Goal: Information Seeking & Learning: Check status

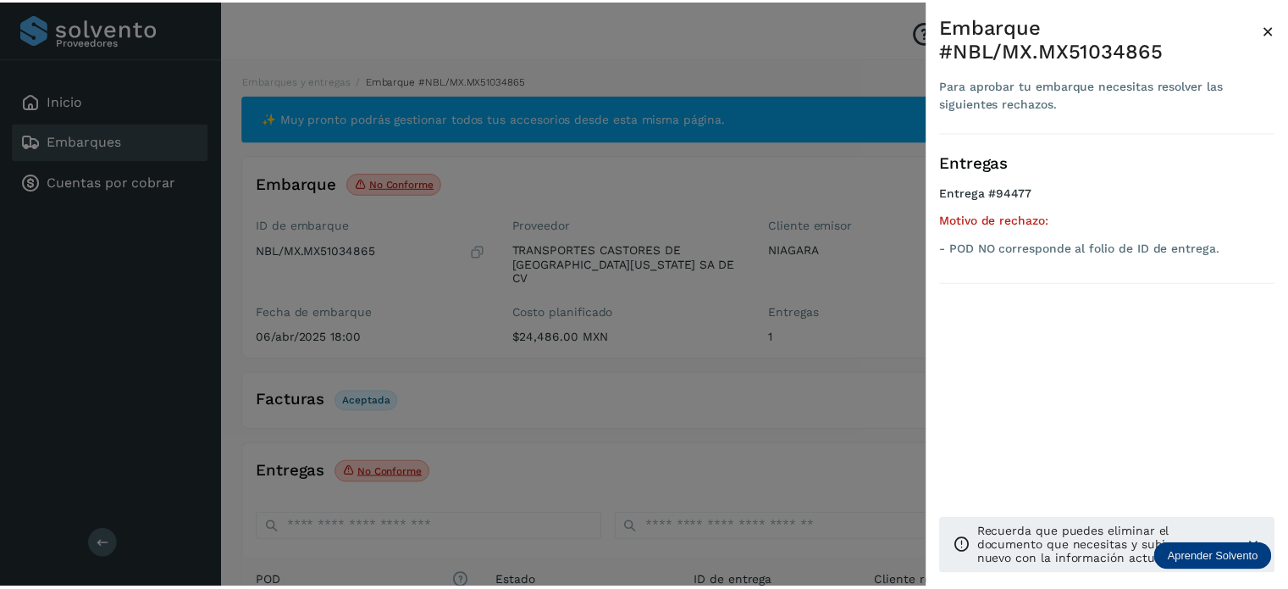
scroll to position [224, 0]
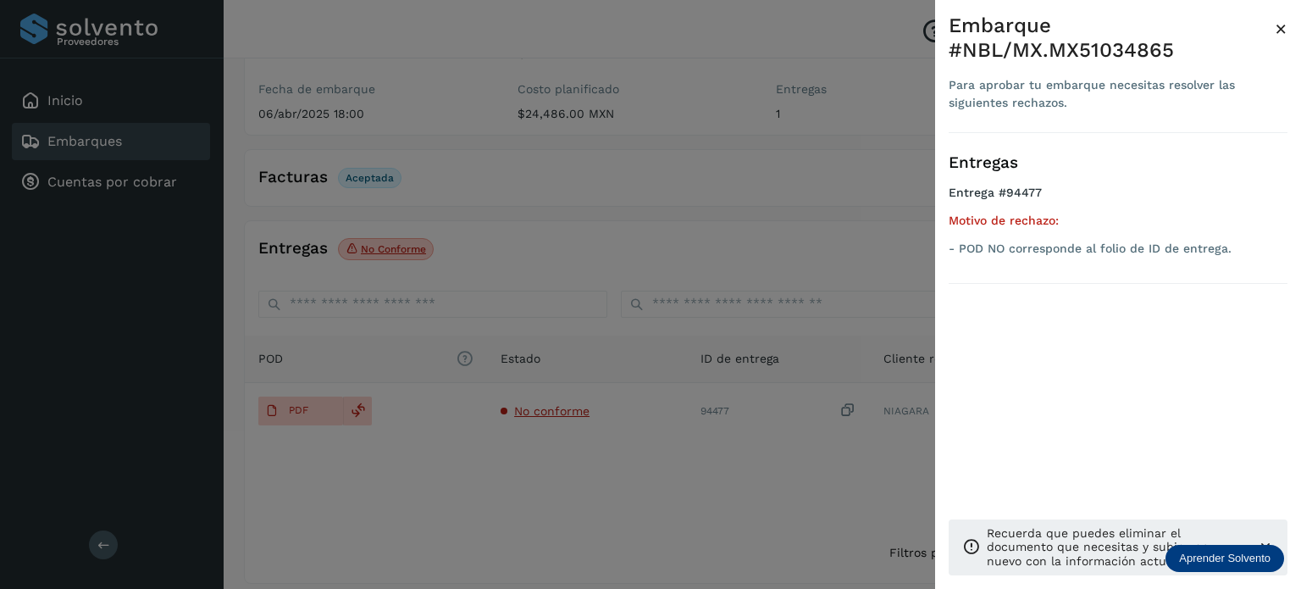
click at [644, 149] on div at bounding box center [650, 294] width 1301 height 589
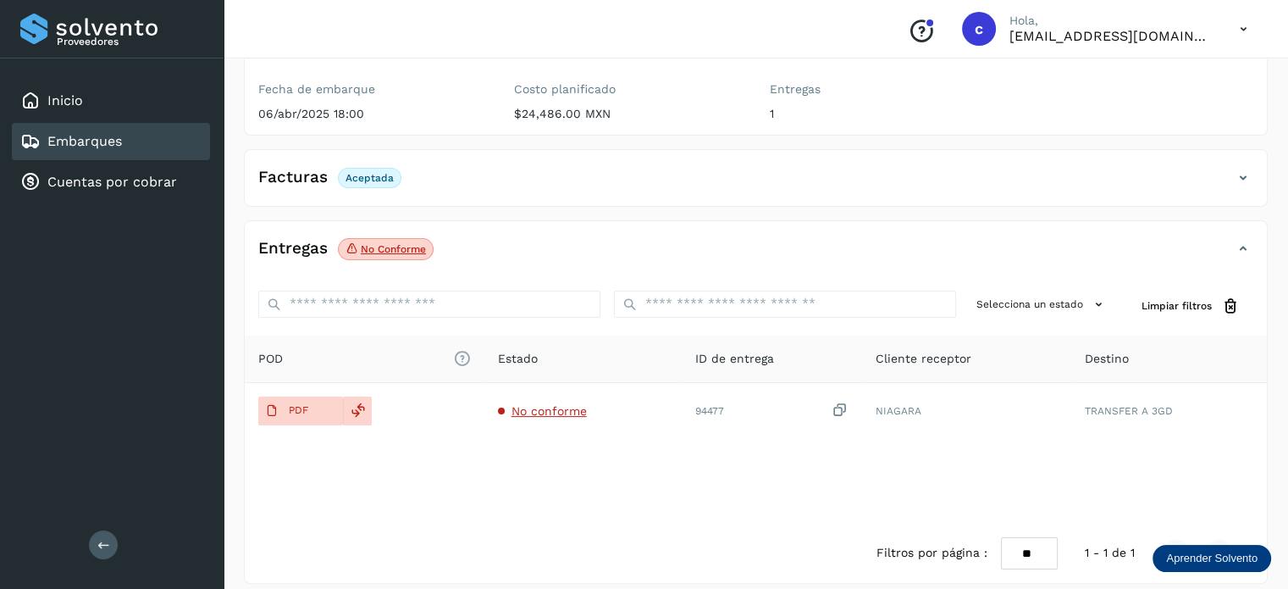
drag, startPoint x: 119, startPoint y: 145, endPoint x: 166, endPoint y: 145, distance: 47.4
click at [118, 145] on link "Embarques" at bounding box center [84, 141] width 75 height 16
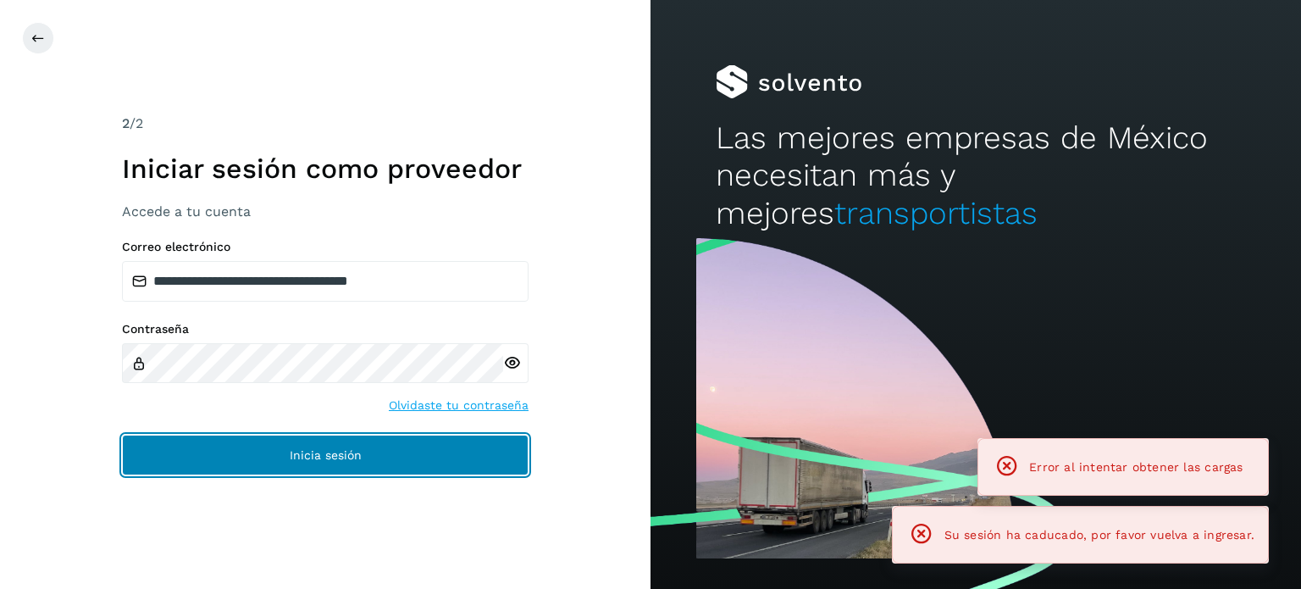
click at [313, 457] on span "Inicia sesión" at bounding box center [326, 455] width 72 height 12
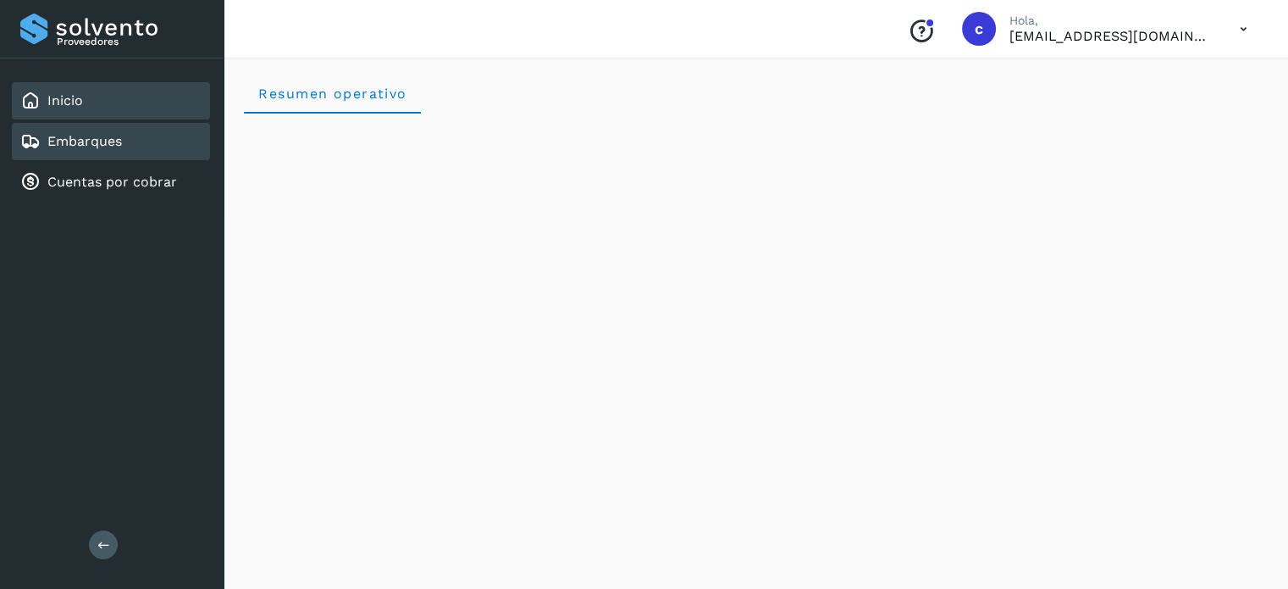
click at [119, 144] on link "Embarques" at bounding box center [84, 141] width 75 height 16
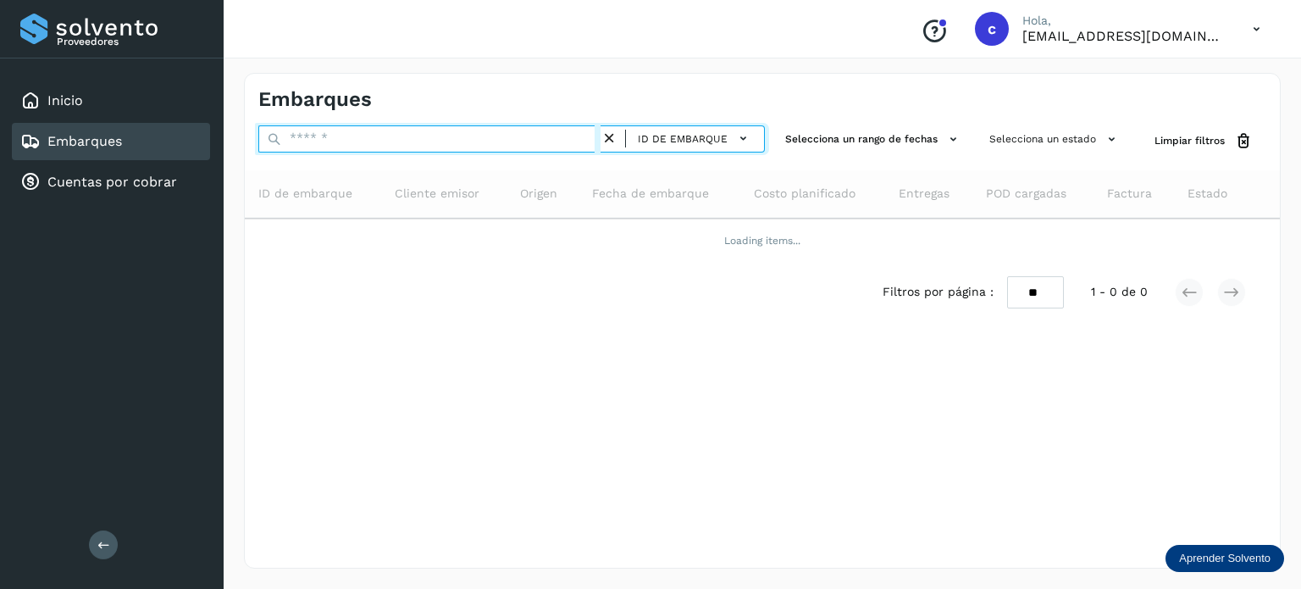
click at [379, 136] on input "text" at bounding box center [429, 138] width 342 height 27
type input "********"
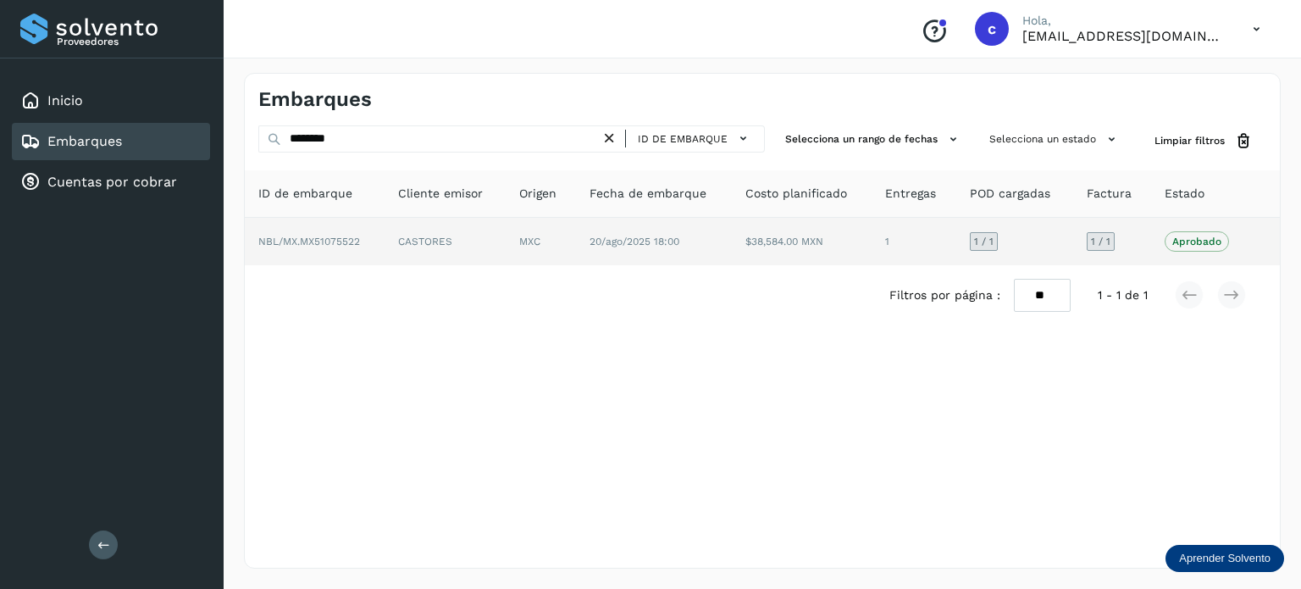
click at [732, 249] on td "20/ago/2025 18:00" at bounding box center [802, 241] width 140 height 47
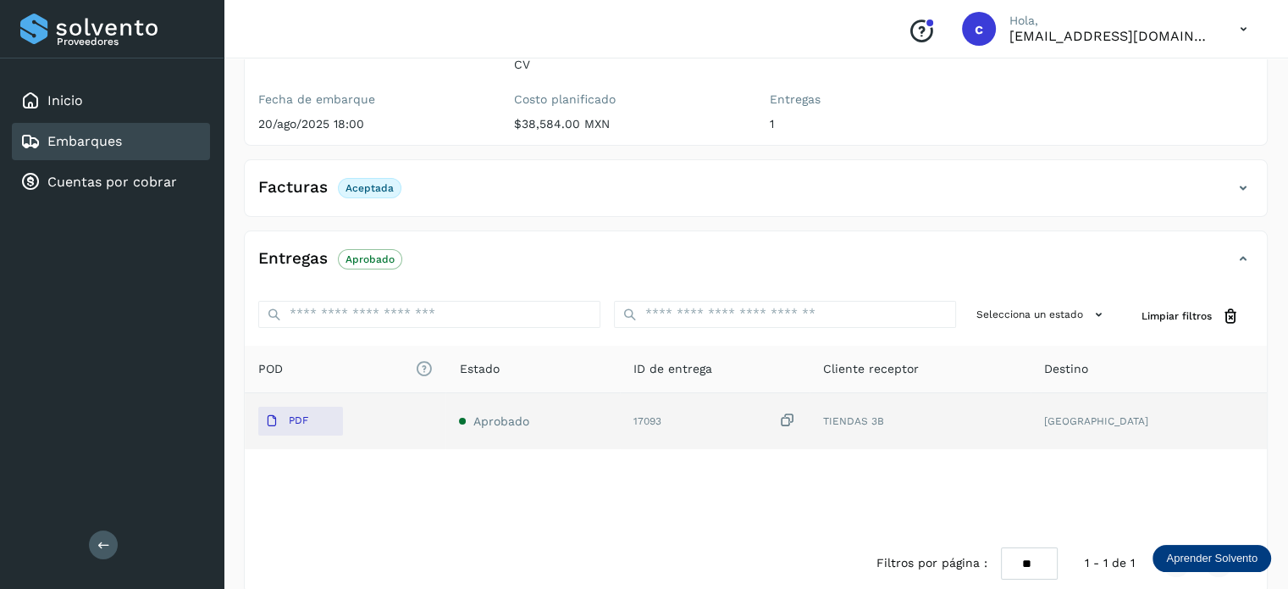
scroll to position [224, 0]
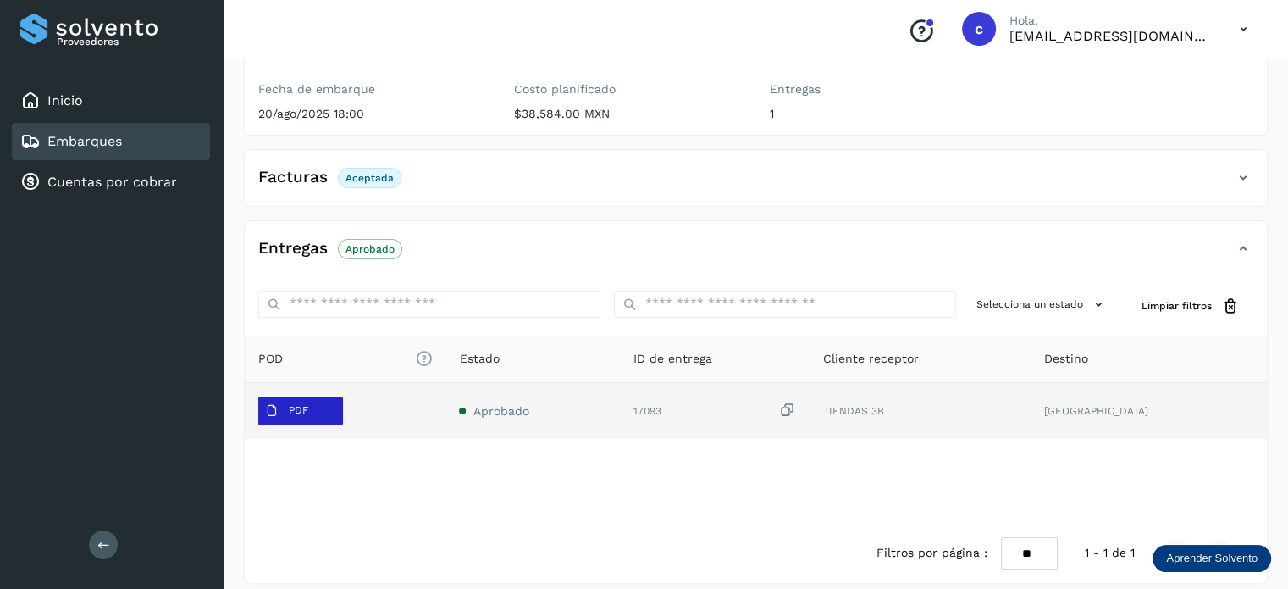
click at [307, 404] on p "PDF" at bounding box center [298, 410] width 19 height 12
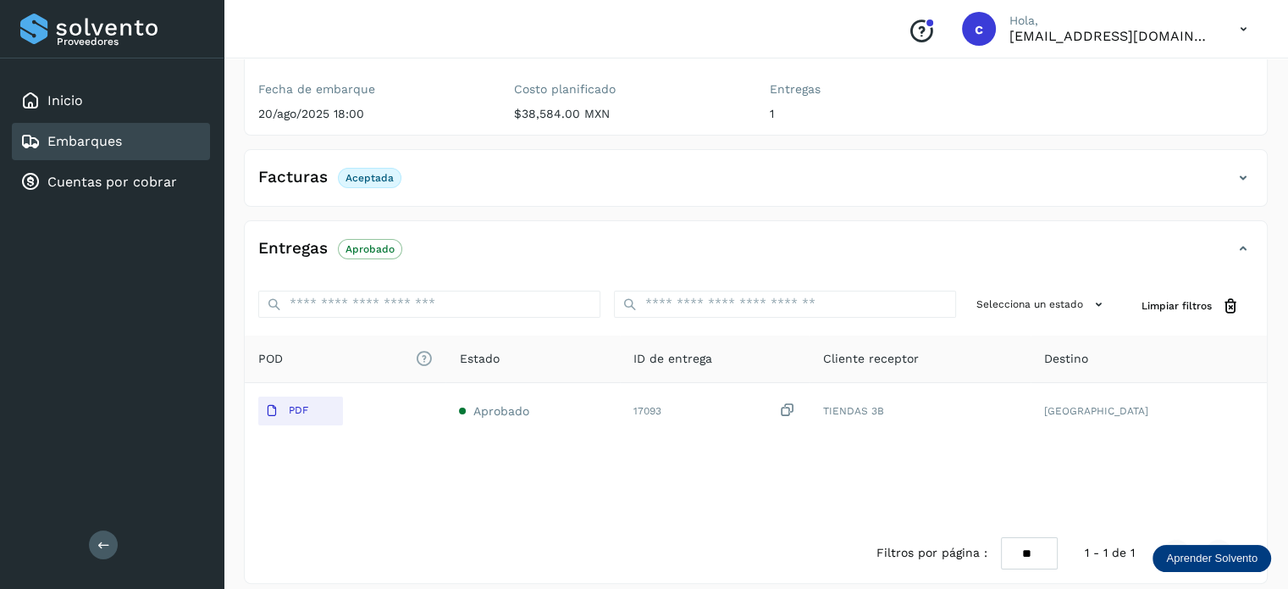
click at [86, 142] on link "Embarques" at bounding box center [84, 141] width 75 height 16
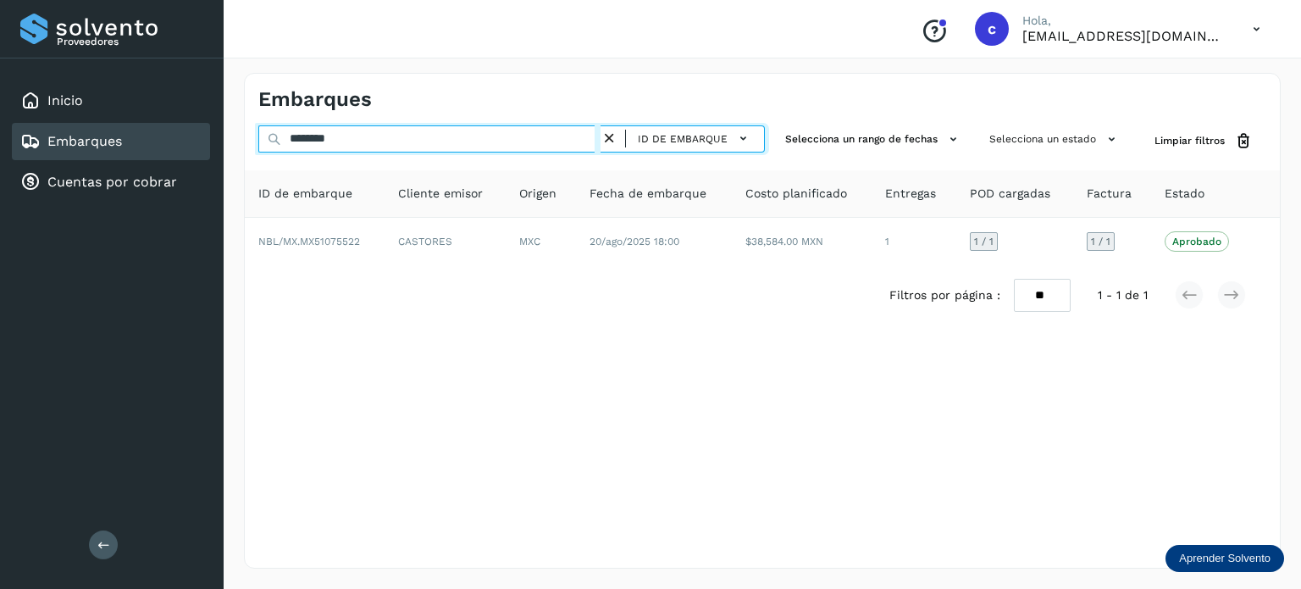
drag, startPoint x: 346, startPoint y: 138, endPoint x: 207, endPoint y: 139, distance: 138.9
click at [207, 139] on div "Proveedores Inicio Embarques Cuentas por cobrar Salir Conoce nuestros beneficio…" at bounding box center [650, 294] width 1301 height 589
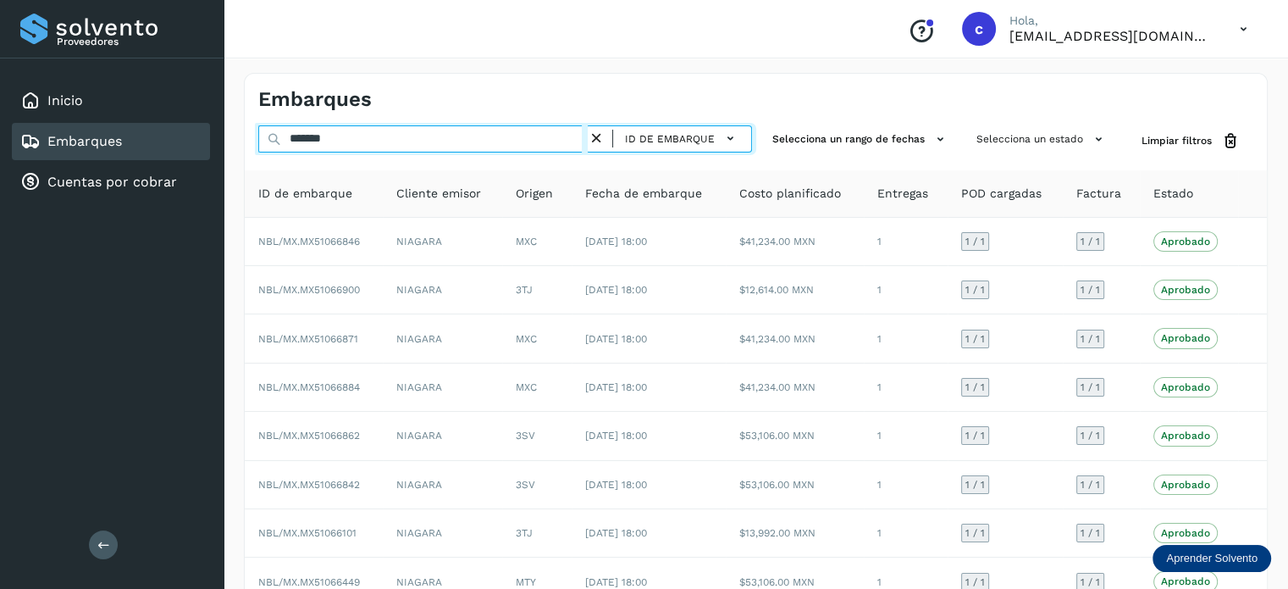
type input "********"
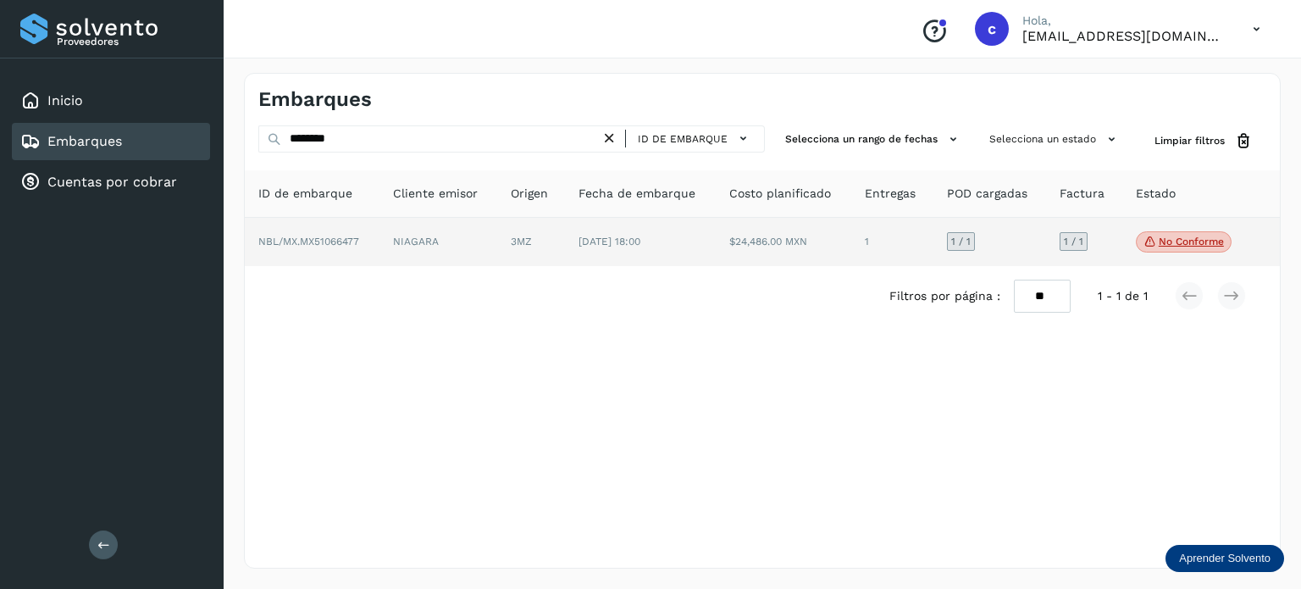
click at [716, 252] on td "[DATE] 18:00" at bounding box center [784, 242] width 136 height 49
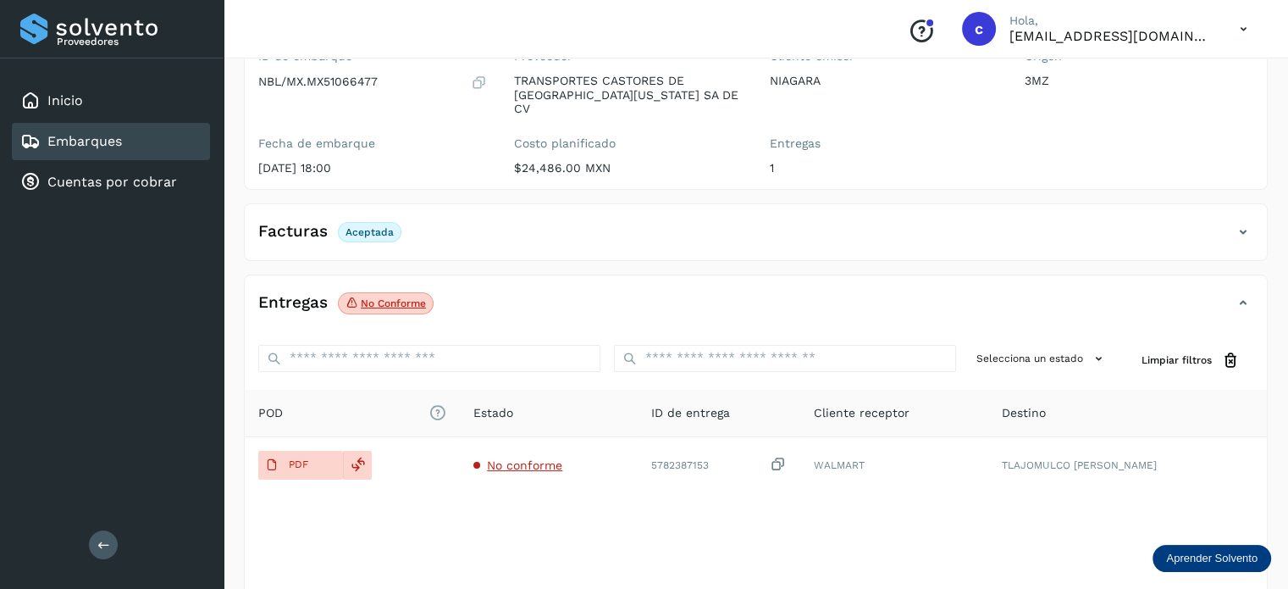
scroll to position [224, 0]
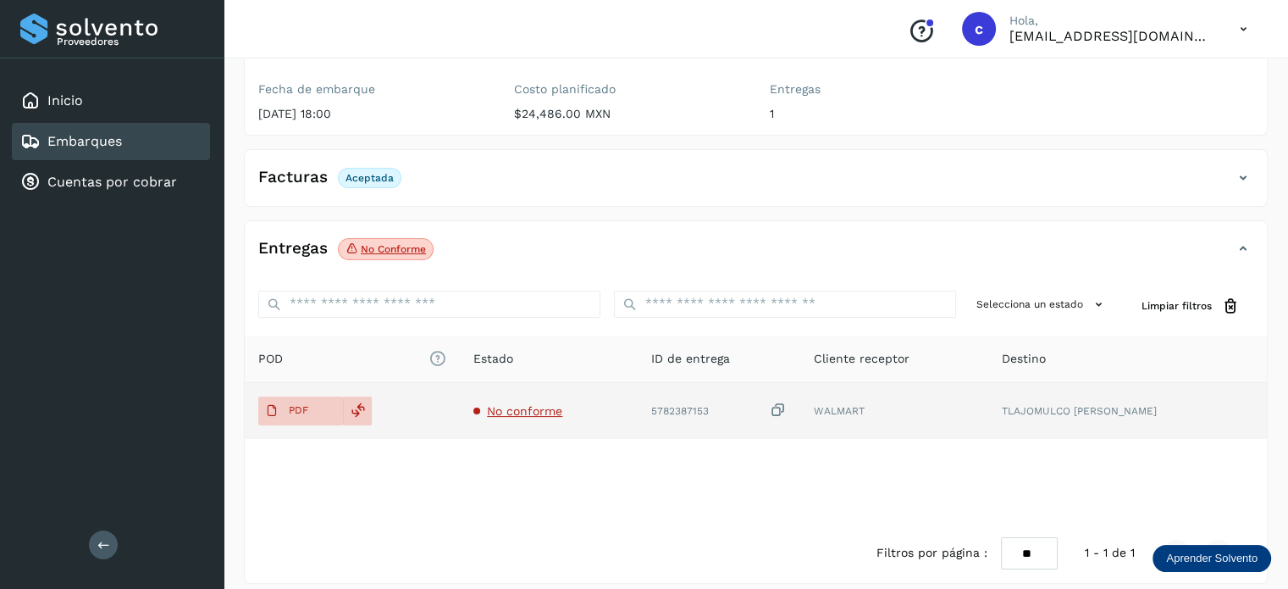
click at [527, 404] on span "No conforme" at bounding box center [524, 411] width 75 height 14
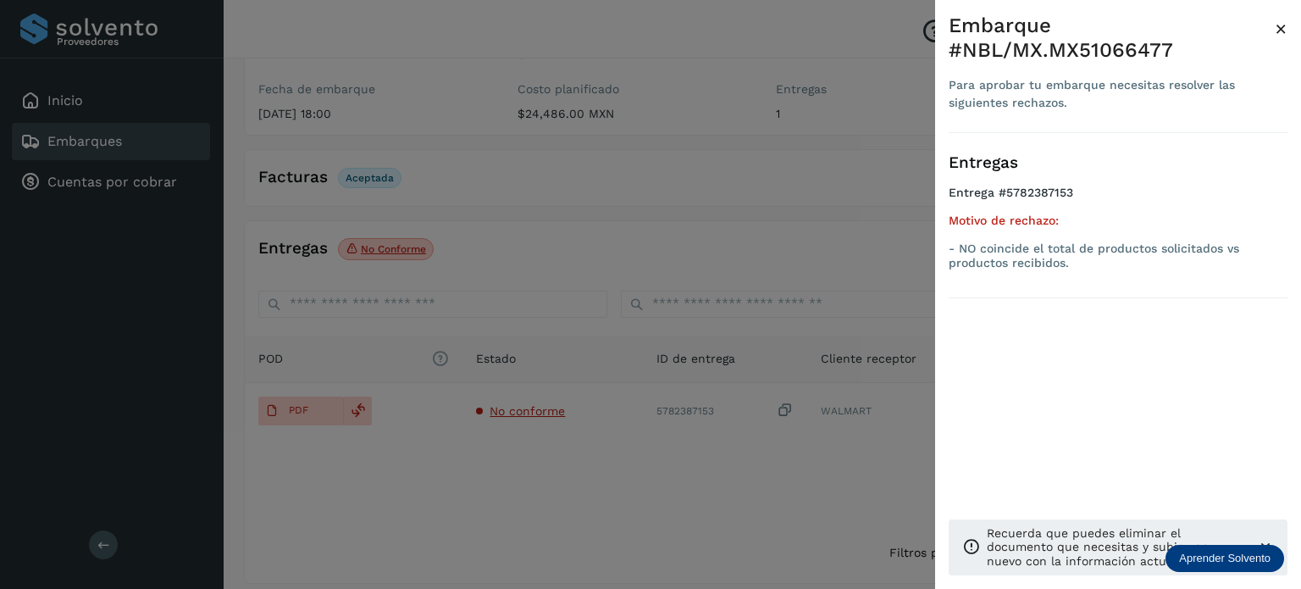
click at [544, 473] on div at bounding box center [650, 294] width 1301 height 589
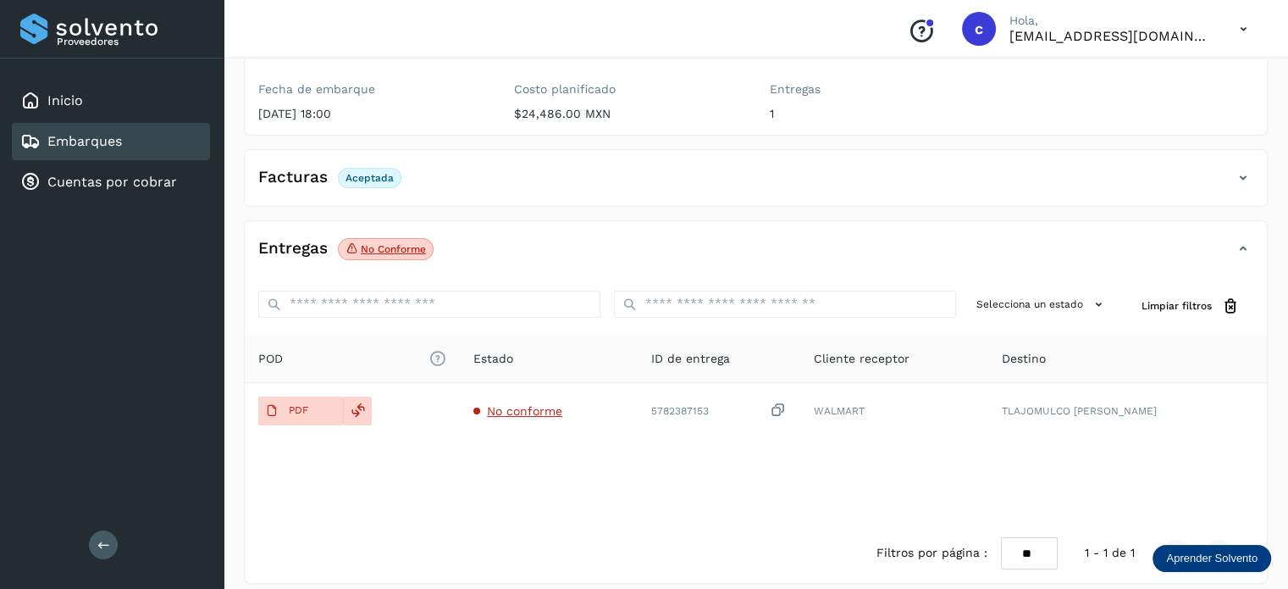
click at [126, 132] on div "Embarques" at bounding box center [111, 141] width 198 height 37
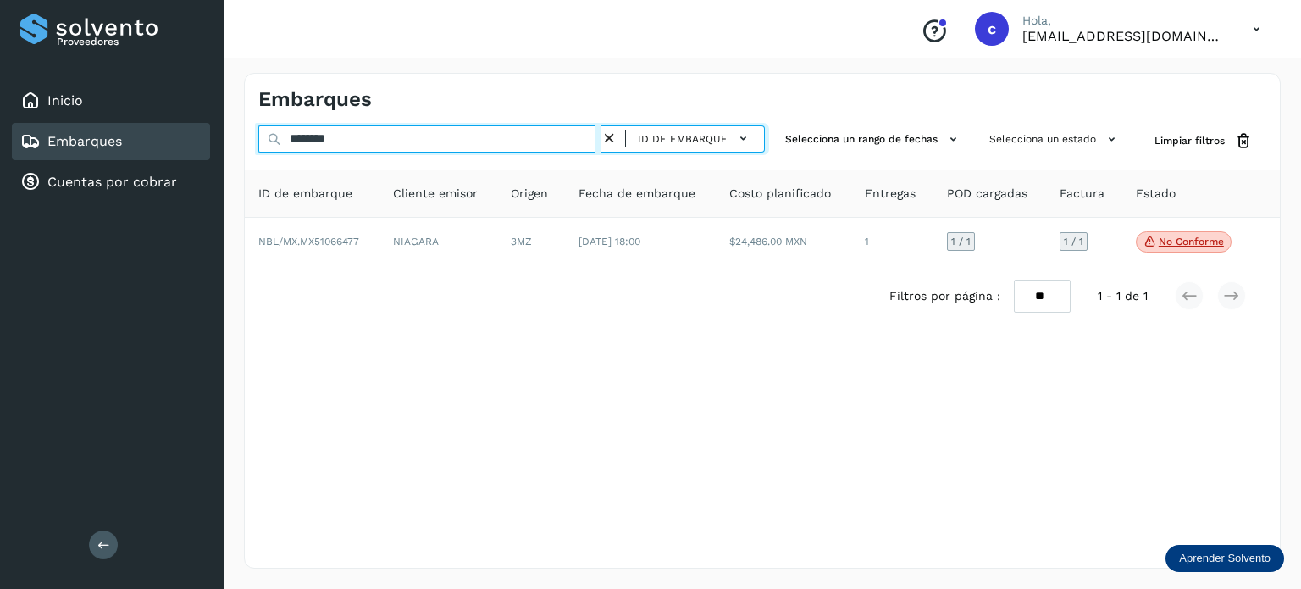
drag, startPoint x: 271, startPoint y: 146, endPoint x: 239, endPoint y: 130, distance: 36.0
click at [246, 140] on div "******** ID de embarque Selecciona un rango de fechas Selecciona un estado Limp…" at bounding box center [762, 140] width 1035 height 31
paste input "*********"
type input "**********"
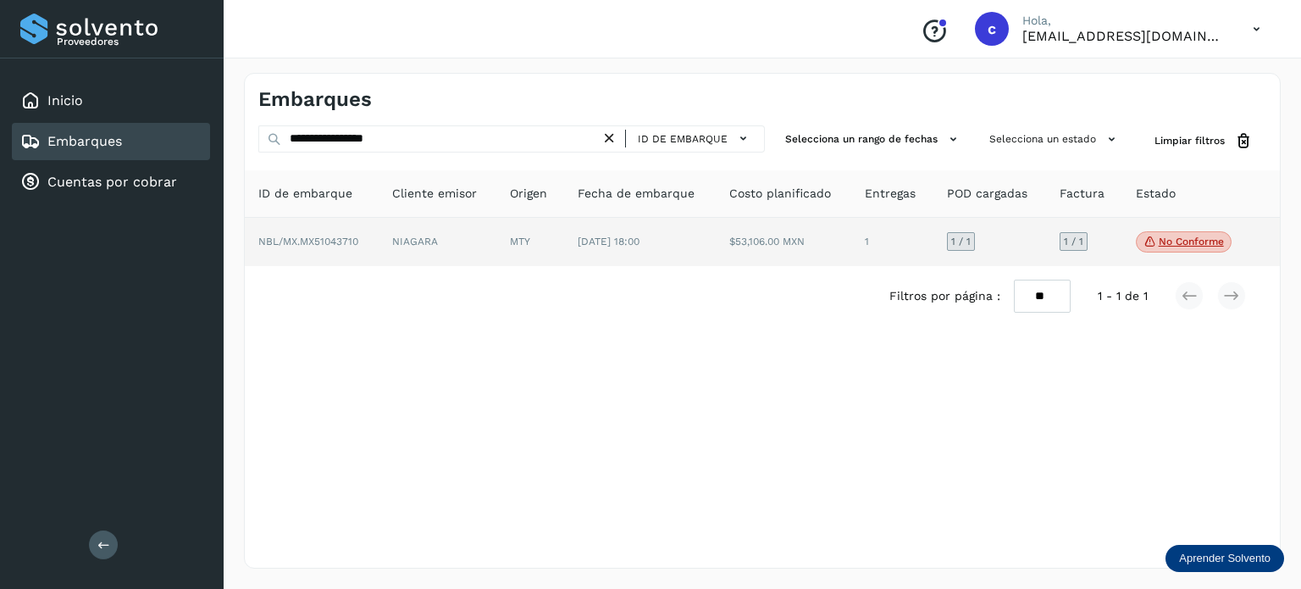
click at [716, 243] on td "[DATE] 18:00" at bounding box center [784, 242] width 136 height 49
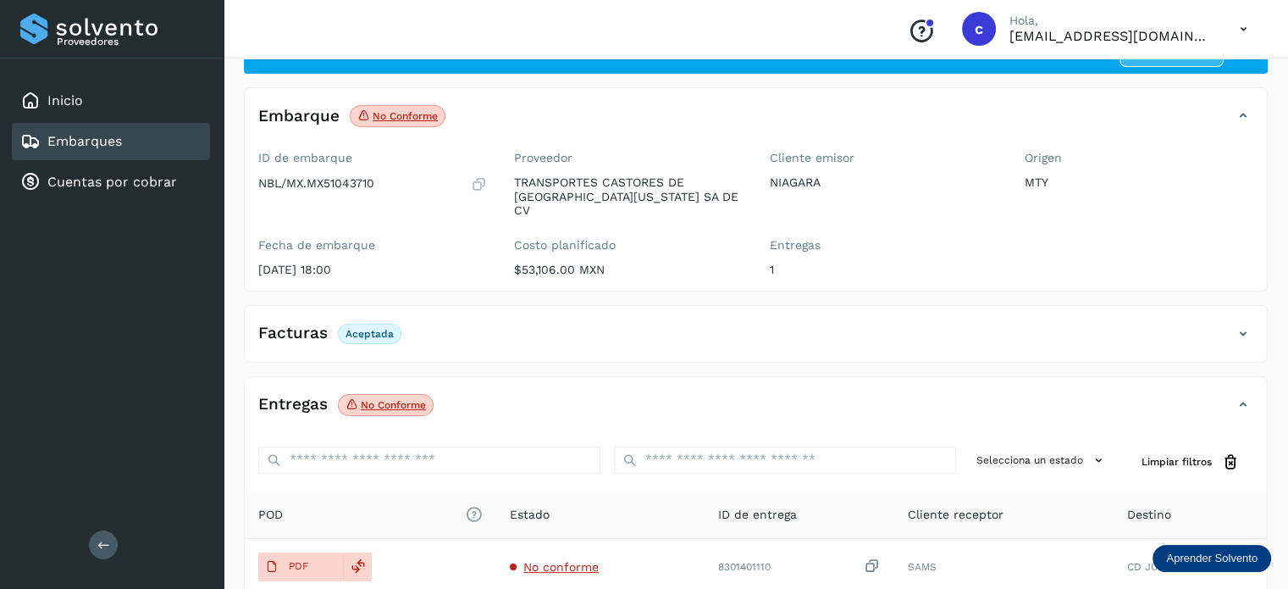
scroll to position [224, 0]
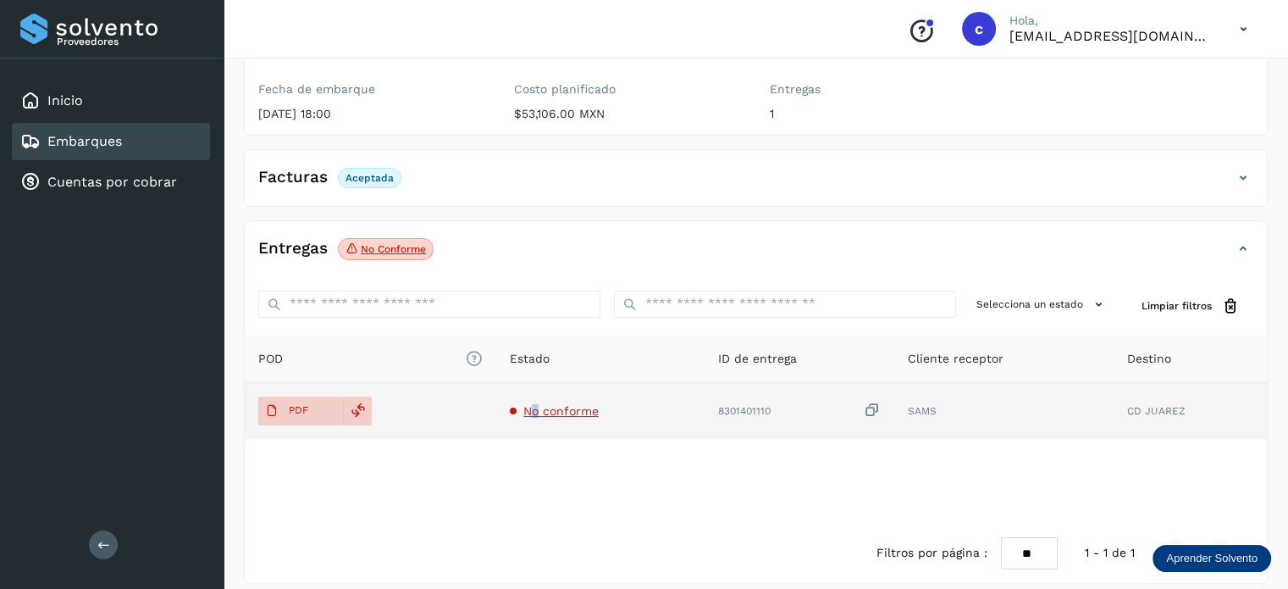
click at [540, 404] on span "No conforme" at bounding box center [560, 411] width 75 height 14
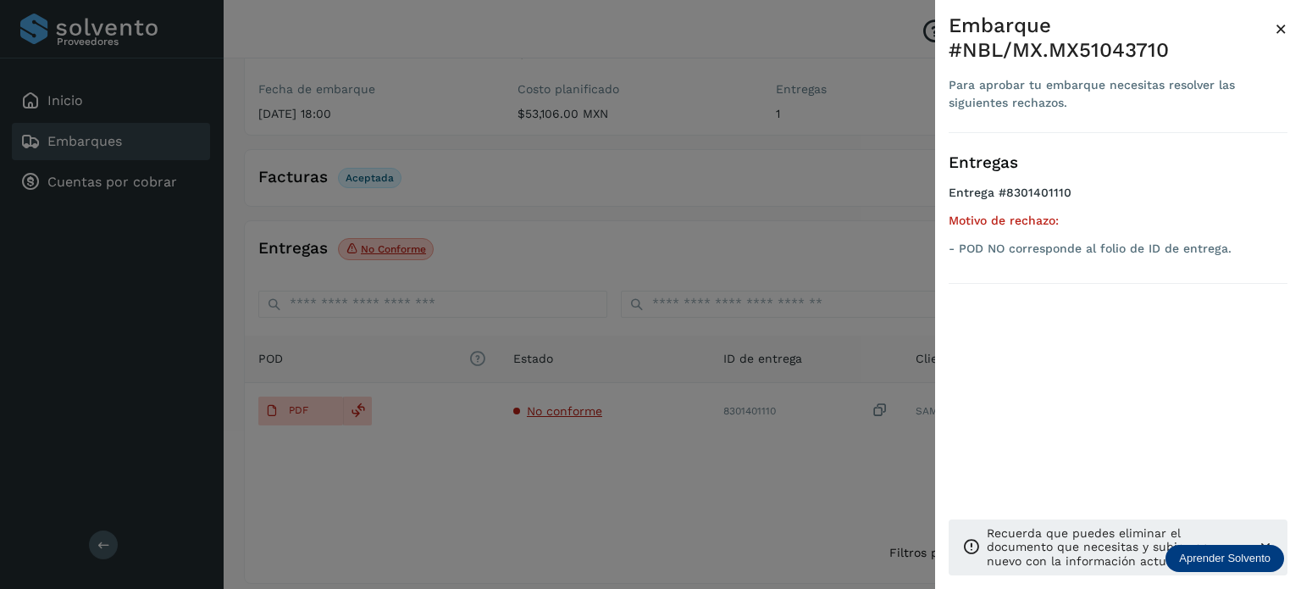
drag, startPoint x: 386, startPoint y: 470, endPoint x: 357, endPoint y: 446, distance: 37.3
click at [384, 470] on div at bounding box center [650, 294] width 1301 height 589
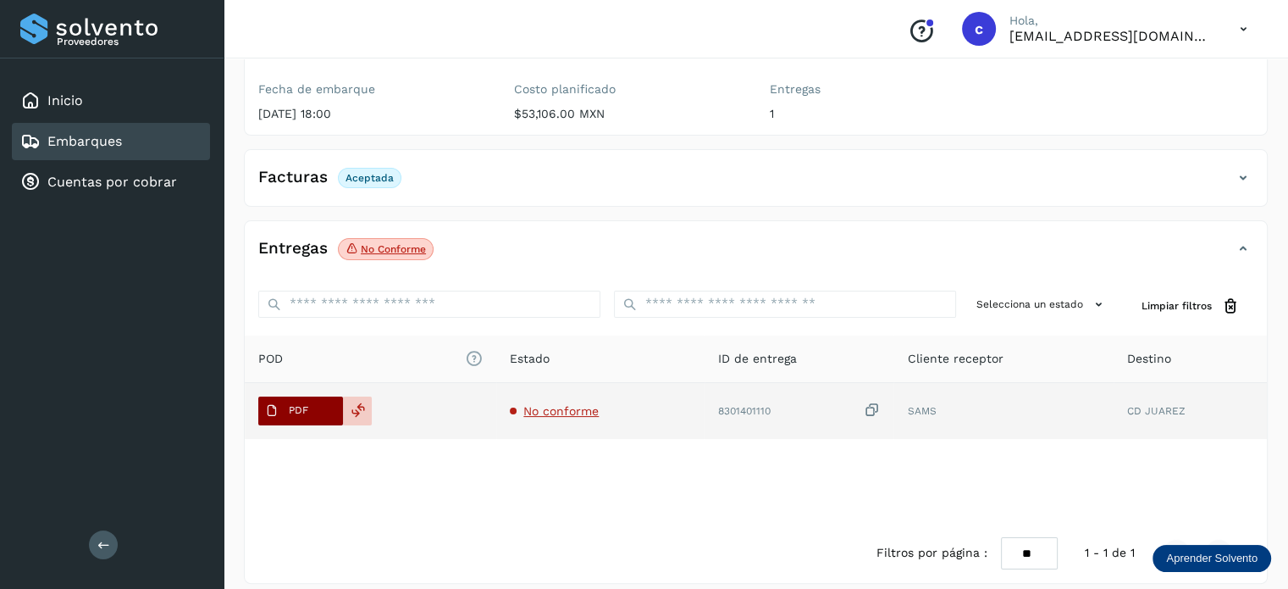
click at [307, 397] on span "PDF" at bounding box center [286, 410] width 57 height 27
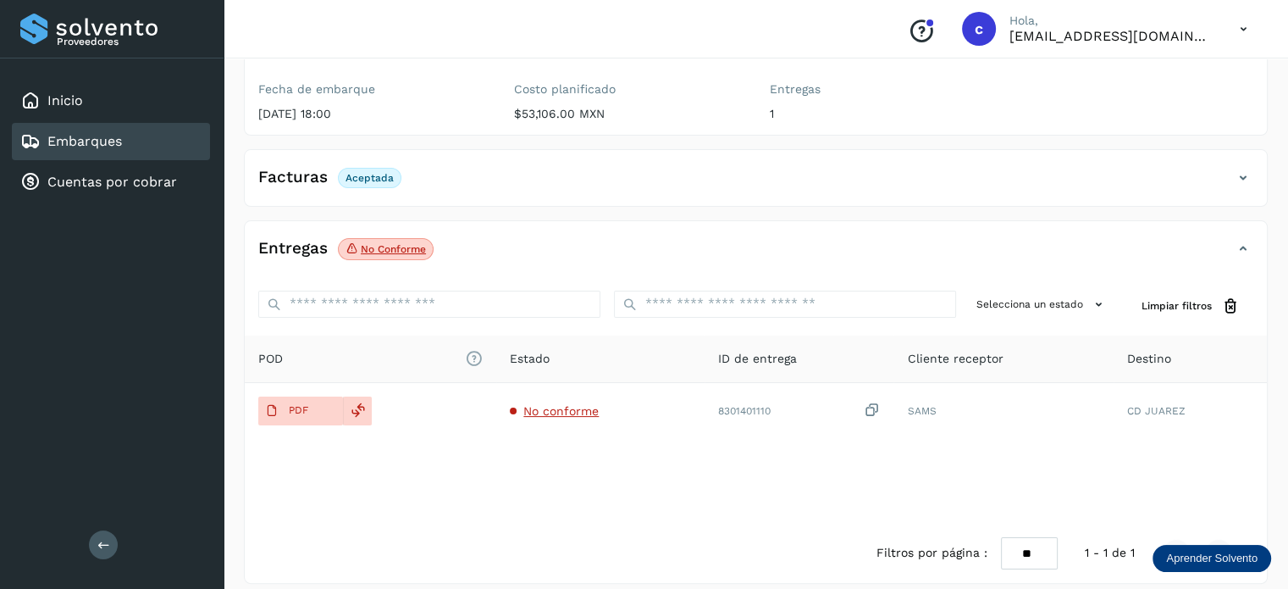
click at [126, 141] on div "Embarques" at bounding box center [111, 141] width 198 height 37
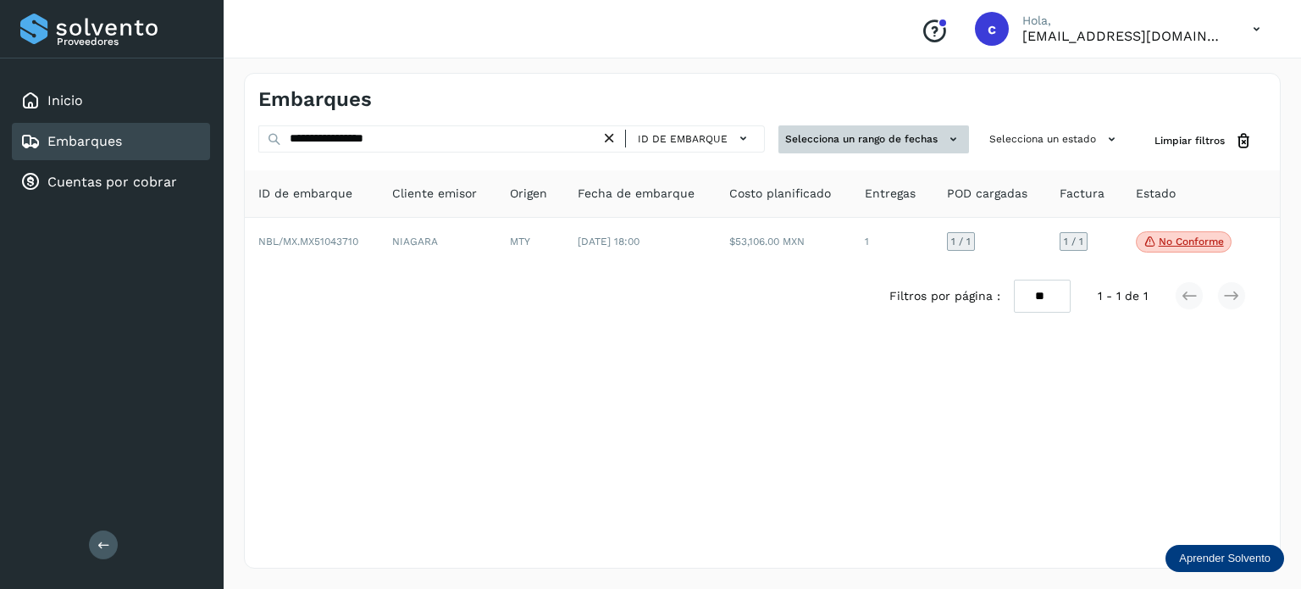
click at [952, 138] on icon at bounding box center [953, 139] width 18 height 18
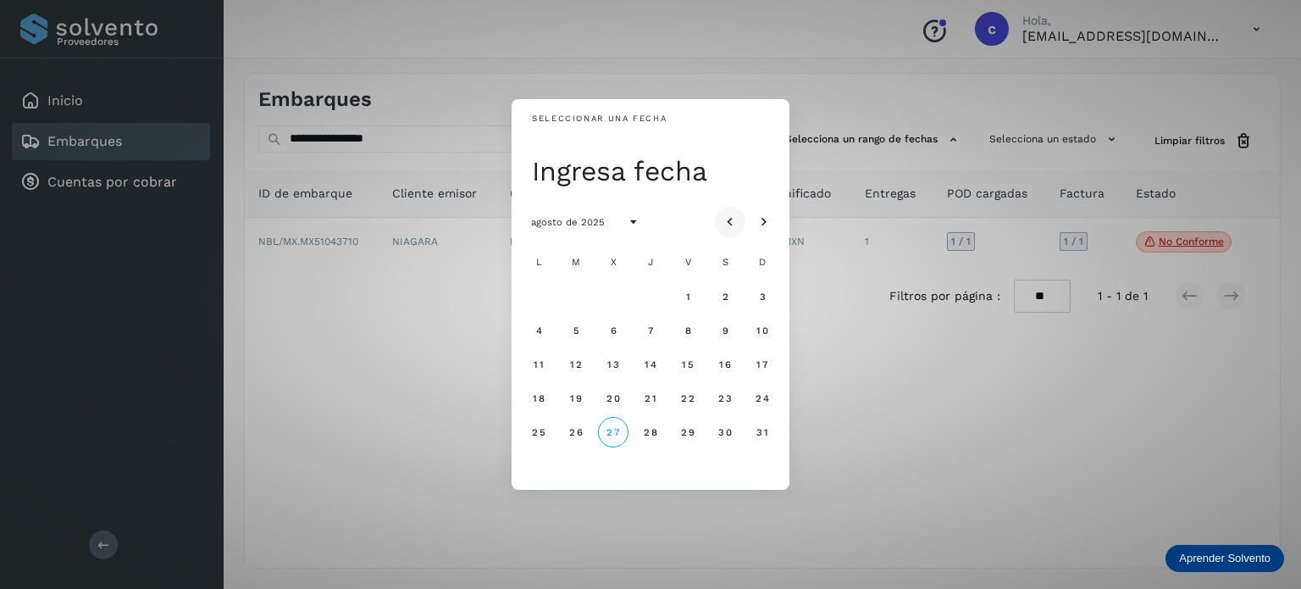
click at [732, 218] on icon "Mes anterior" at bounding box center [730, 221] width 17 height 17
click at [576, 333] on span "6" at bounding box center [576, 330] width 8 height 12
click at [612, 327] on span "7" at bounding box center [613, 330] width 8 height 12
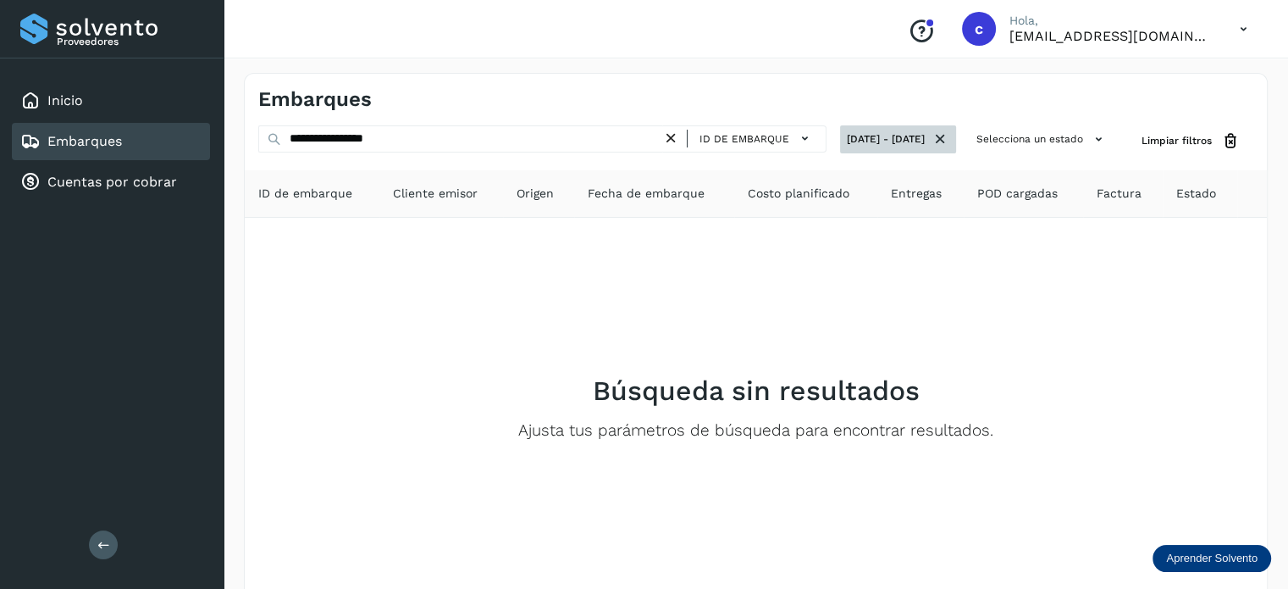
click at [942, 142] on icon at bounding box center [941, 139] width 18 height 18
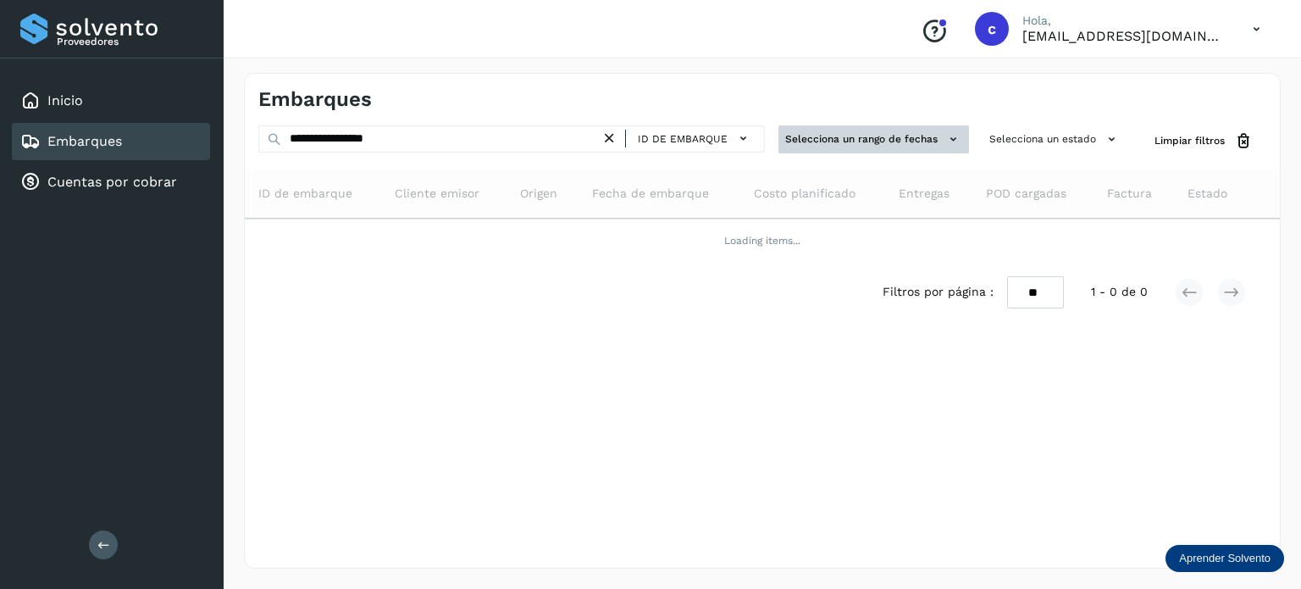
click at [928, 142] on button "Selecciona un rango de fechas" at bounding box center [873, 139] width 191 height 28
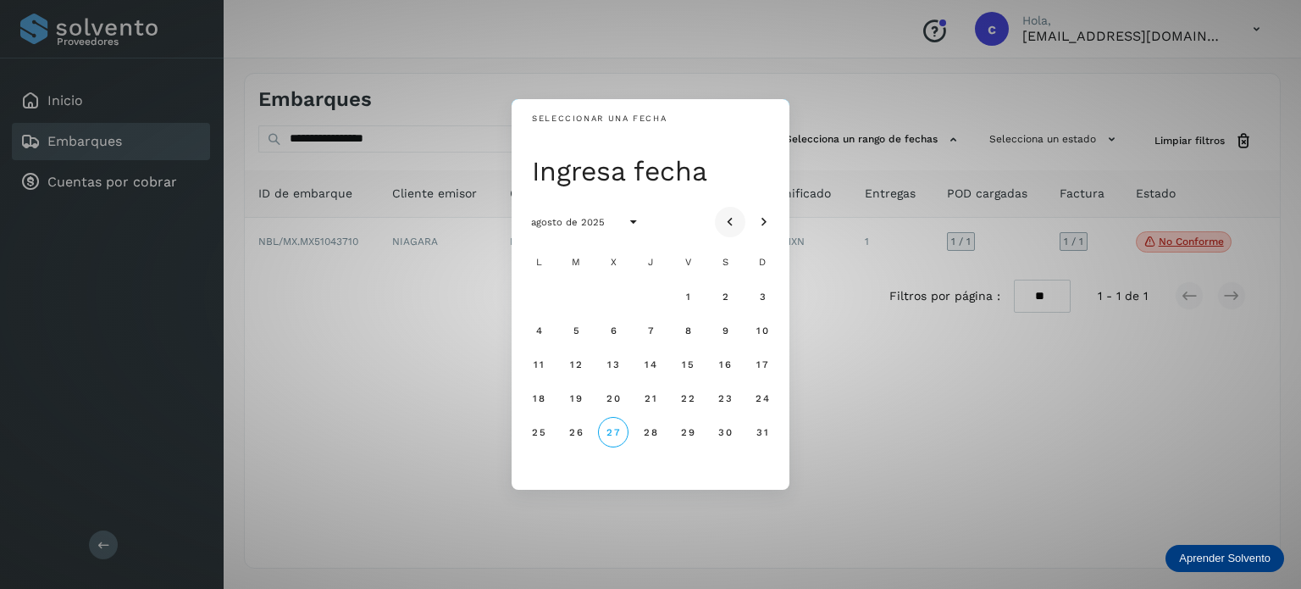
click at [728, 222] on icon "Mes anterior" at bounding box center [730, 221] width 17 height 17
click at [659, 295] on button "1" at bounding box center [650, 296] width 30 height 30
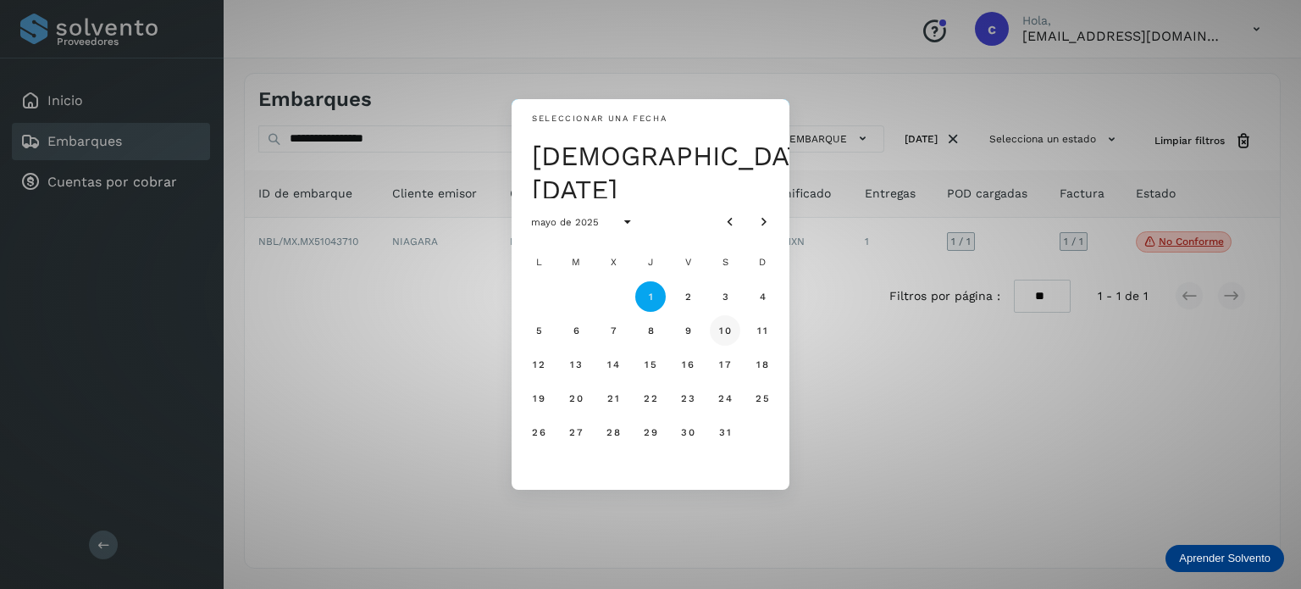
click at [726, 332] on span "10" at bounding box center [724, 330] width 13 height 12
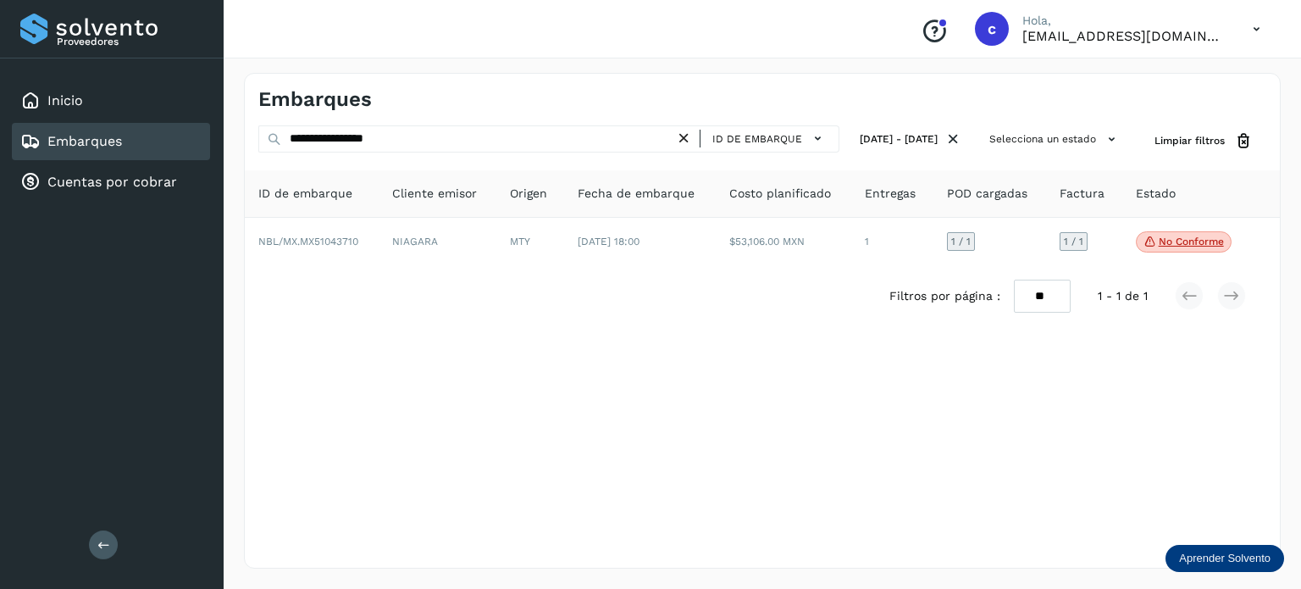
click at [675, 136] on icon at bounding box center [684, 139] width 18 height 18
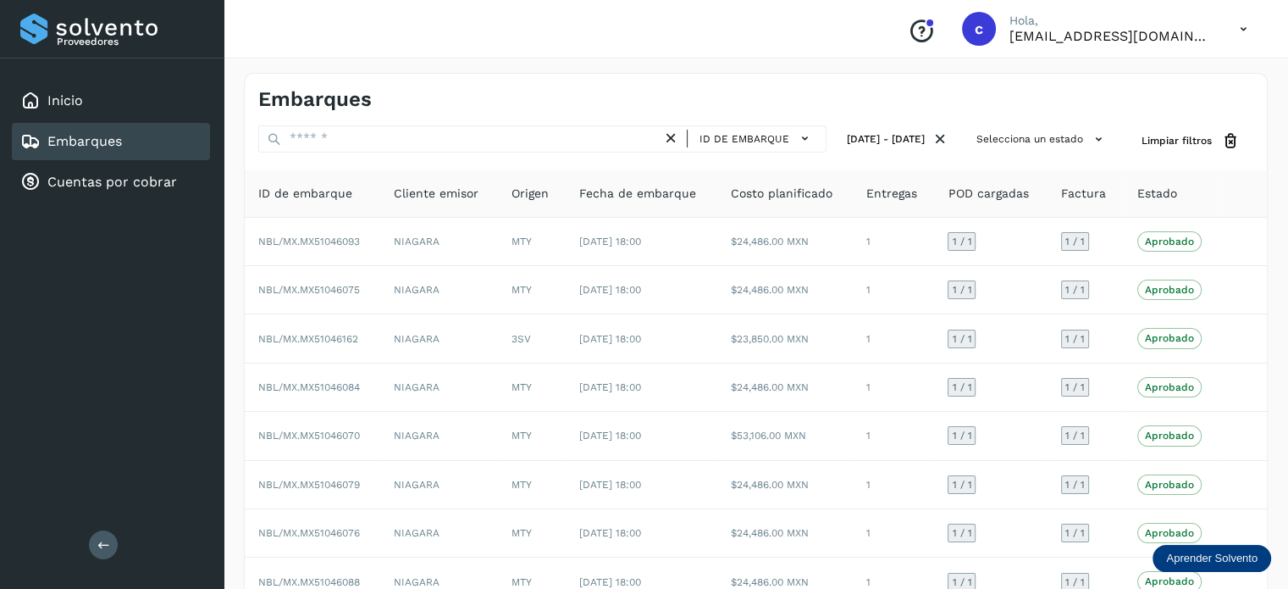
click at [1171, 192] on span "Estado" at bounding box center [1158, 194] width 40 height 18
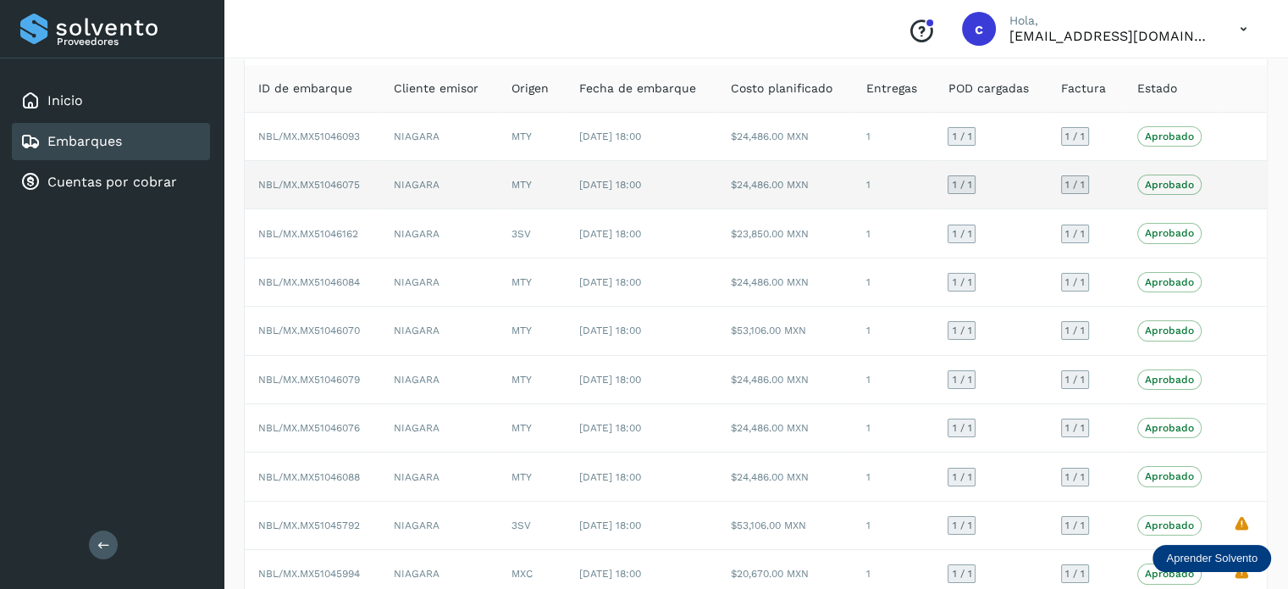
scroll to position [190, 0]
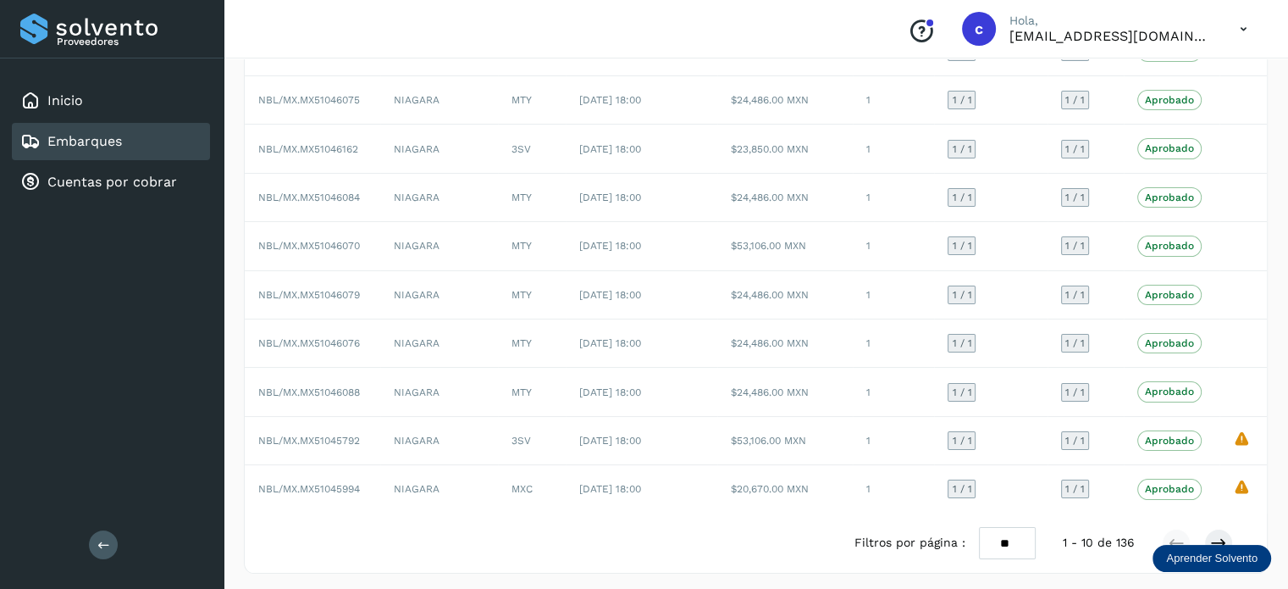
click at [998, 531] on select "** ** **" at bounding box center [1007, 543] width 57 height 33
click at [979, 527] on select "** ** **" at bounding box center [1007, 543] width 57 height 33
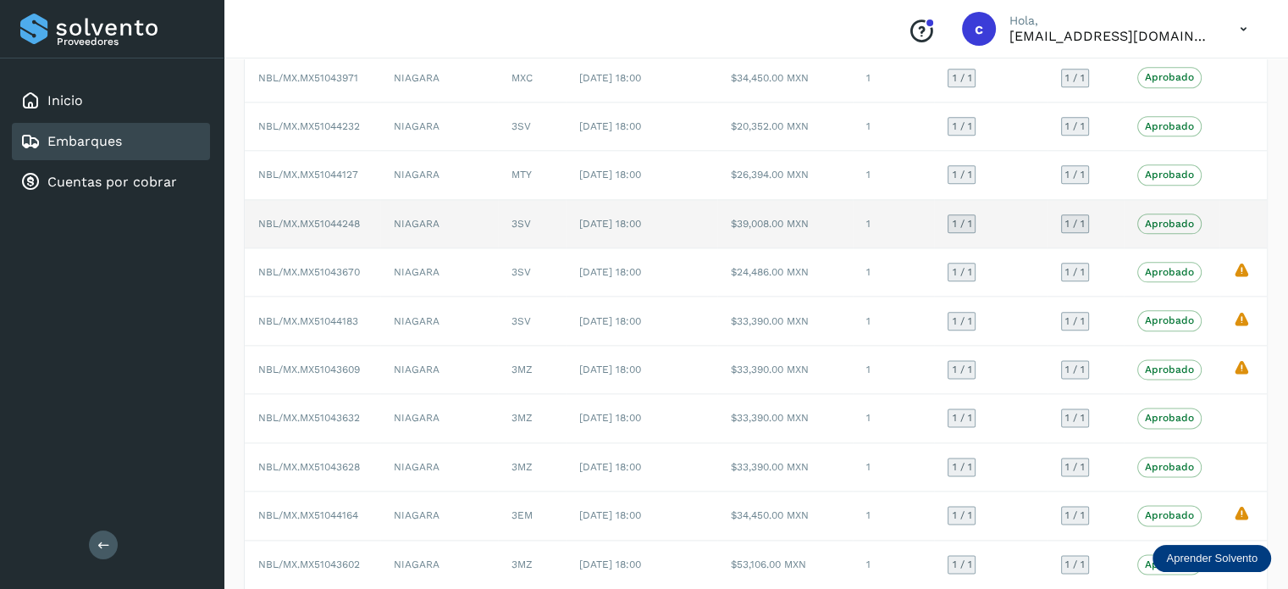
scroll to position [2118, 0]
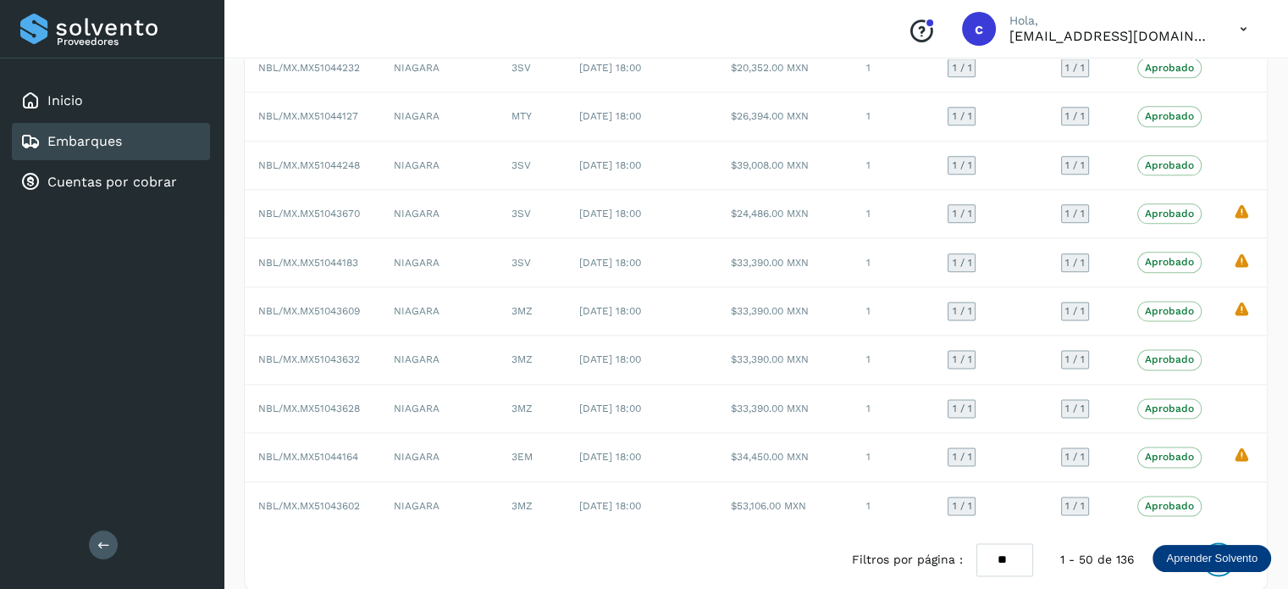
click at [1221, 551] on icon at bounding box center [1218, 559] width 17 height 17
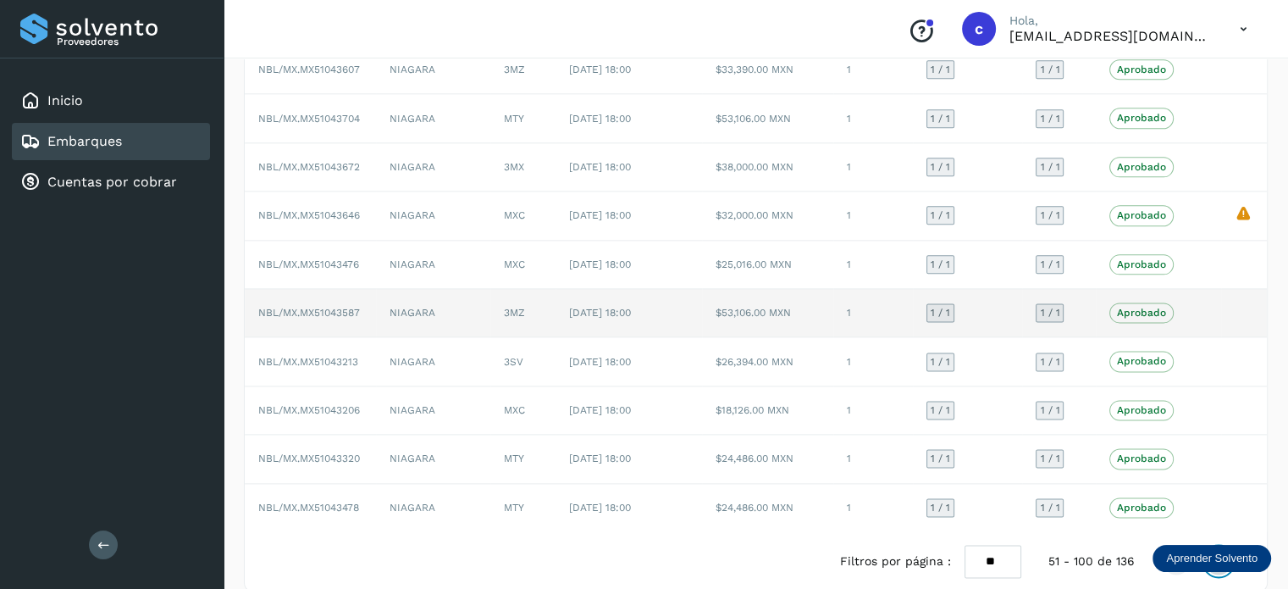
scroll to position [2121, 0]
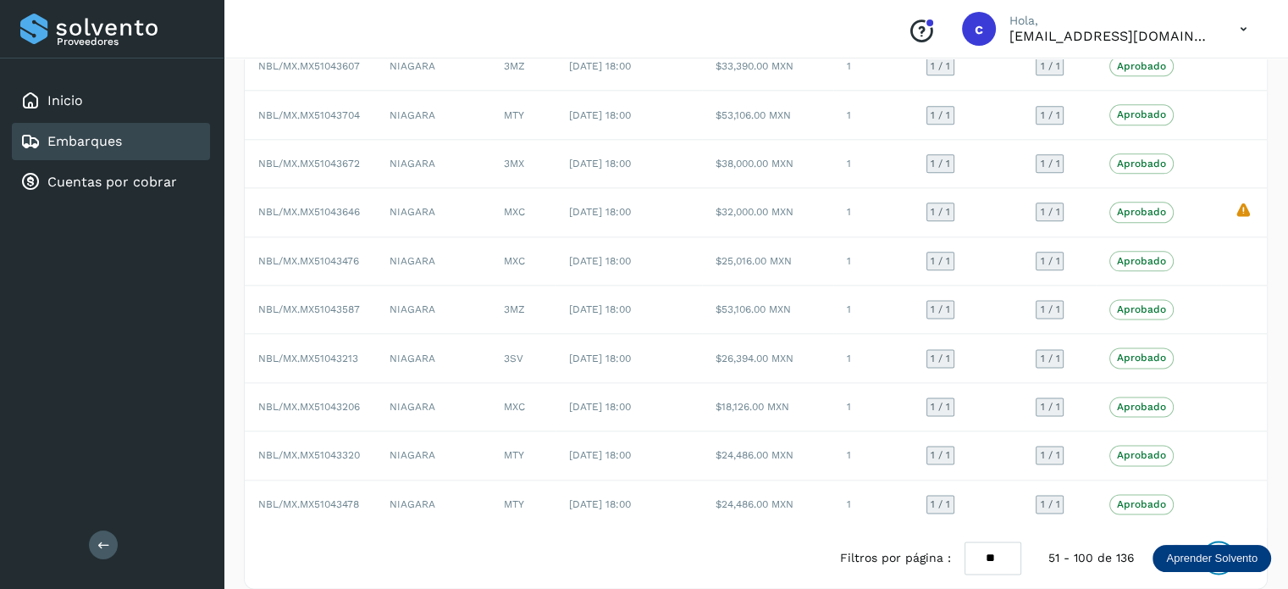
click at [1218, 549] on icon at bounding box center [1218, 557] width 17 height 17
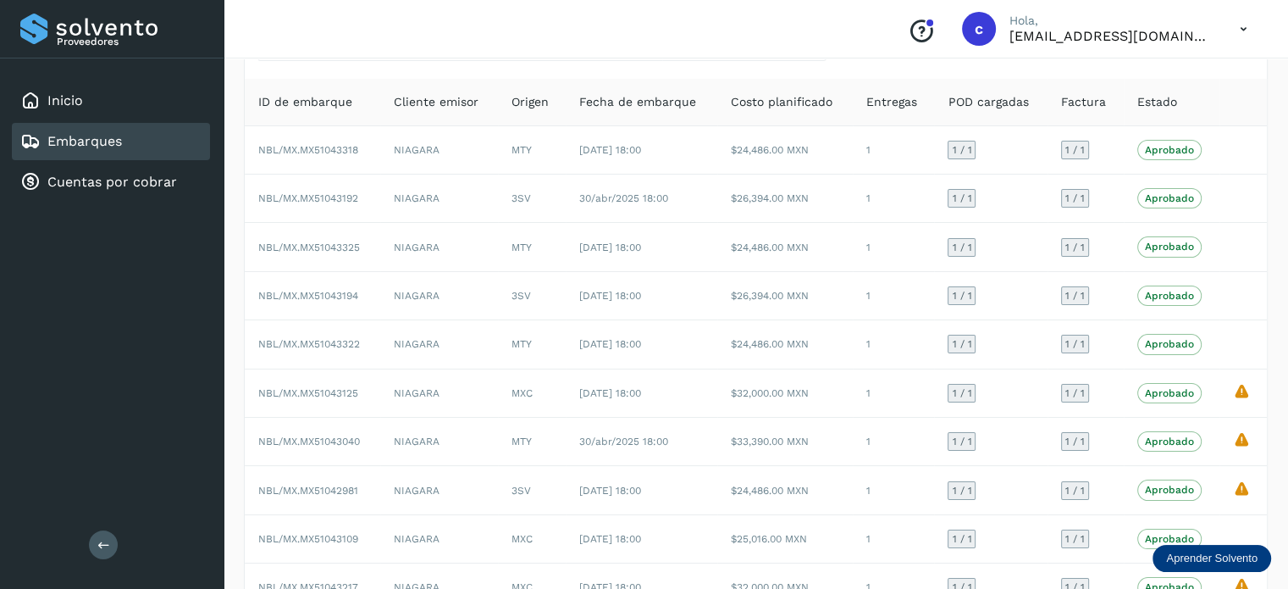
scroll to position [0, 0]
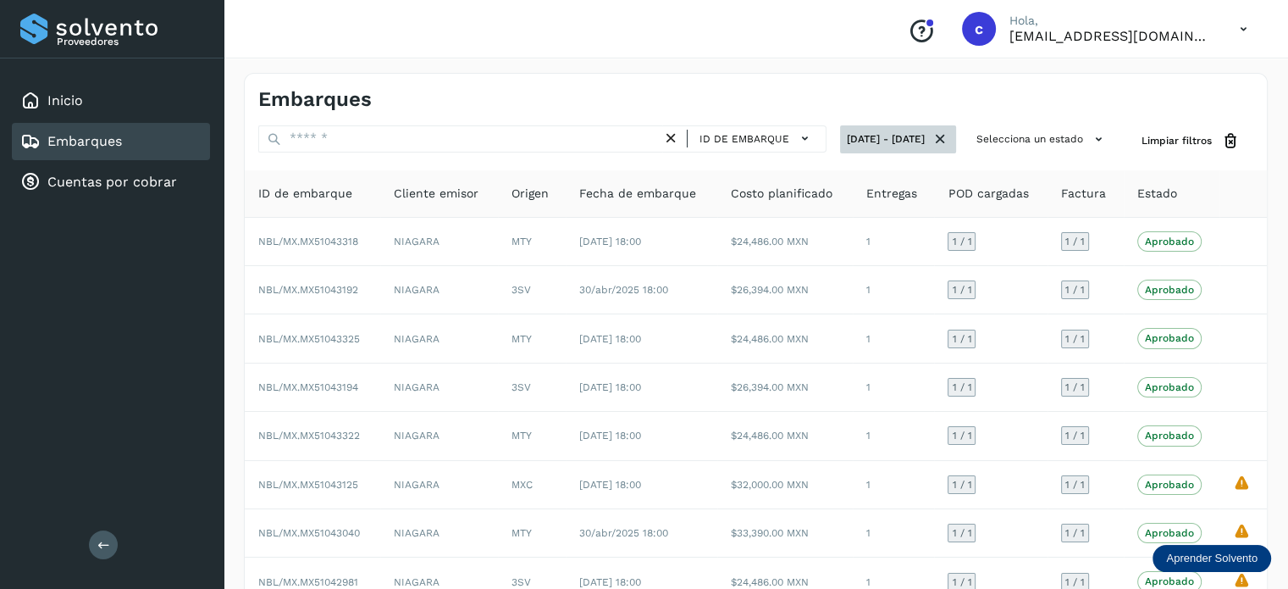
click at [946, 138] on icon at bounding box center [941, 139] width 18 height 18
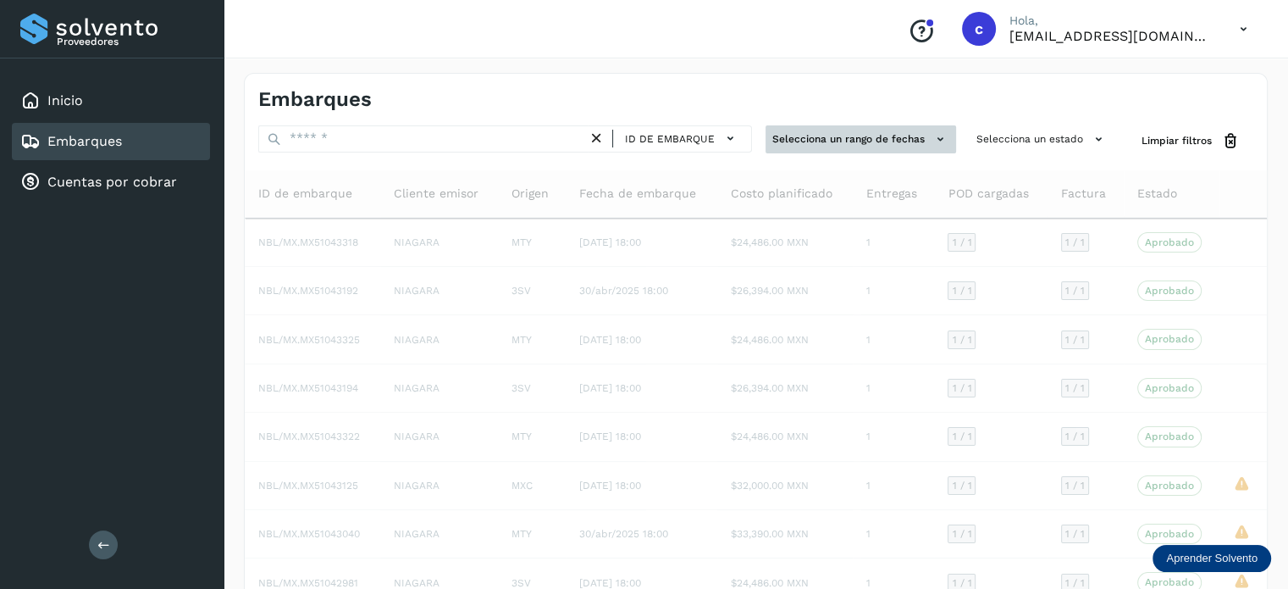
click at [937, 139] on icon at bounding box center [941, 139] width 18 height 18
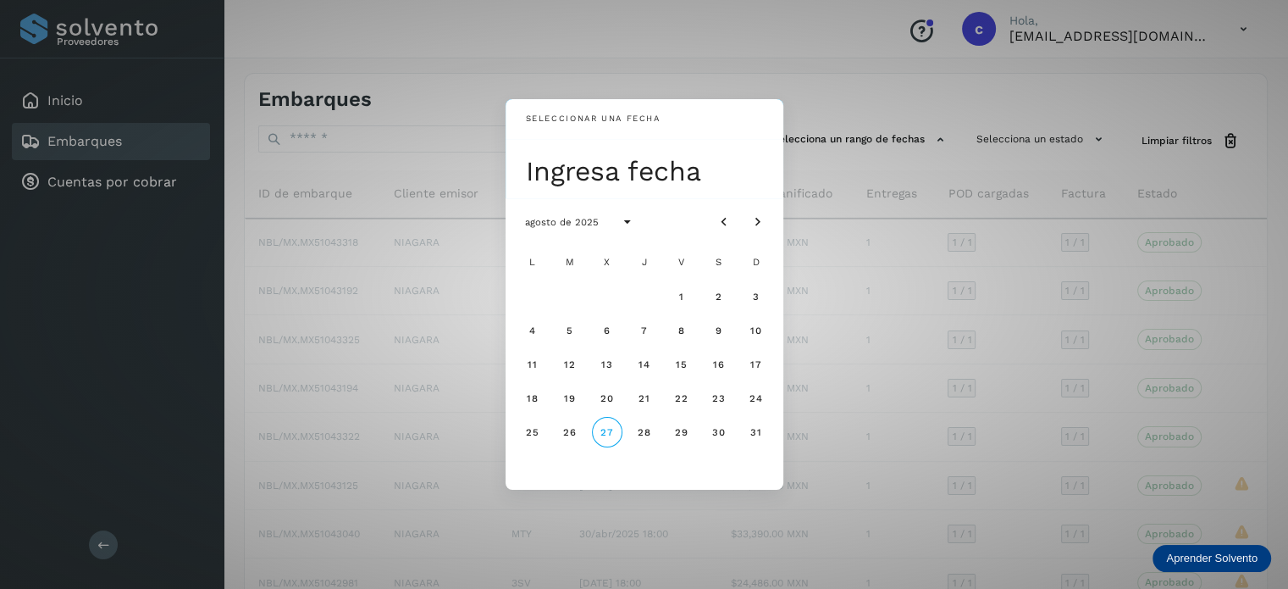
click at [1082, 157] on div "Seleccionar una fecha Ingresa fecha agosto de 2025 L M X J V S D 1 2 3 4 5 6 7 …" at bounding box center [644, 294] width 1288 height 589
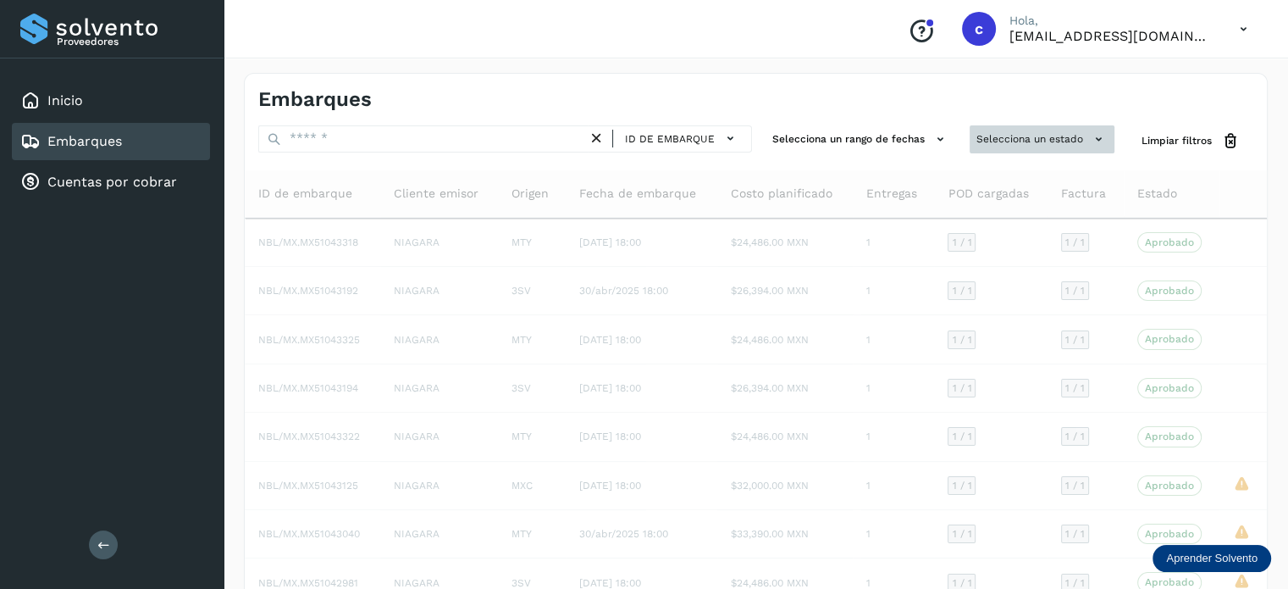
click at [1093, 143] on icon at bounding box center [1099, 139] width 18 height 18
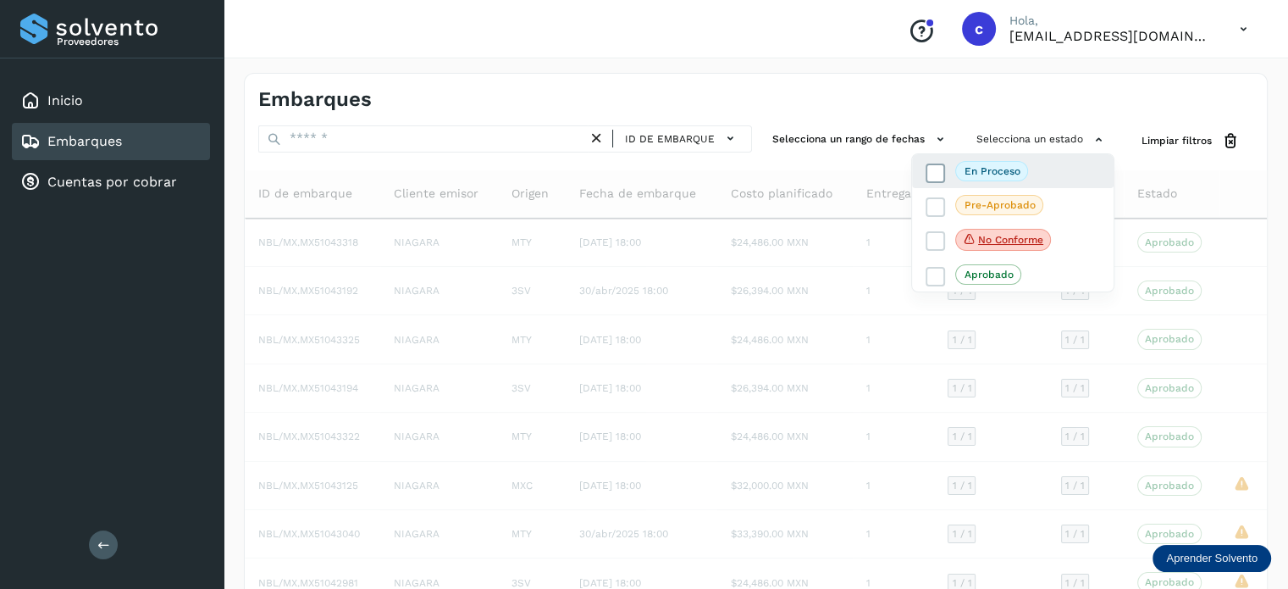
click at [1003, 174] on p "En proceso" at bounding box center [993, 171] width 56 height 12
click at [1159, 107] on div at bounding box center [644, 294] width 1288 height 589
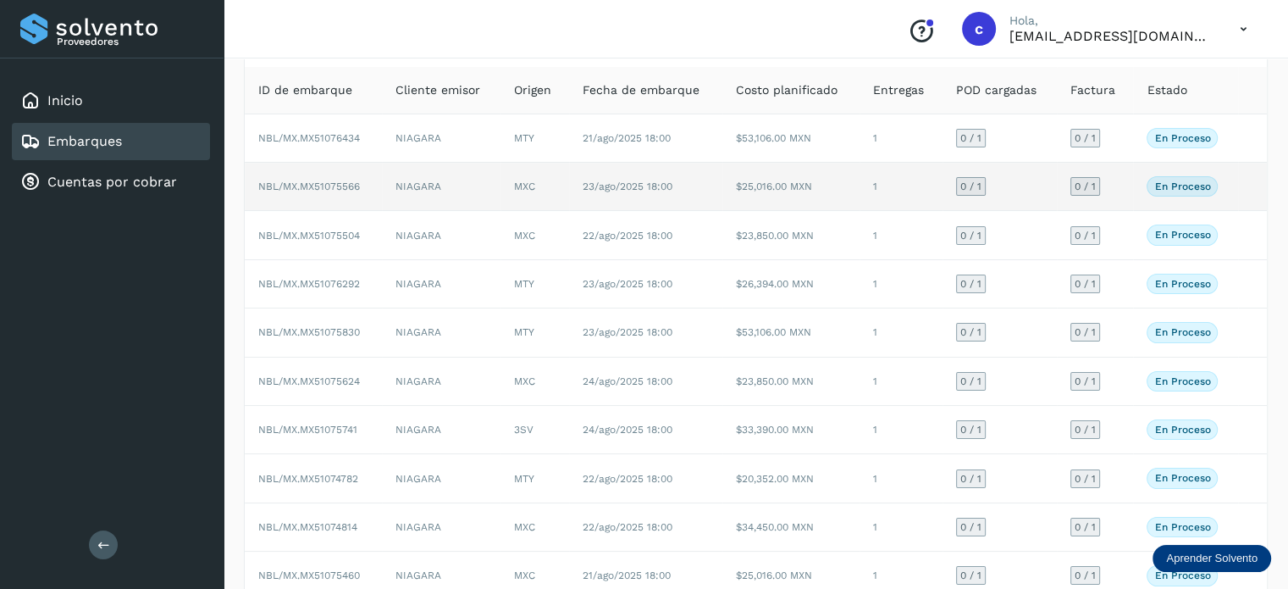
scroll to position [190, 0]
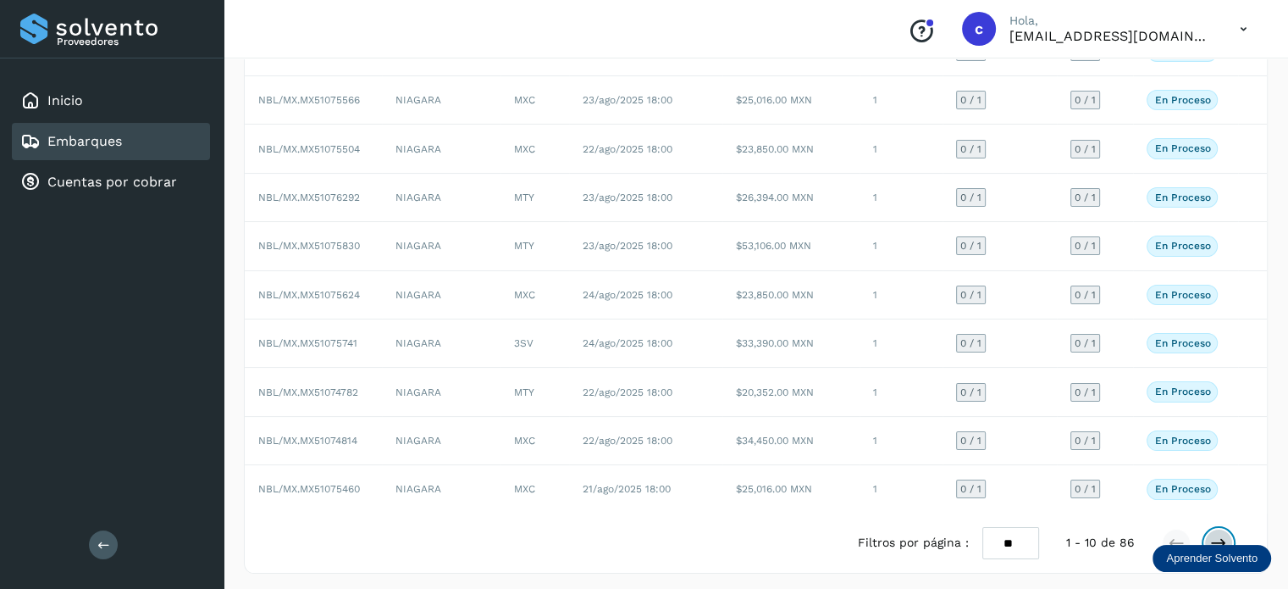
click at [1230, 534] on button at bounding box center [1218, 543] width 29 height 29
click at [1005, 539] on select "** ** **" at bounding box center [1004, 543] width 57 height 33
select select "**"
click at [981, 527] on select "** ** **" at bounding box center [1004, 543] width 57 height 33
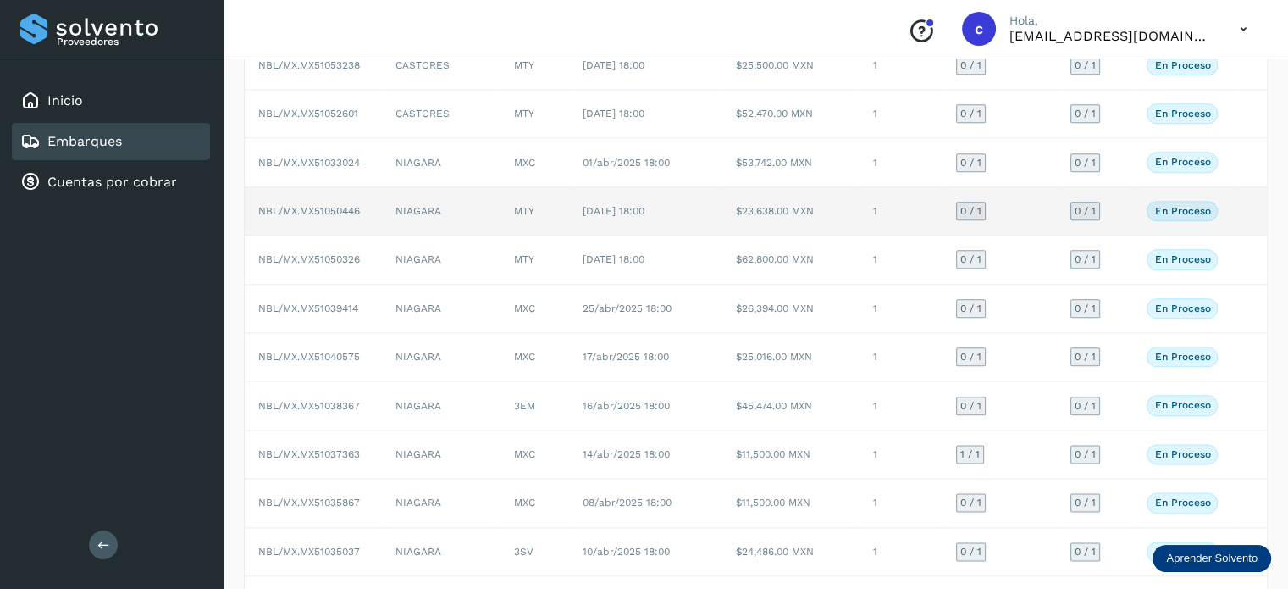
scroll to position [2114, 0]
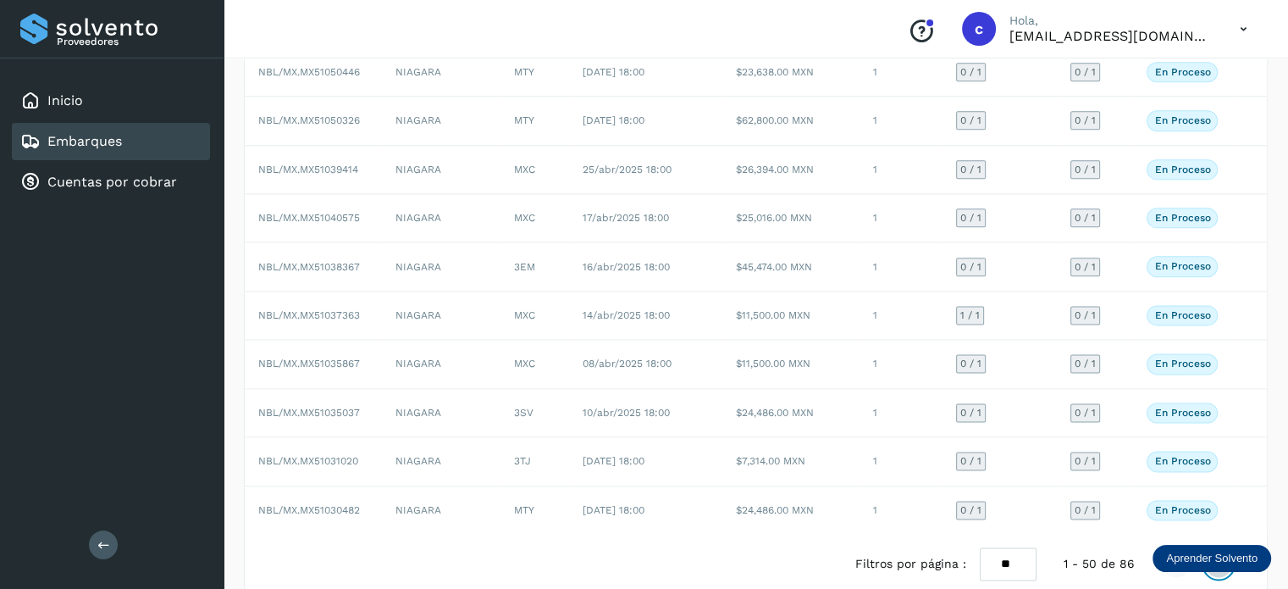
click at [1213, 555] on icon at bounding box center [1218, 563] width 17 height 17
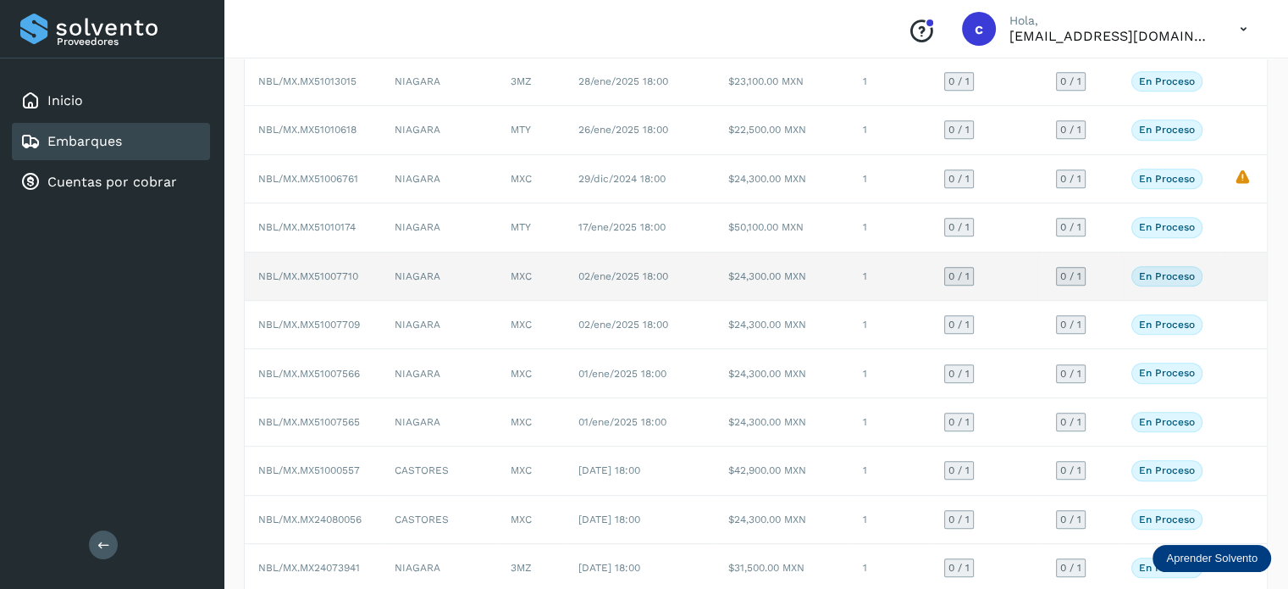
scroll to position [762, 0]
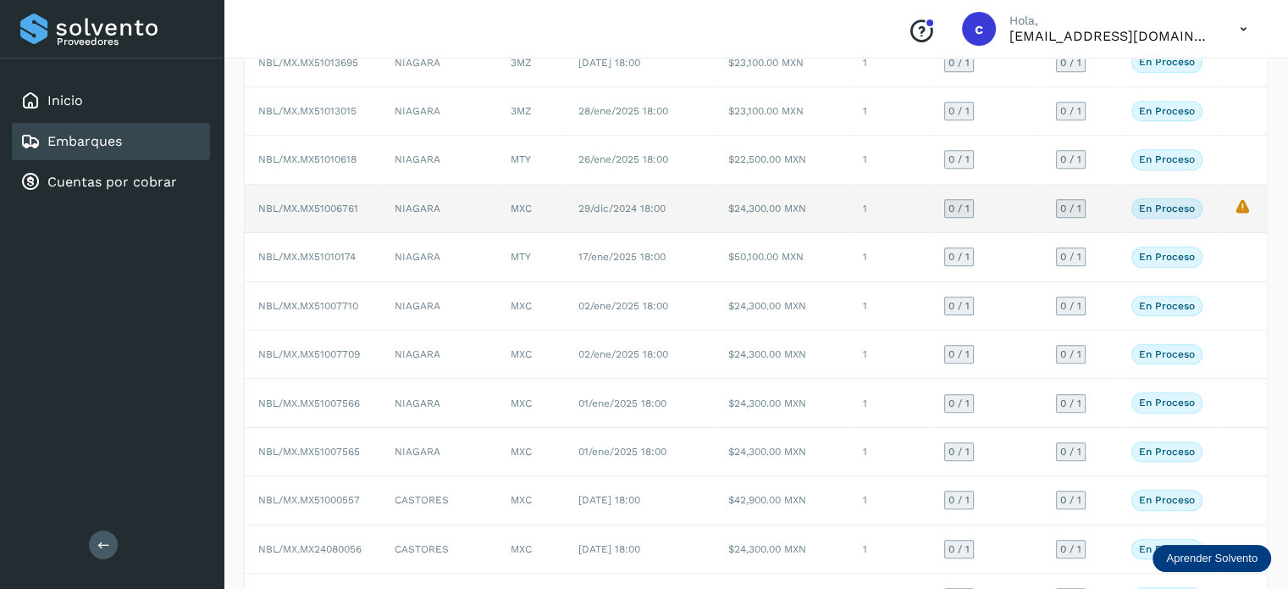
click at [1244, 198] on icon "La validación de Solvento para este embarque ha sido anulada debido al cambio d…" at bounding box center [1243, 206] width 18 height 18
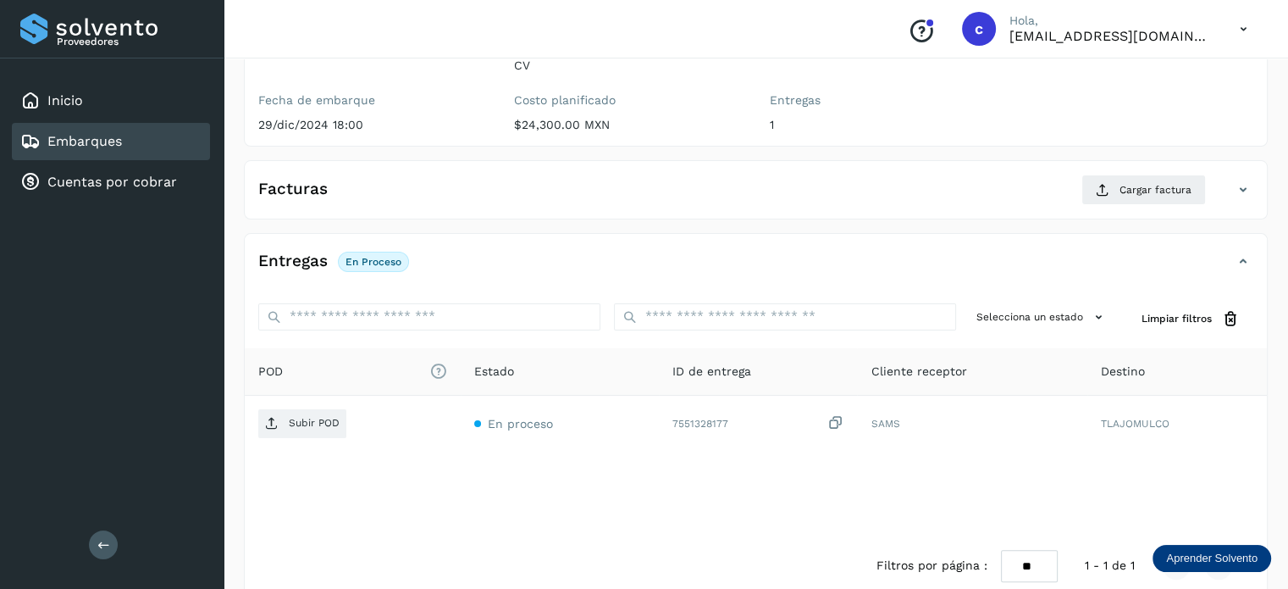
scroll to position [285, 0]
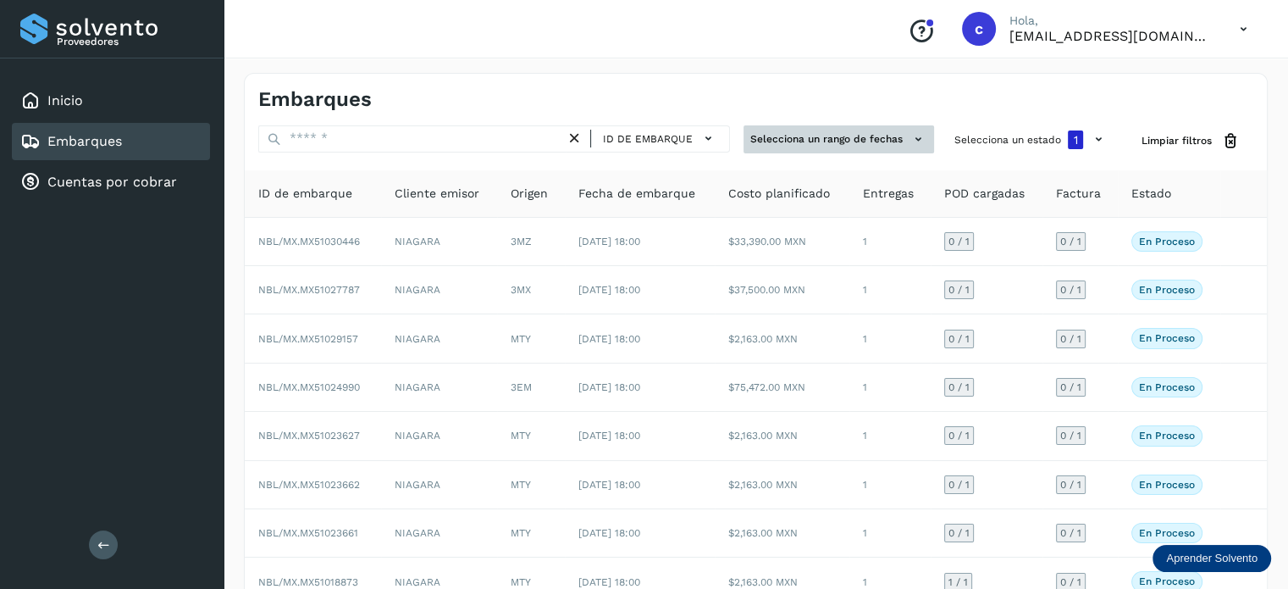
click at [910, 141] on icon at bounding box center [919, 139] width 18 height 18
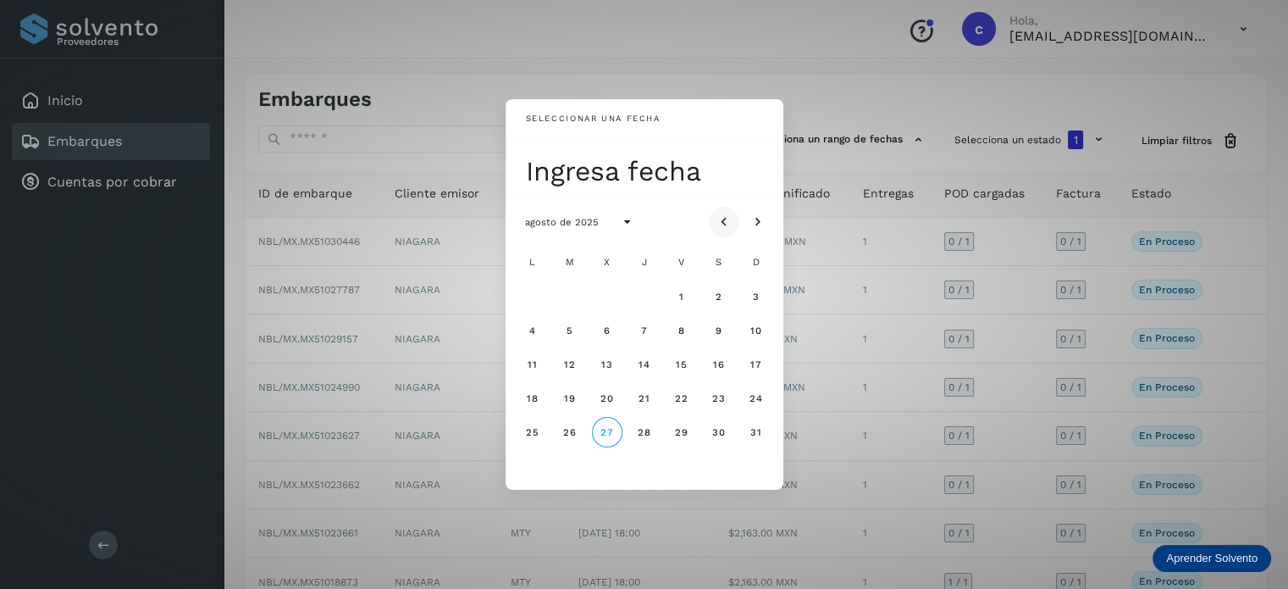
click at [717, 219] on icon "Mes anterior" at bounding box center [724, 221] width 17 height 17
drag, startPoint x: 645, startPoint y: 293, endPoint x: 657, endPoint y: 345, distance: 53.2
click at [644, 293] on span "1" at bounding box center [644, 297] width 6 height 12
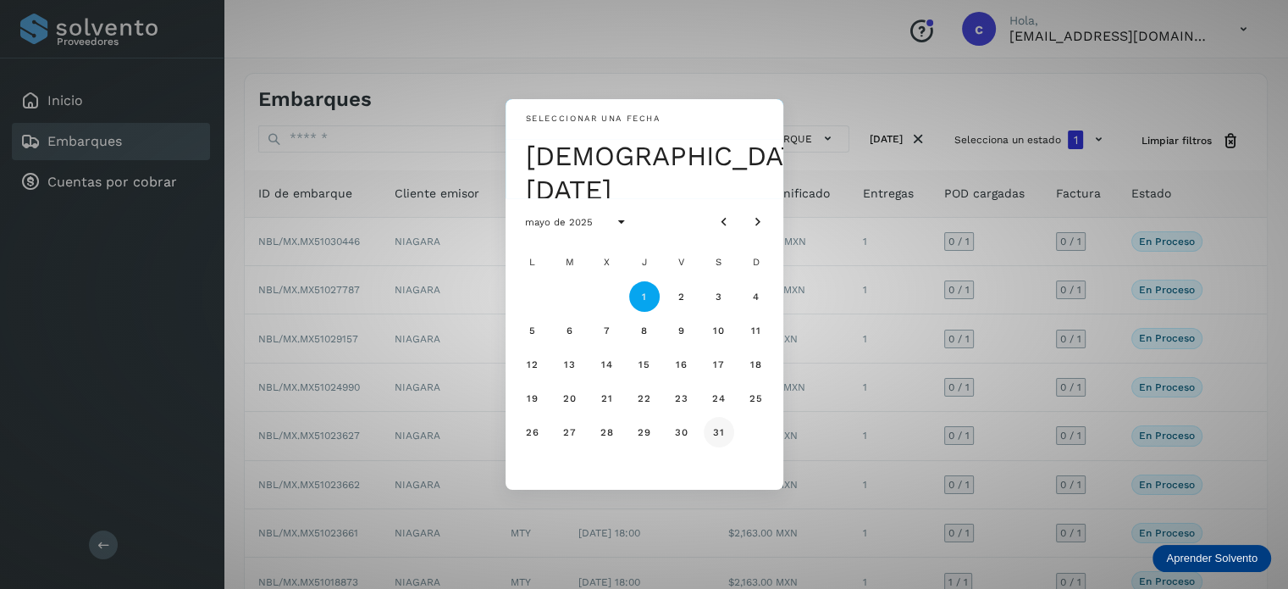
click at [722, 434] on span "31" at bounding box center [718, 432] width 13 height 12
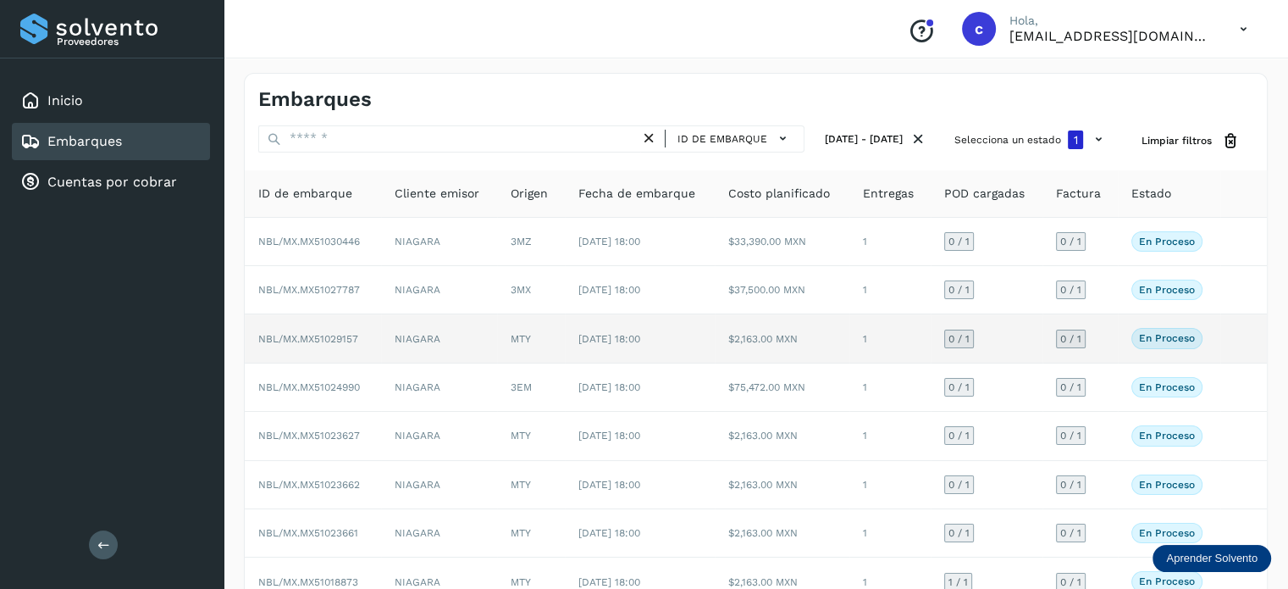
select select "**"
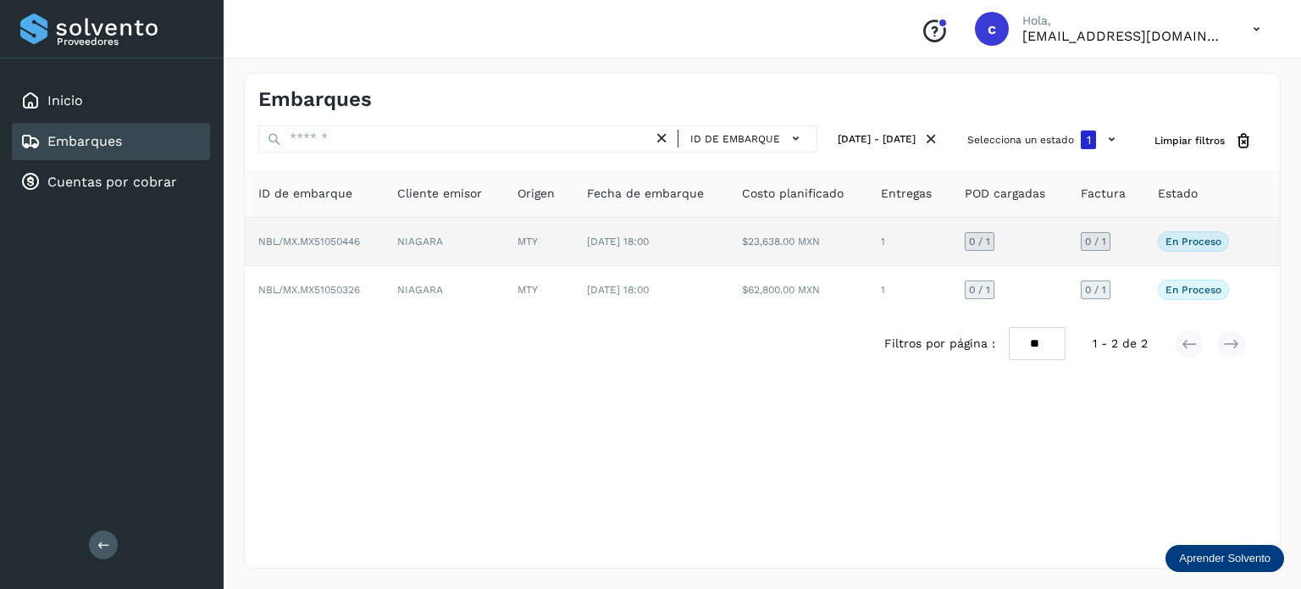
click at [684, 250] on td "[DATE] 18:00" at bounding box center [650, 242] width 155 height 48
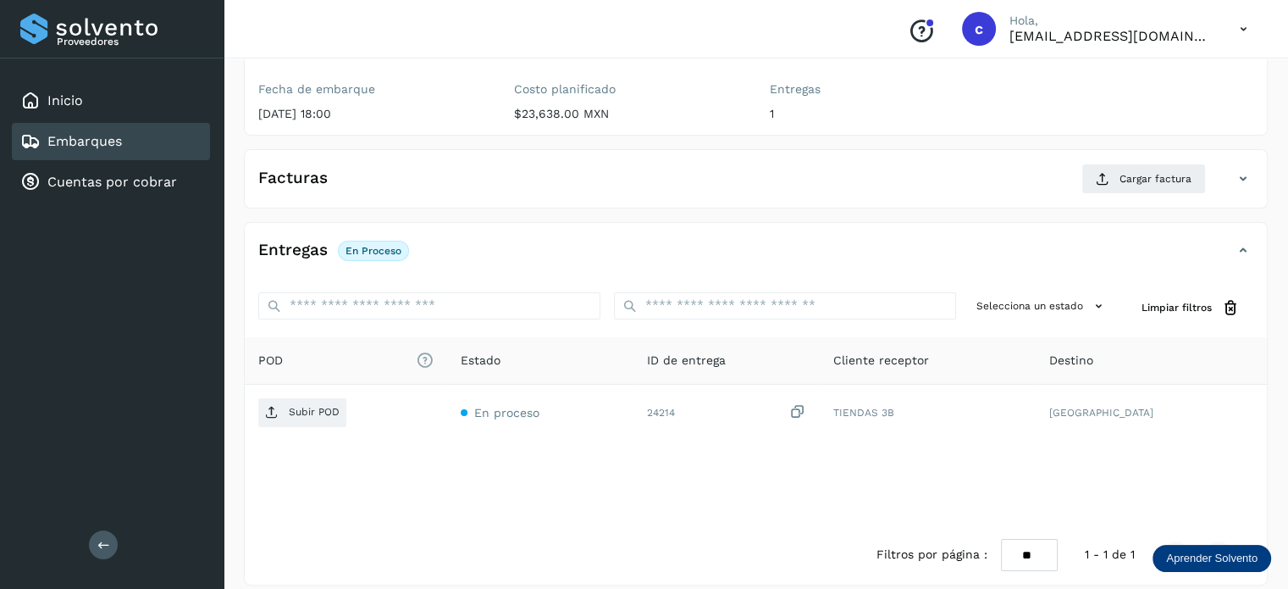
scroll to position [224, 0]
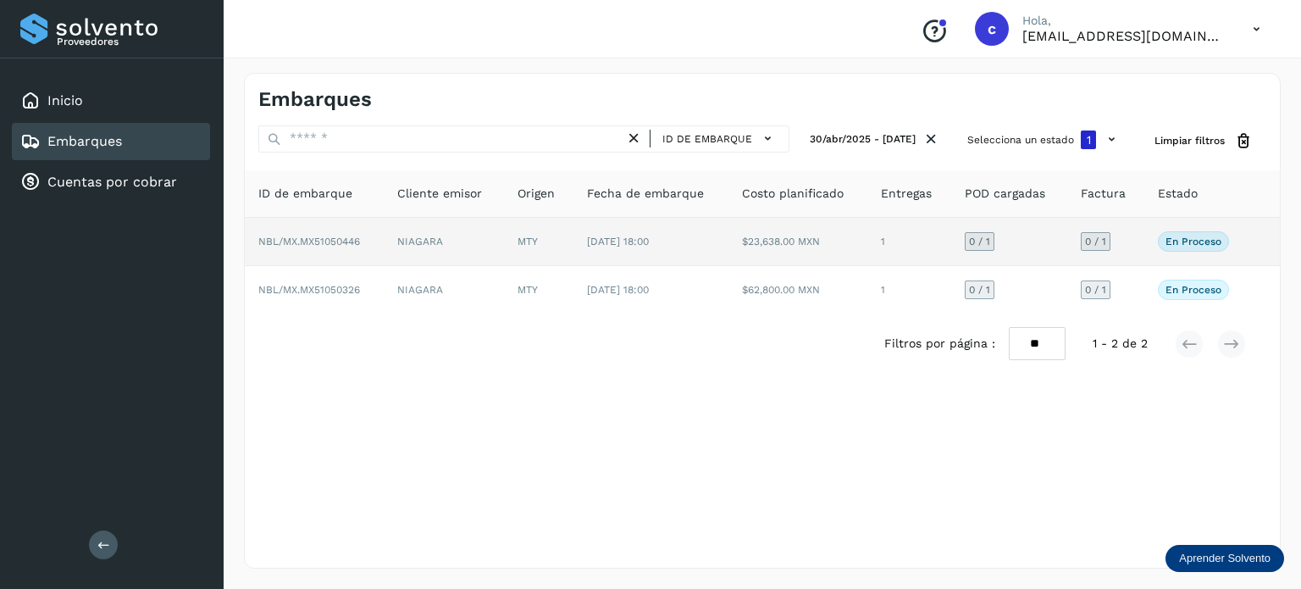
click at [698, 246] on td "[DATE] 18:00" at bounding box center [650, 242] width 155 height 48
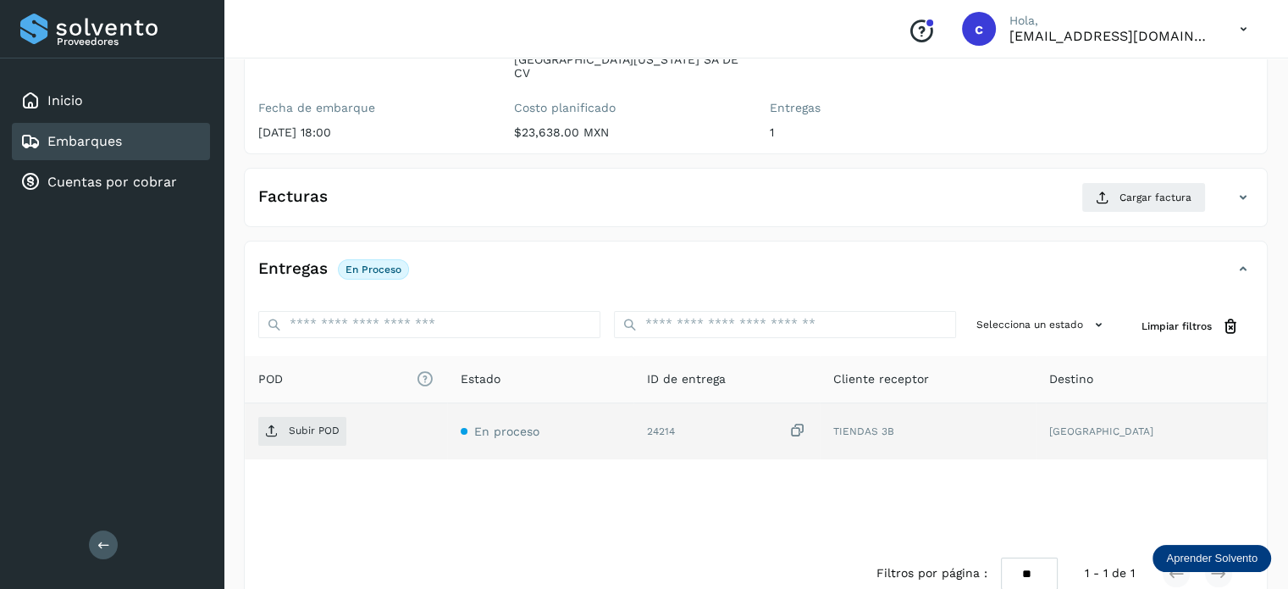
scroll to position [224, 0]
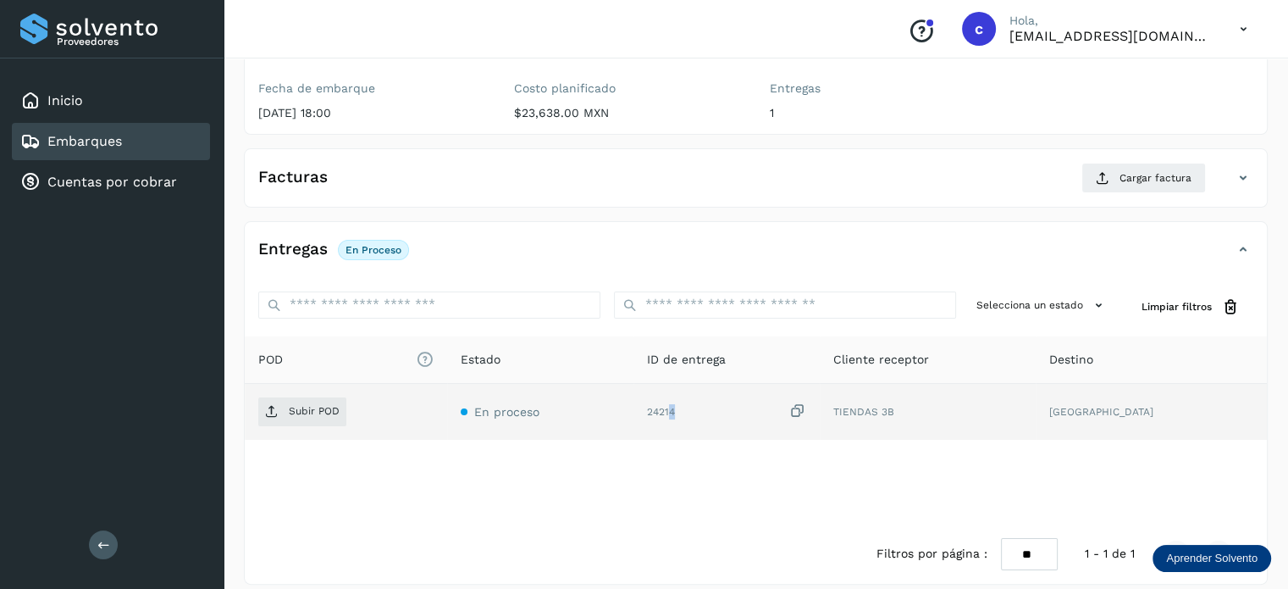
click at [695, 402] on div "24214" at bounding box center [726, 411] width 159 height 18
drag, startPoint x: 672, startPoint y: 394, endPoint x: 694, endPoint y: 396, distance: 22.2
click at [694, 402] on div "24214" at bounding box center [726, 411] width 159 height 18
drag, startPoint x: 701, startPoint y: 400, endPoint x: 681, endPoint y: 392, distance: 21.7
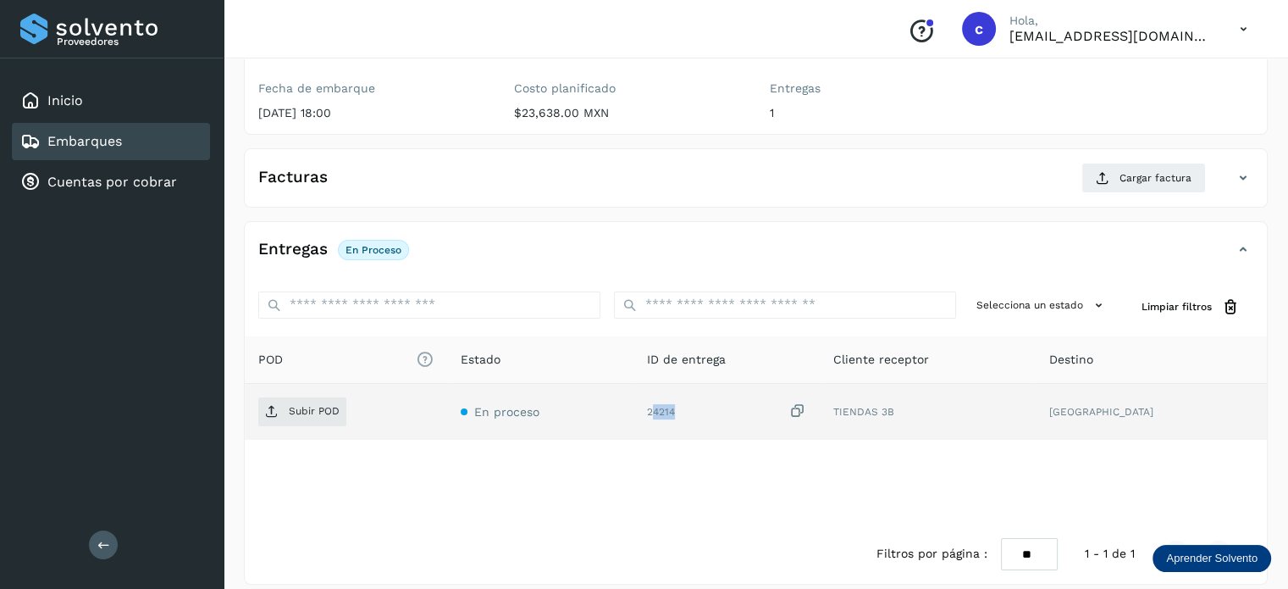
click at [699, 402] on div "24214" at bounding box center [726, 411] width 159 height 18
drag, startPoint x: 668, startPoint y: 393, endPoint x: 700, endPoint y: 396, distance: 31.4
click at [700, 402] on div "24214" at bounding box center [726, 411] width 159 height 18
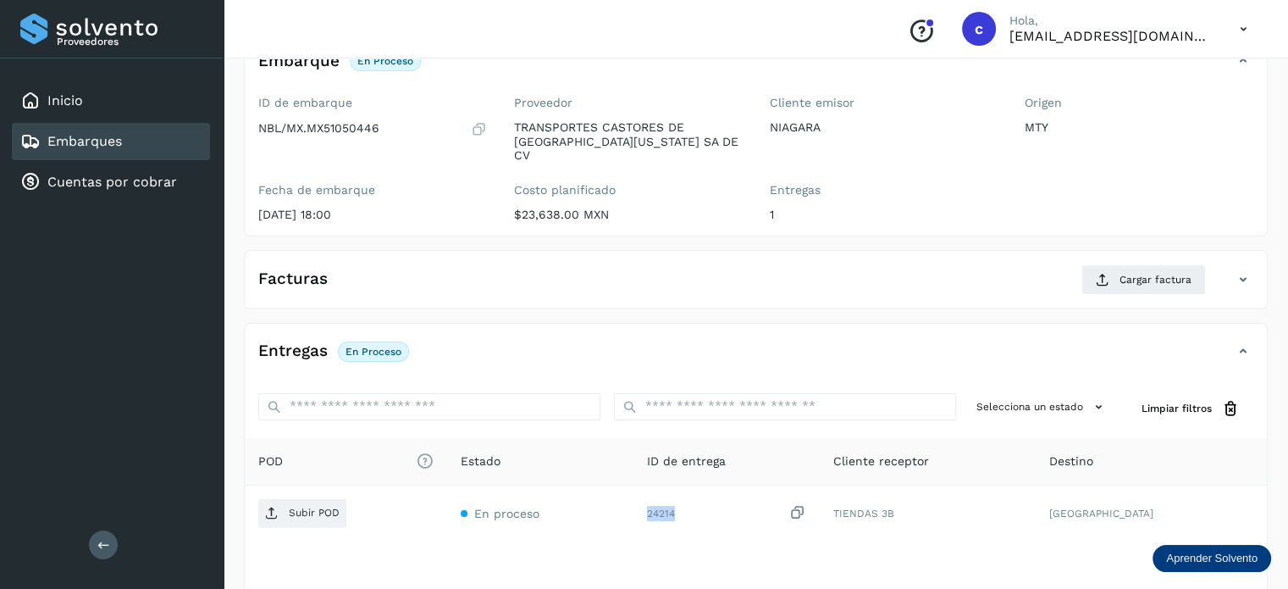
scroll to position [0, 0]
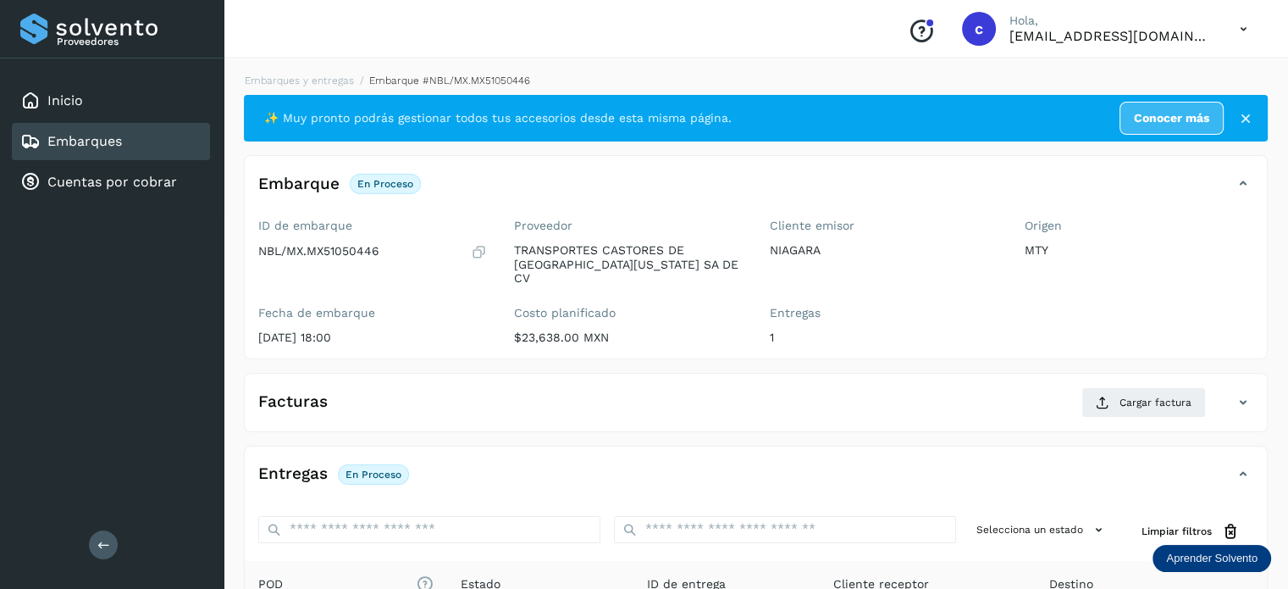
click at [92, 135] on link "Embarques" at bounding box center [84, 141] width 75 height 16
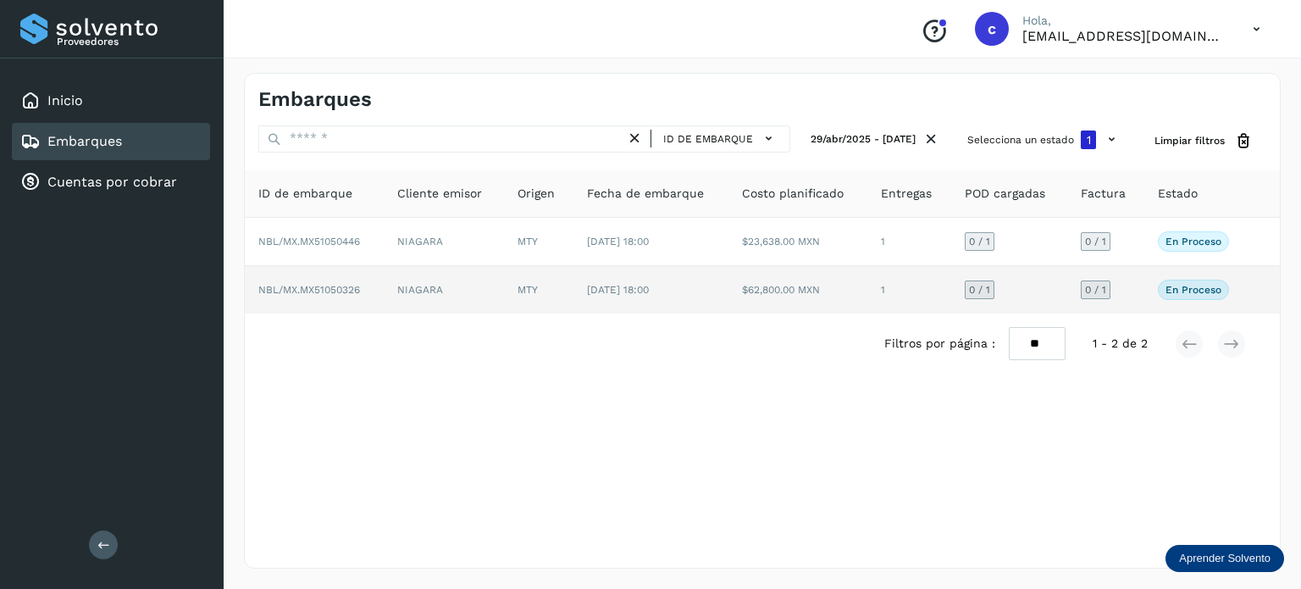
click at [477, 288] on td "NIAGARA" at bounding box center [444, 289] width 120 height 47
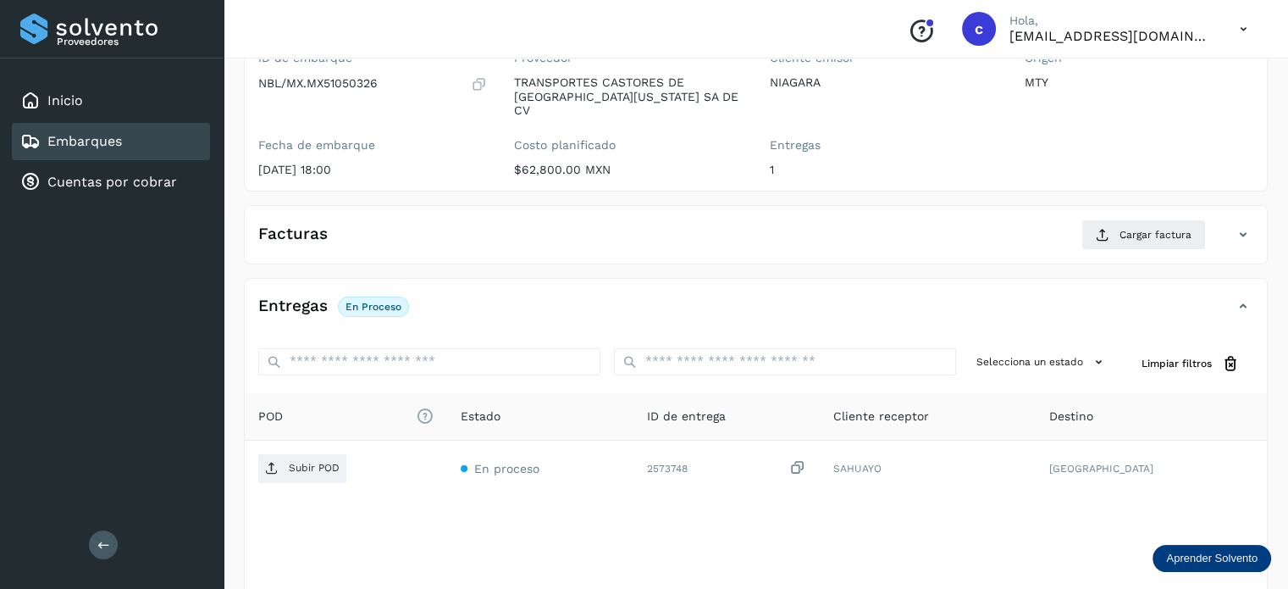
scroll to position [169, 0]
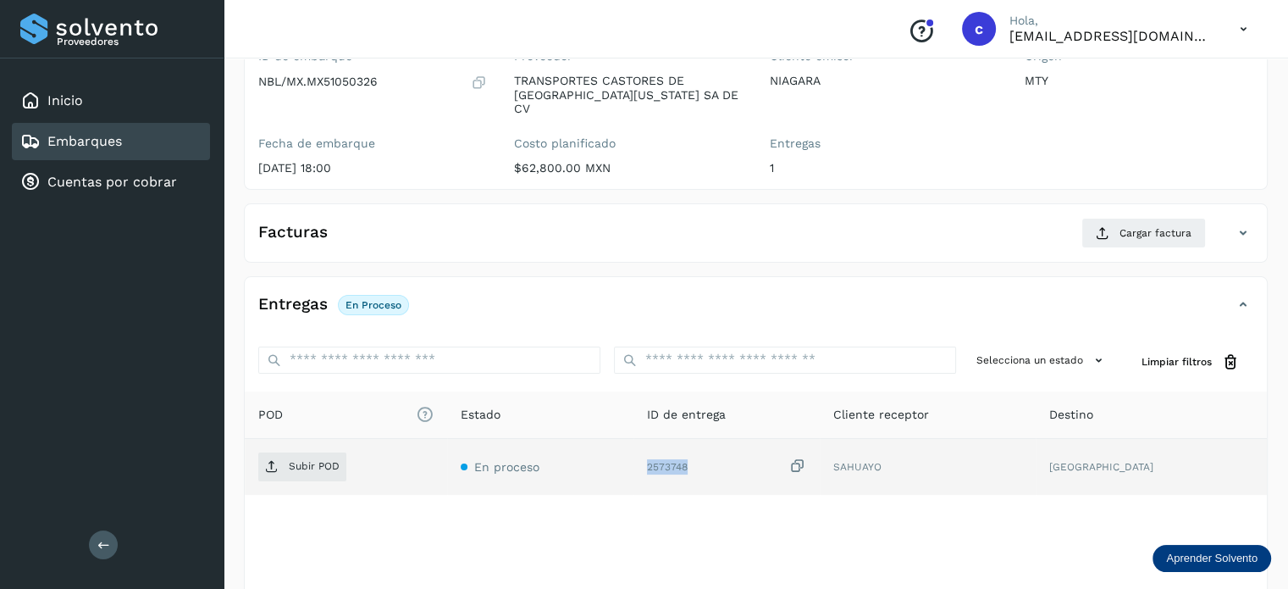
drag, startPoint x: 718, startPoint y: 450, endPoint x: 685, endPoint y: 450, distance: 33.0
click at [685, 457] on div "2573748" at bounding box center [726, 466] width 159 height 18
copy div "2573748"
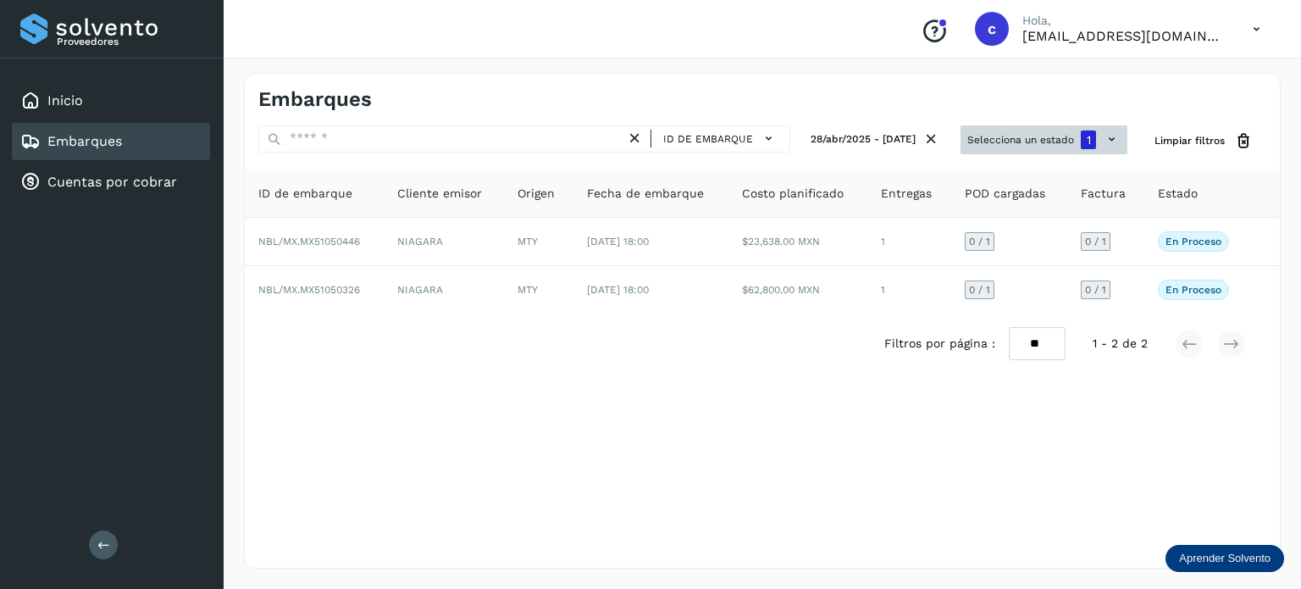
click at [1109, 140] on icon at bounding box center [1112, 139] width 18 height 18
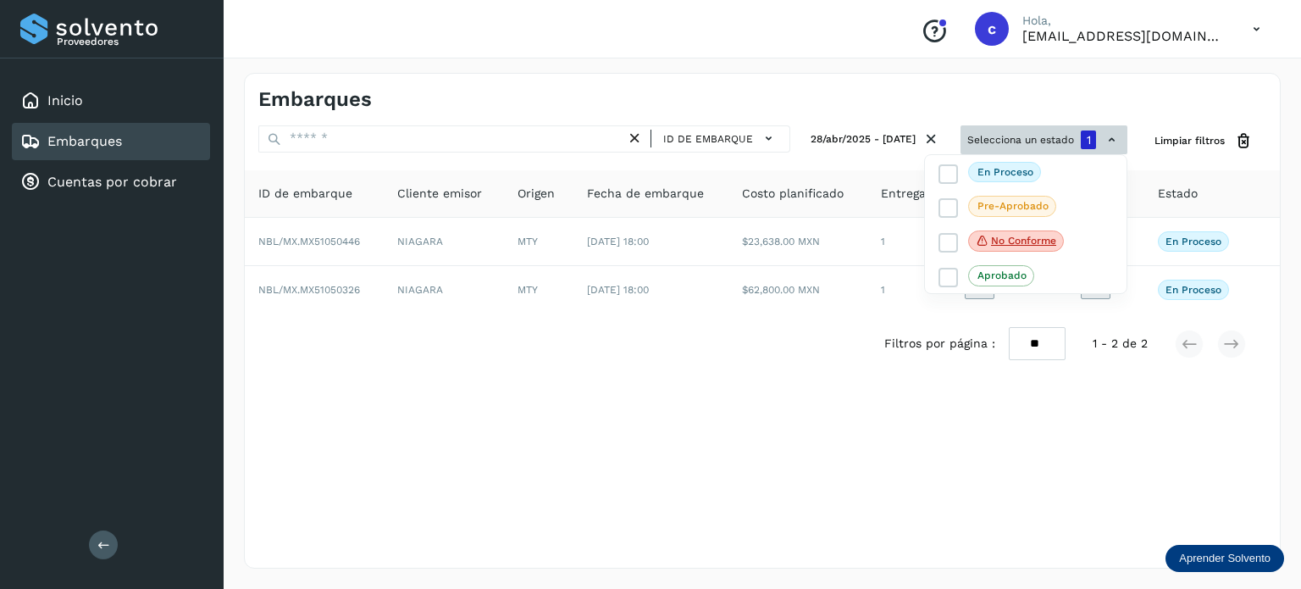
click at [1109, 140] on div at bounding box center [650, 294] width 1301 height 589
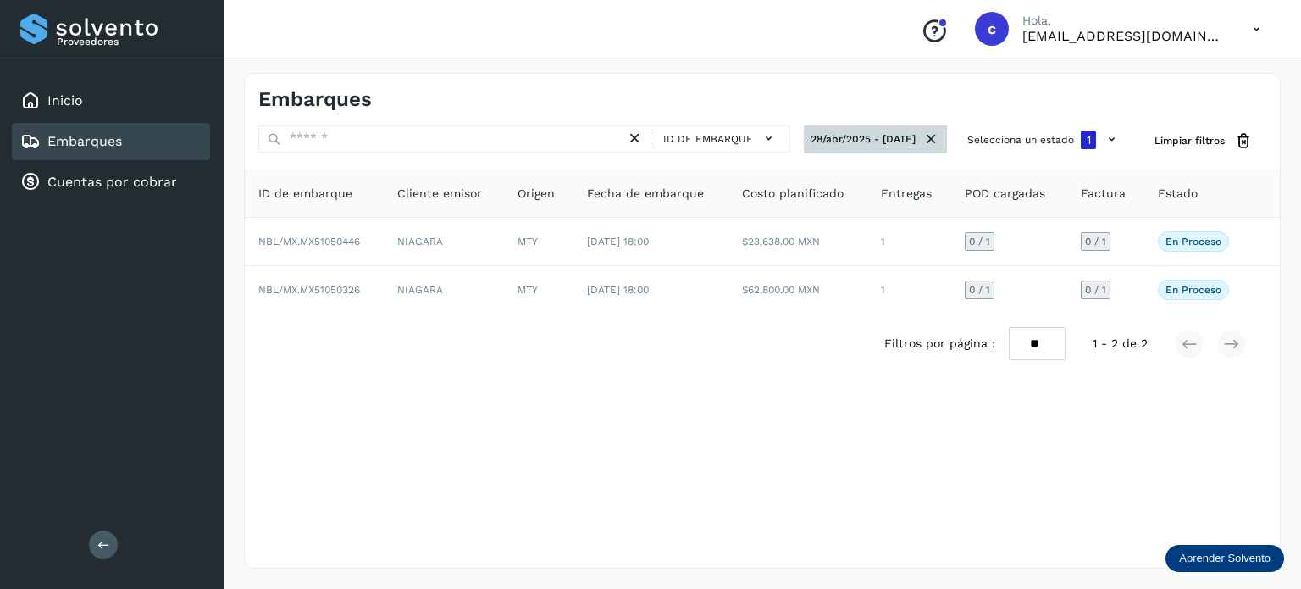
click at [857, 140] on button "28/abr/2025 - [DATE]" at bounding box center [875, 139] width 143 height 28
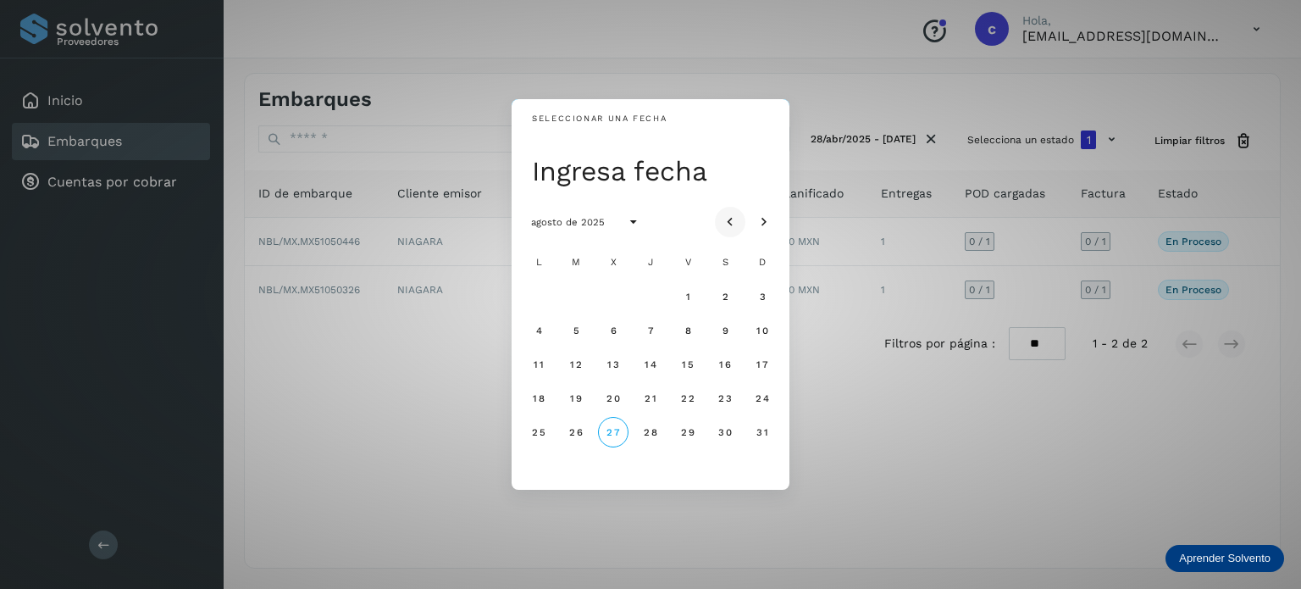
click at [729, 222] on icon "Mes anterior" at bounding box center [730, 221] width 17 height 17
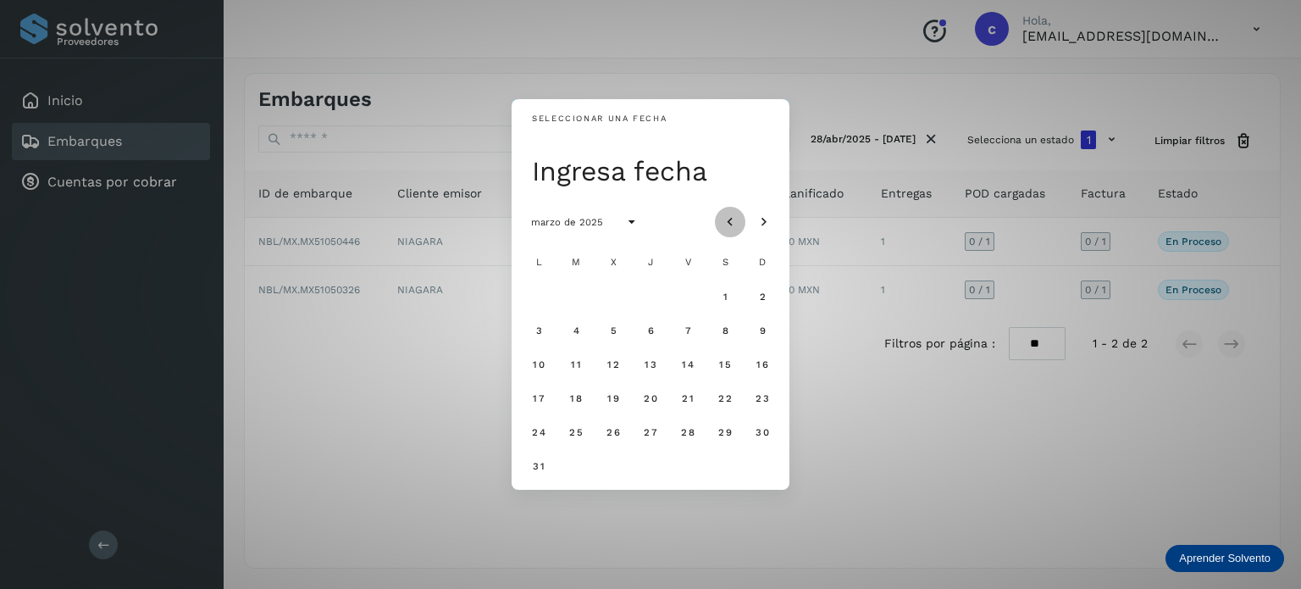
click at [729, 222] on icon "Mes anterior" at bounding box center [730, 221] width 17 height 17
click at [606, 291] on button "1" at bounding box center [613, 296] width 30 height 30
click at [687, 429] on span "31" at bounding box center [687, 432] width 13 height 12
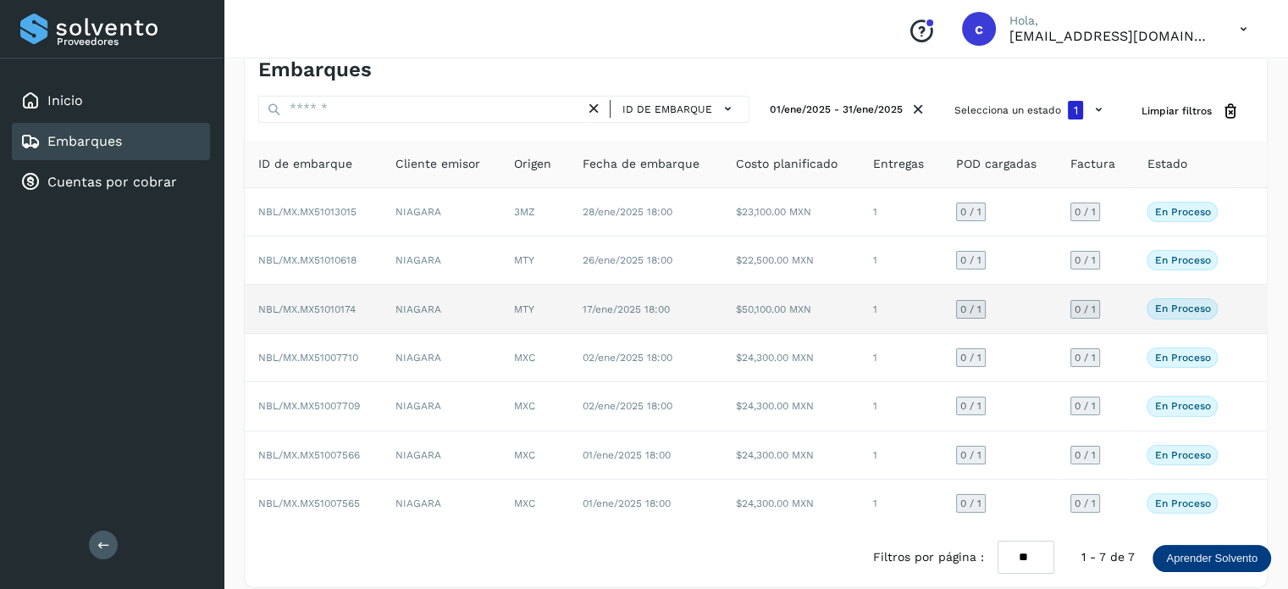
scroll to position [45, 0]
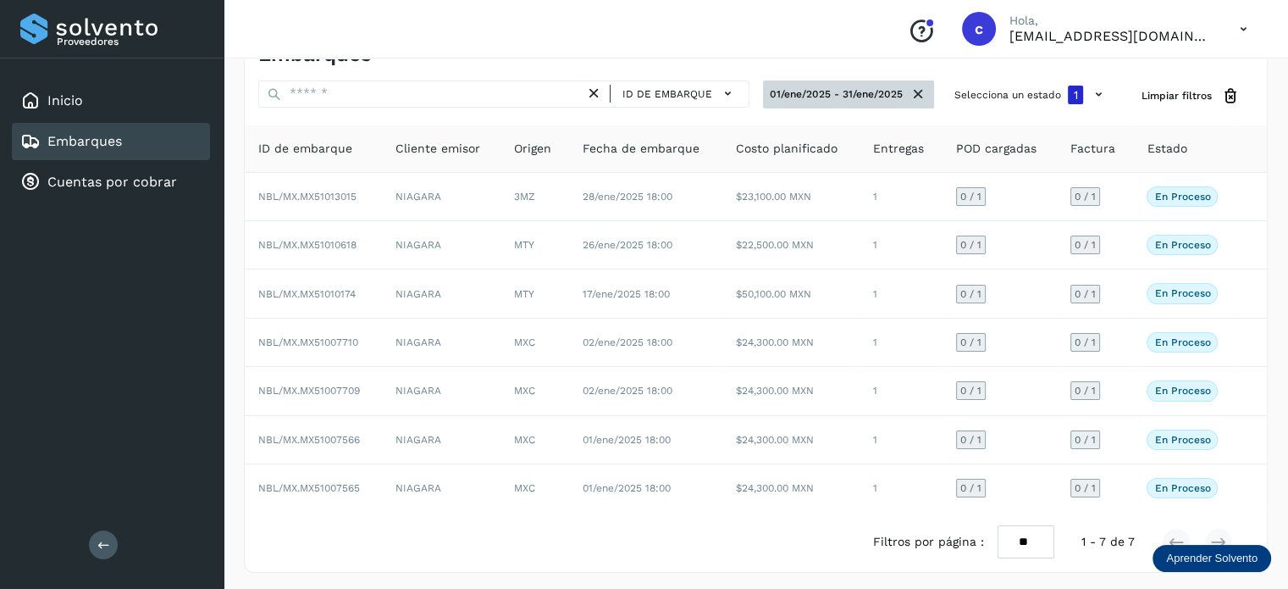
click at [823, 88] on button "01/ene/2025 - 31/ene/2025" at bounding box center [848, 94] width 171 height 28
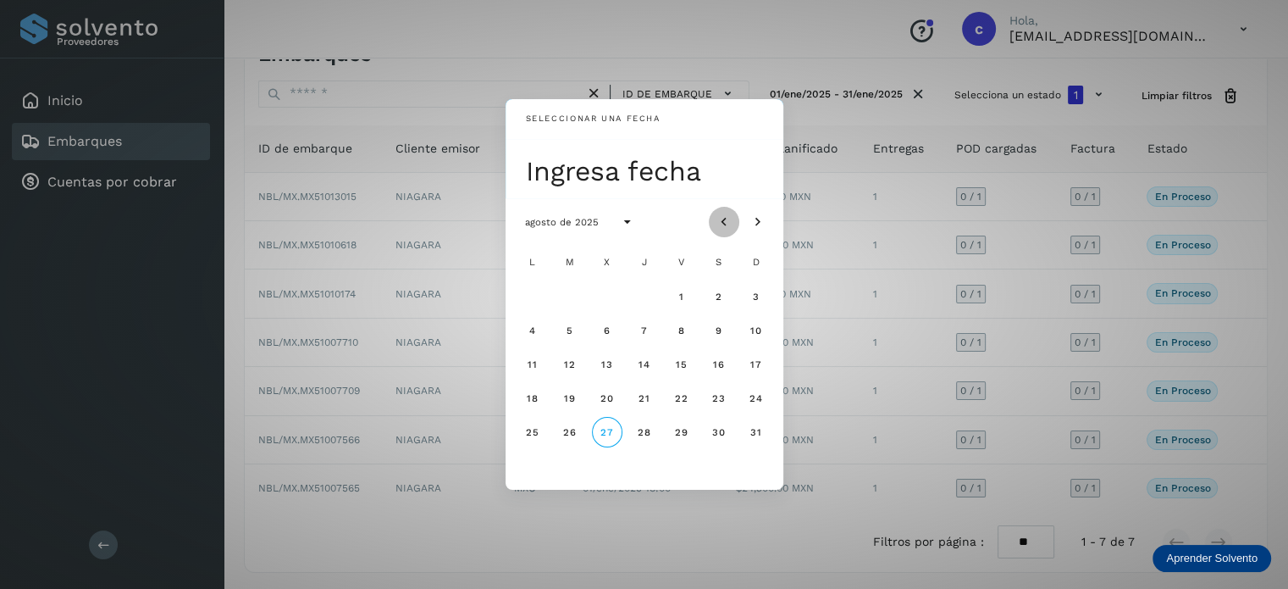
click at [726, 223] on icon "Mes anterior" at bounding box center [724, 221] width 17 height 17
click at [725, 223] on icon "Mes anterior" at bounding box center [724, 221] width 17 height 17
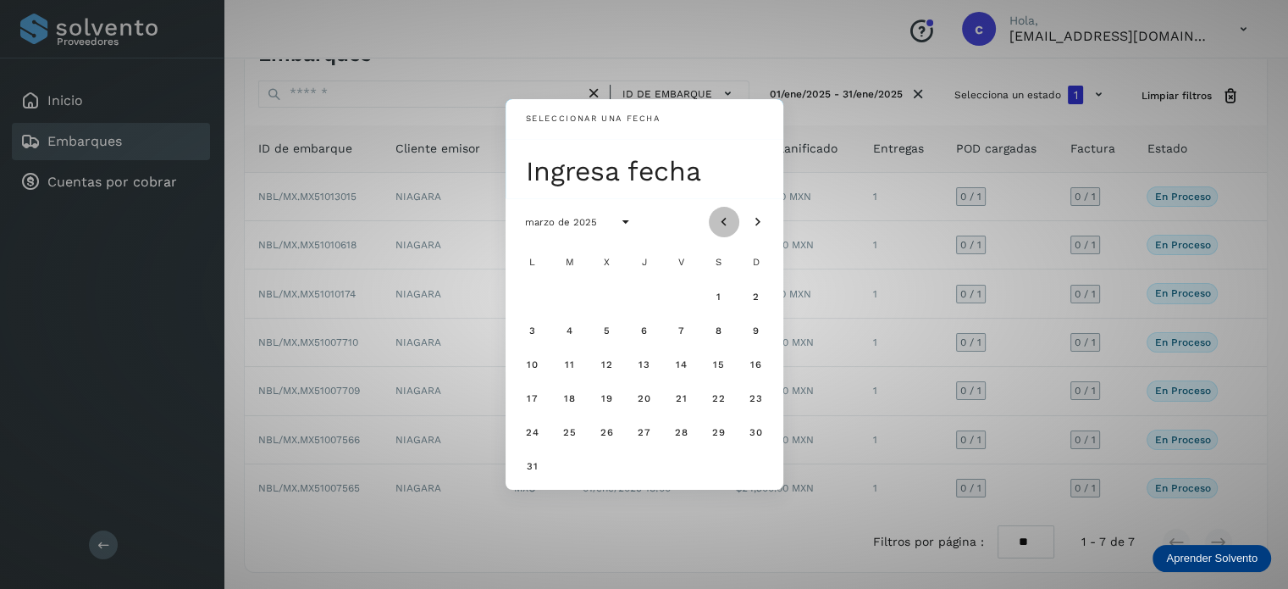
click at [725, 223] on icon "Mes anterior" at bounding box center [724, 221] width 17 height 17
click at [718, 294] on span "1" at bounding box center [719, 297] width 6 height 12
click at [678, 435] on span "28" at bounding box center [681, 432] width 14 height 12
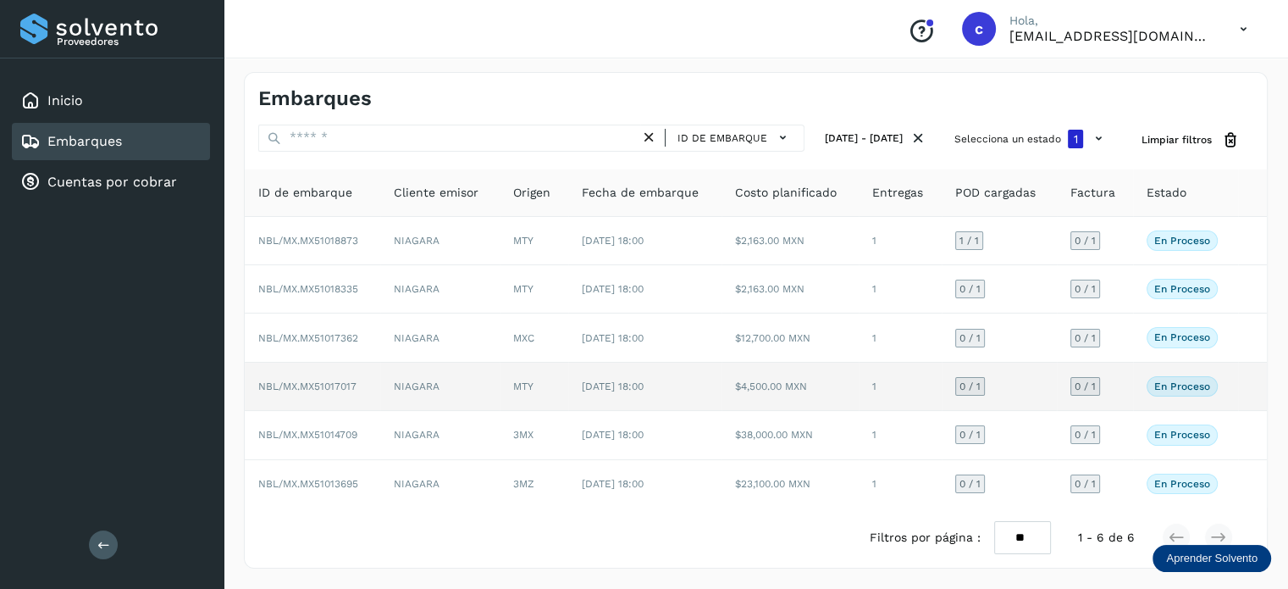
scroll to position [0, 0]
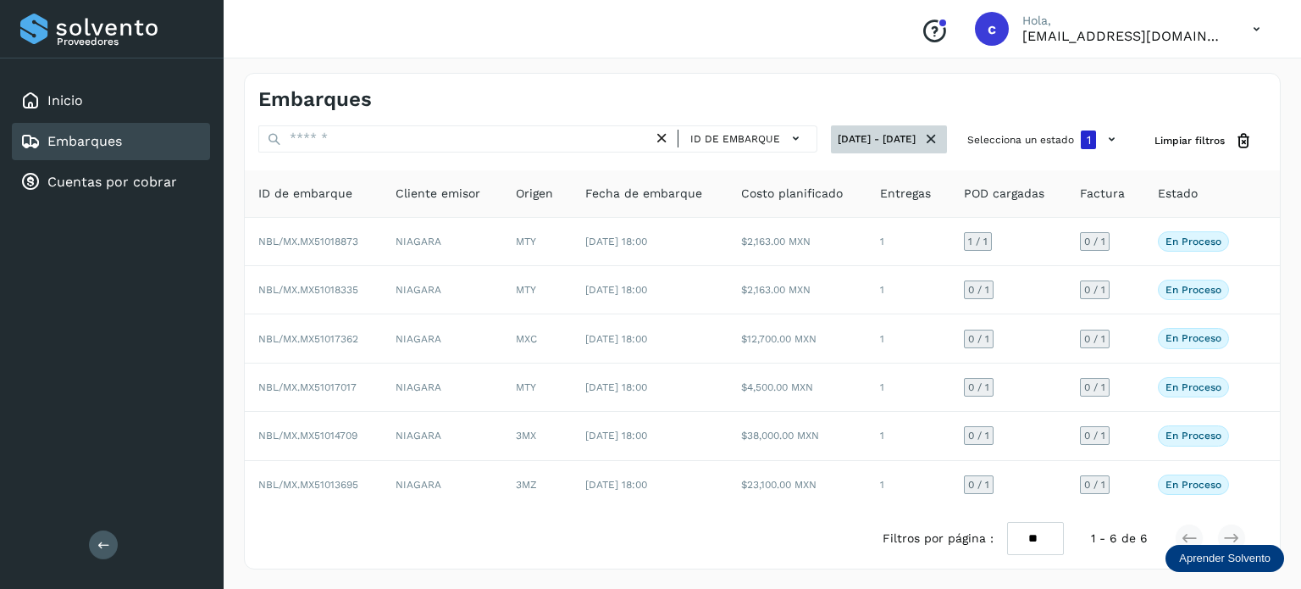
click at [877, 135] on button "[DATE] - [DATE]" at bounding box center [889, 139] width 116 height 28
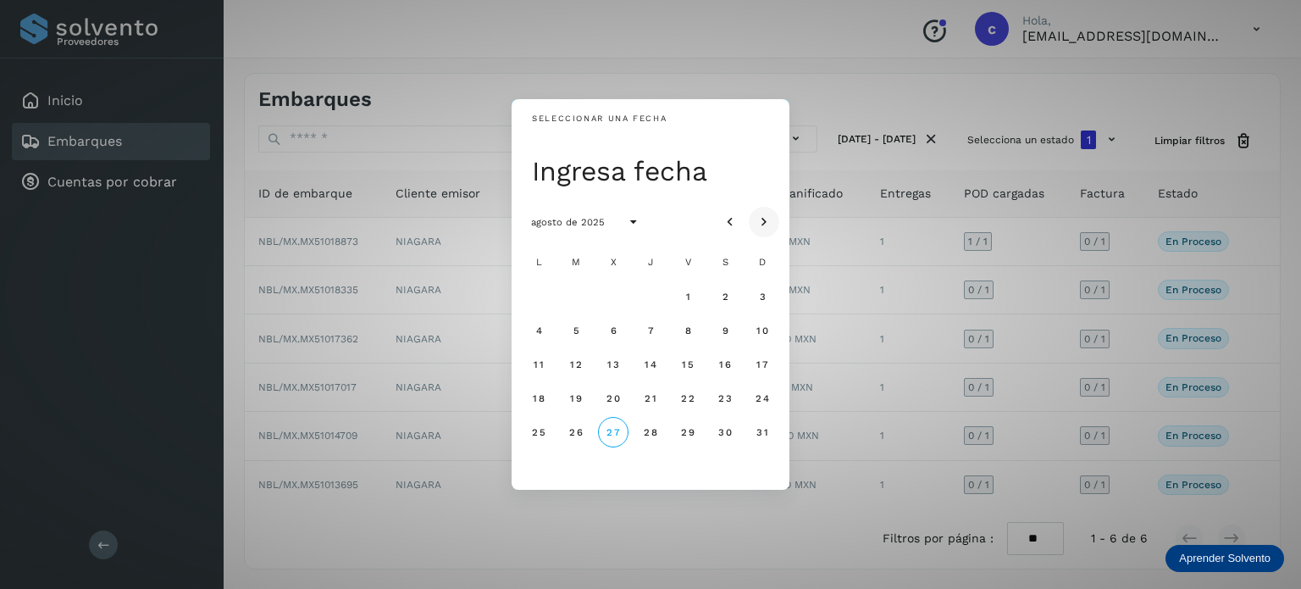
click at [756, 219] on icon "Mes siguiente" at bounding box center [764, 221] width 17 height 17
click at [734, 223] on icon "Mes anterior" at bounding box center [730, 221] width 17 height 17
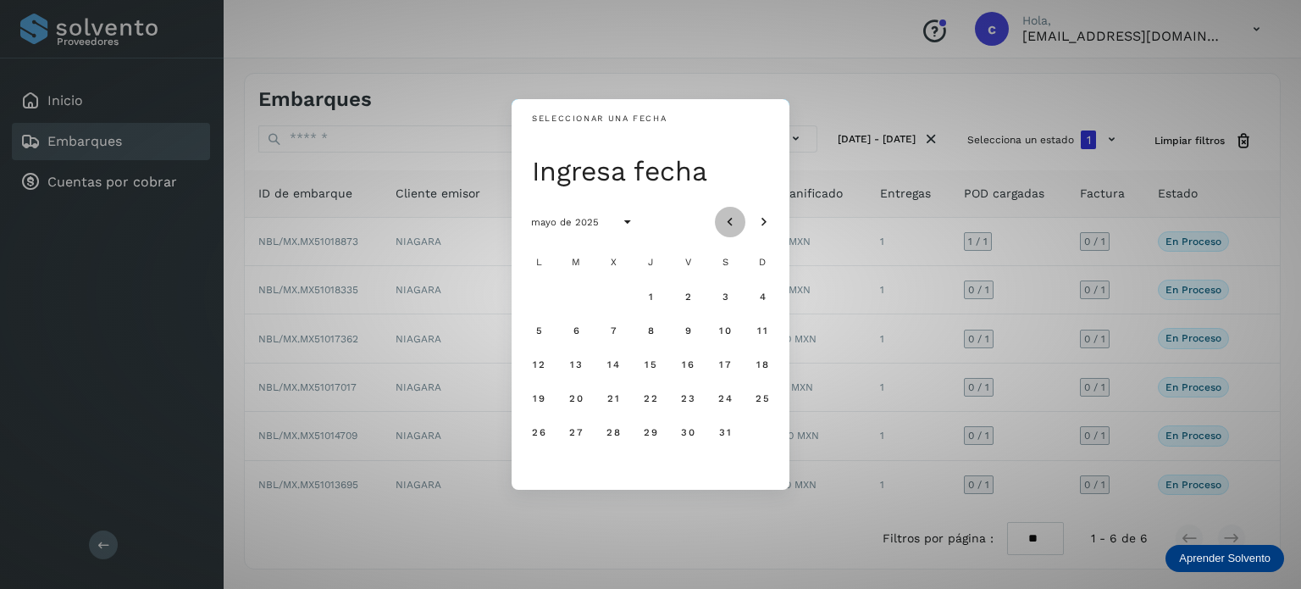
click at [734, 223] on icon "Mes anterior" at bounding box center [730, 221] width 17 height 17
click at [725, 294] on span "1" at bounding box center [725, 297] width 6 height 12
click at [533, 468] on span "31" at bounding box center [538, 466] width 13 height 12
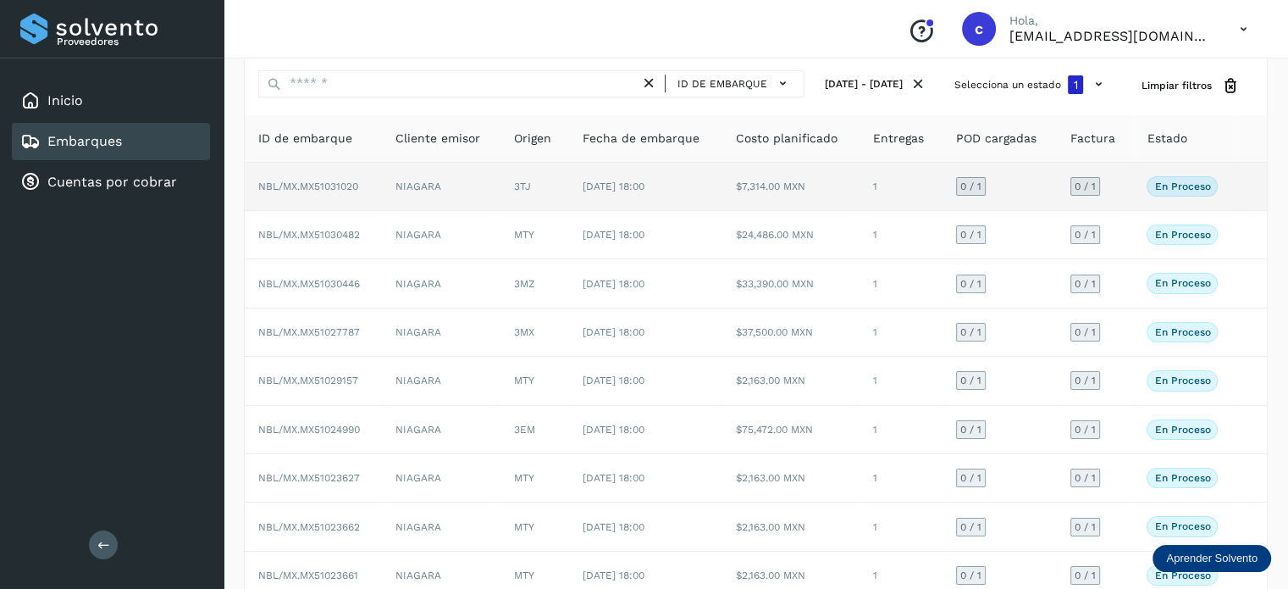
scroll to position [85, 0]
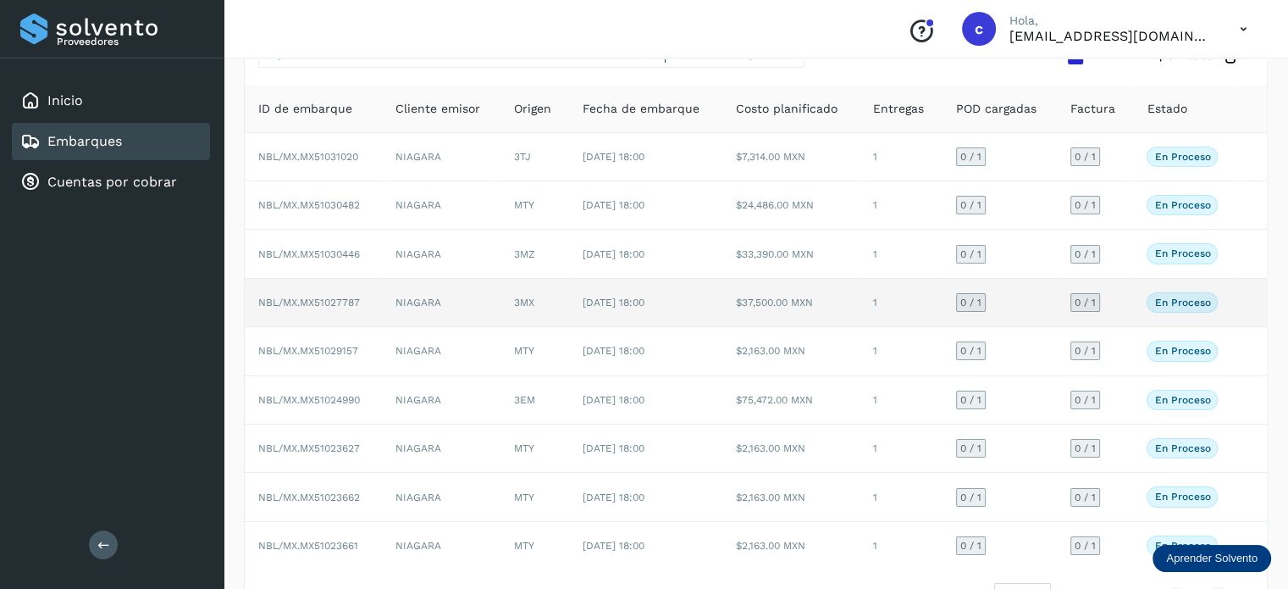
click at [488, 298] on td "NIAGARA" at bounding box center [441, 303] width 119 height 48
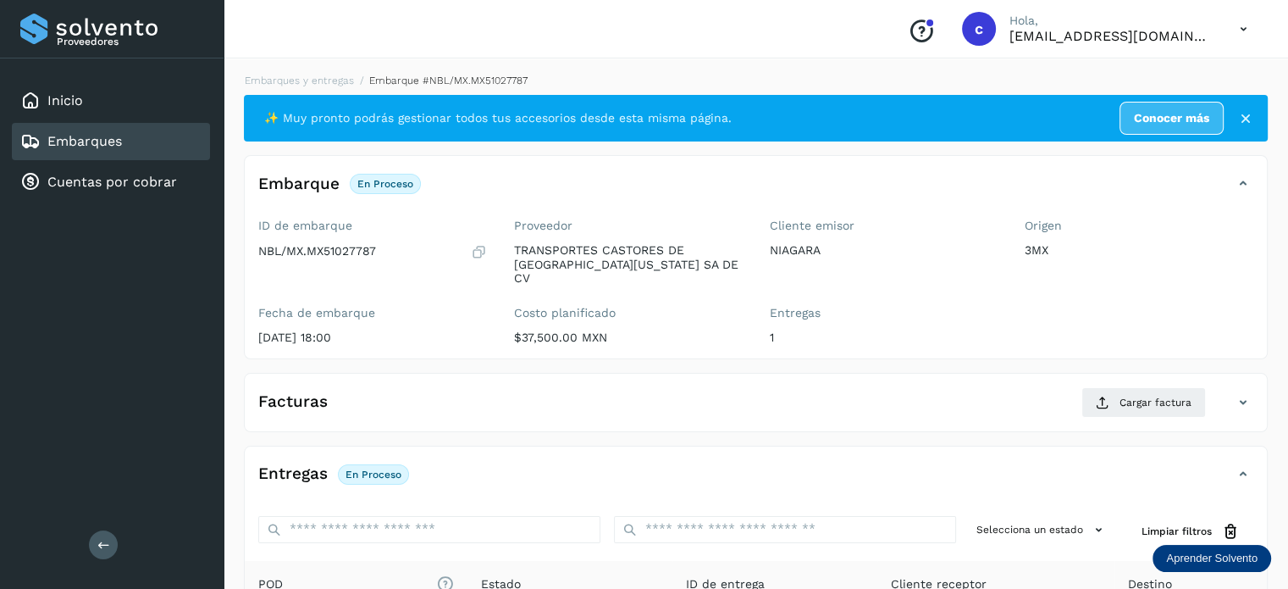
click at [95, 133] on link "Embarques" at bounding box center [84, 141] width 75 height 16
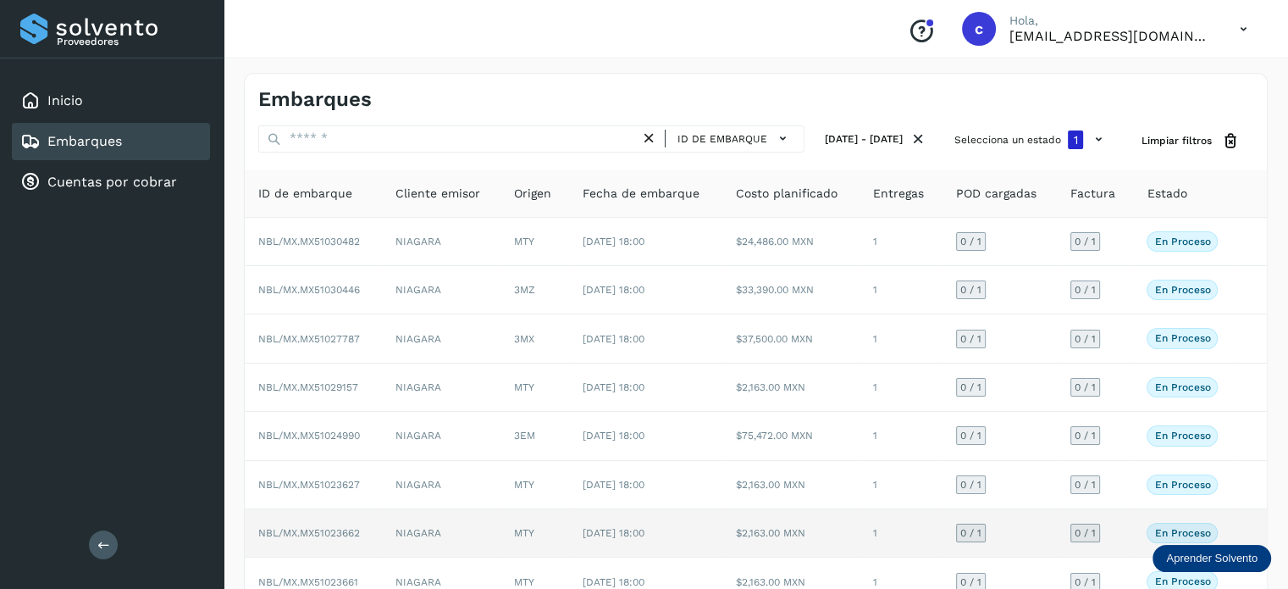
scroll to position [85, 0]
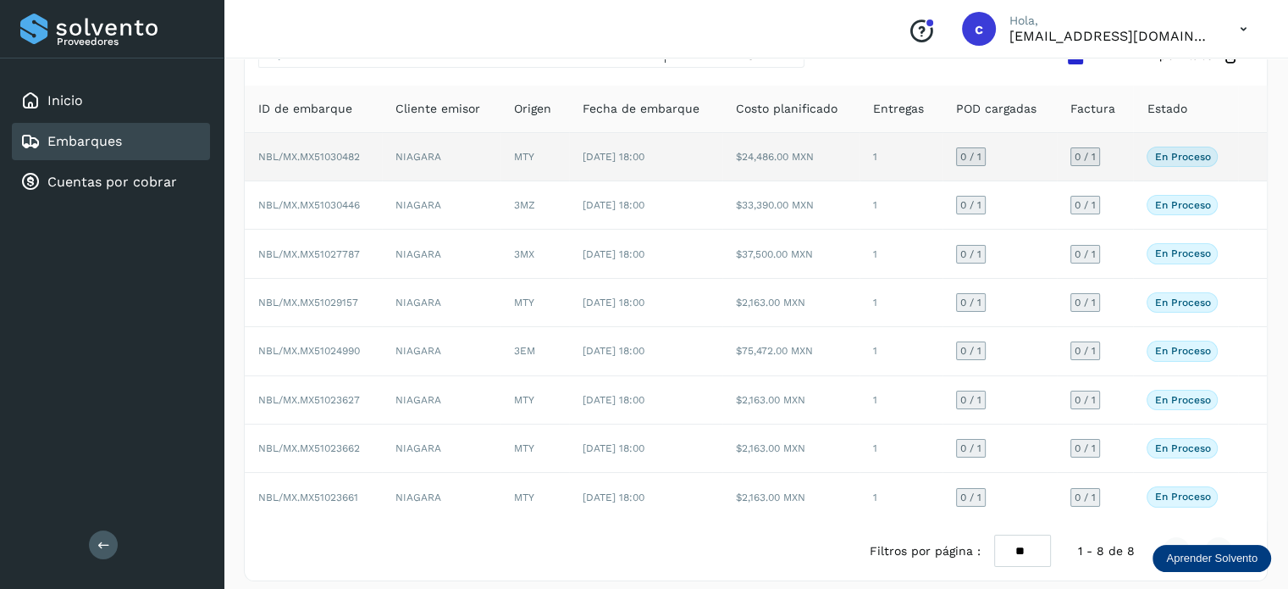
click at [460, 162] on td "NIAGARA" at bounding box center [441, 157] width 119 height 48
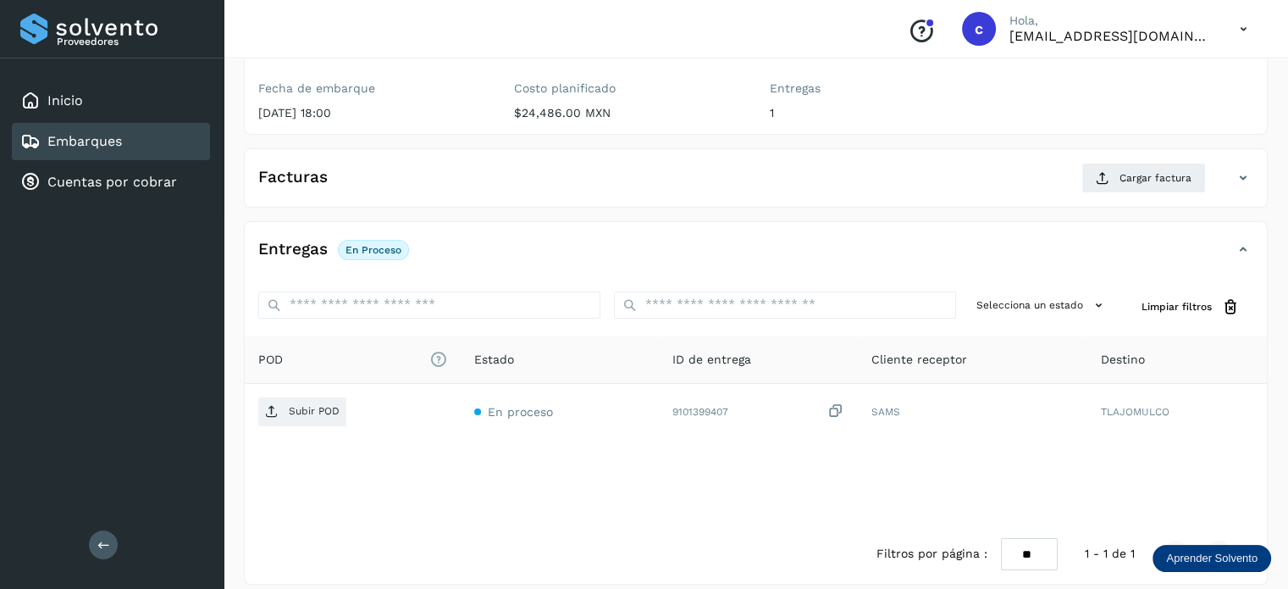
scroll to position [140, 0]
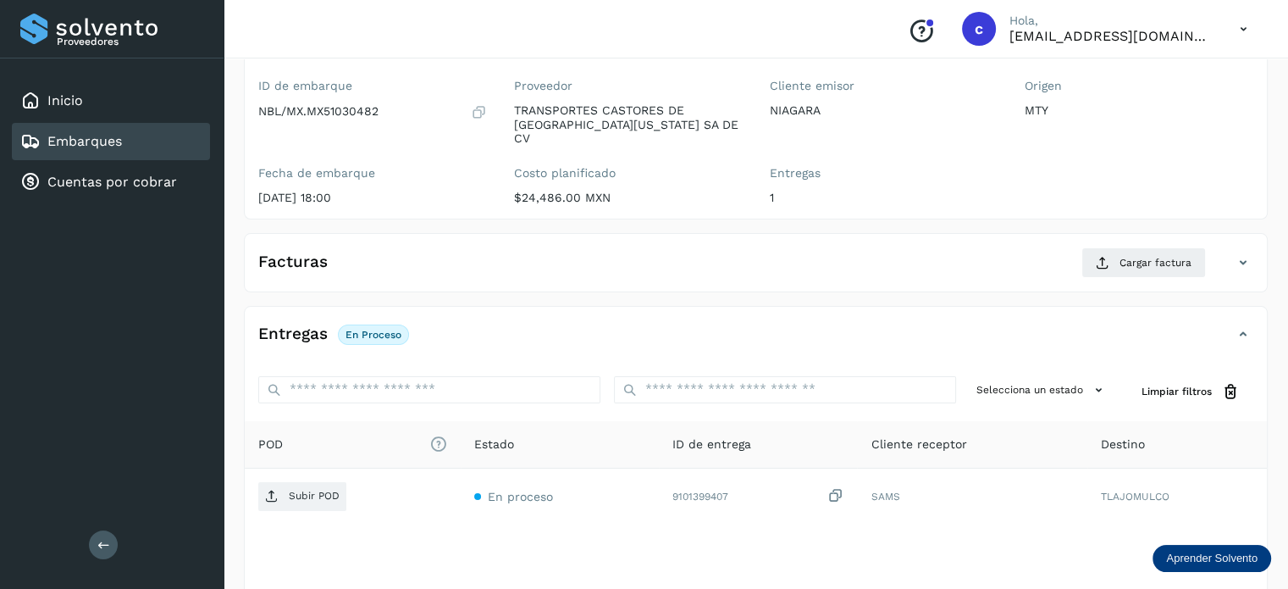
click at [114, 140] on link "Embarques" at bounding box center [84, 141] width 75 height 16
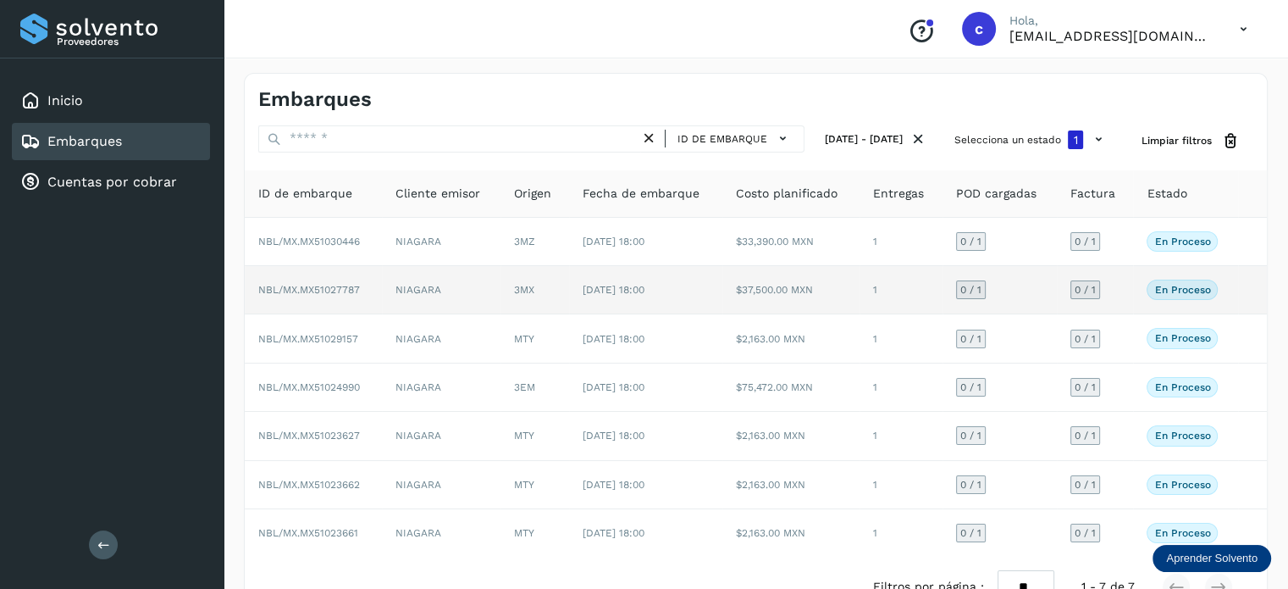
click at [568, 293] on td "3MX" at bounding box center [535, 290] width 69 height 48
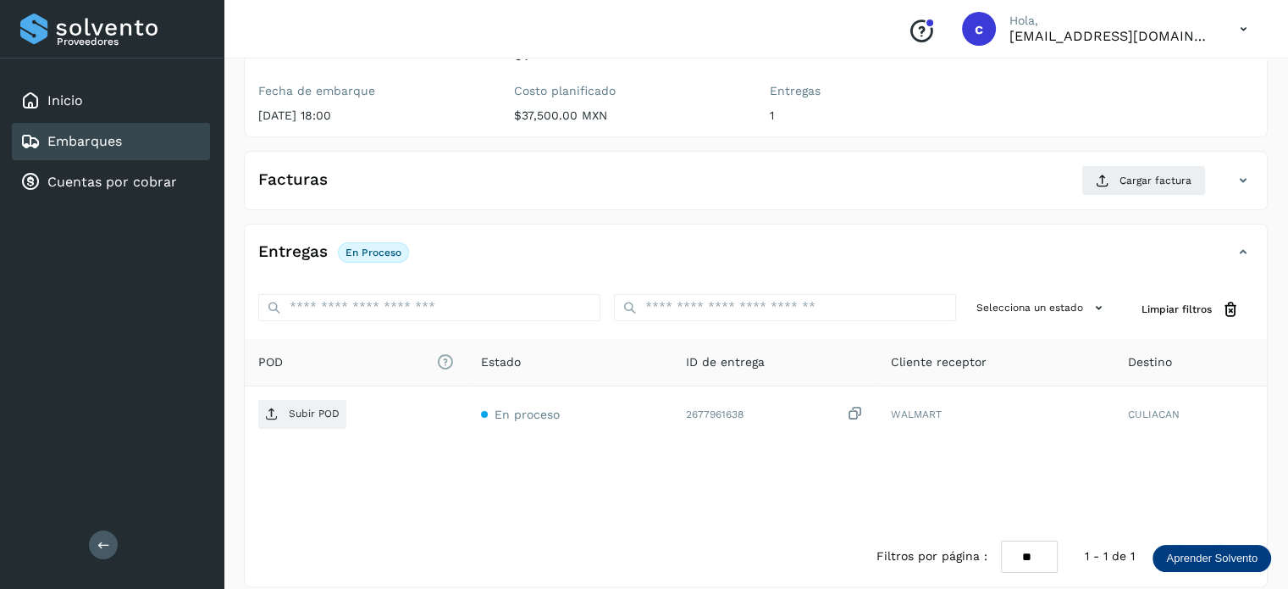
scroll to position [224, 0]
click at [125, 140] on div "Embarques" at bounding box center [111, 141] width 198 height 37
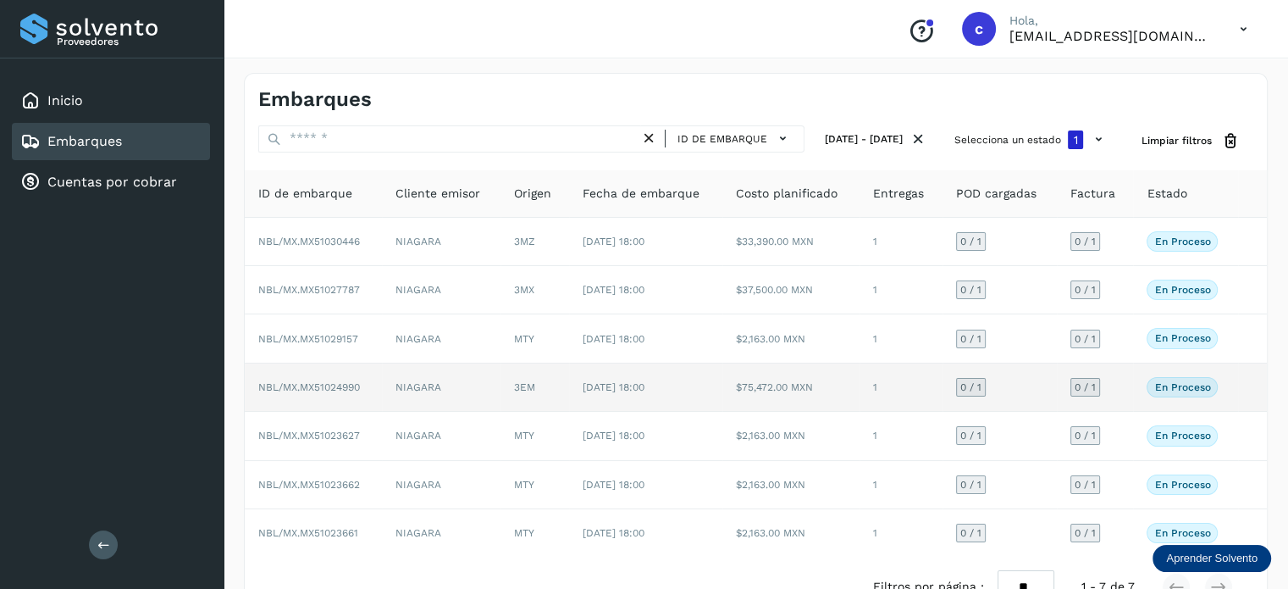
click at [596, 390] on span "[DATE] 18:00" at bounding box center [614, 387] width 62 height 12
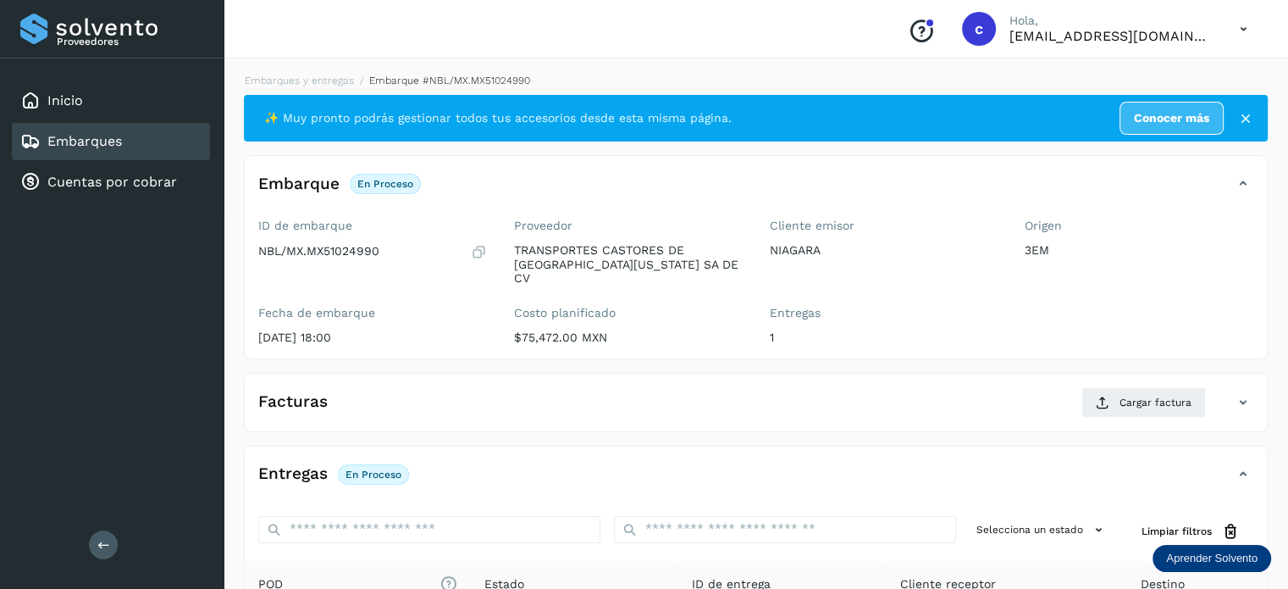
click at [130, 147] on div "Embarques" at bounding box center [111, 141] width 198 height 37
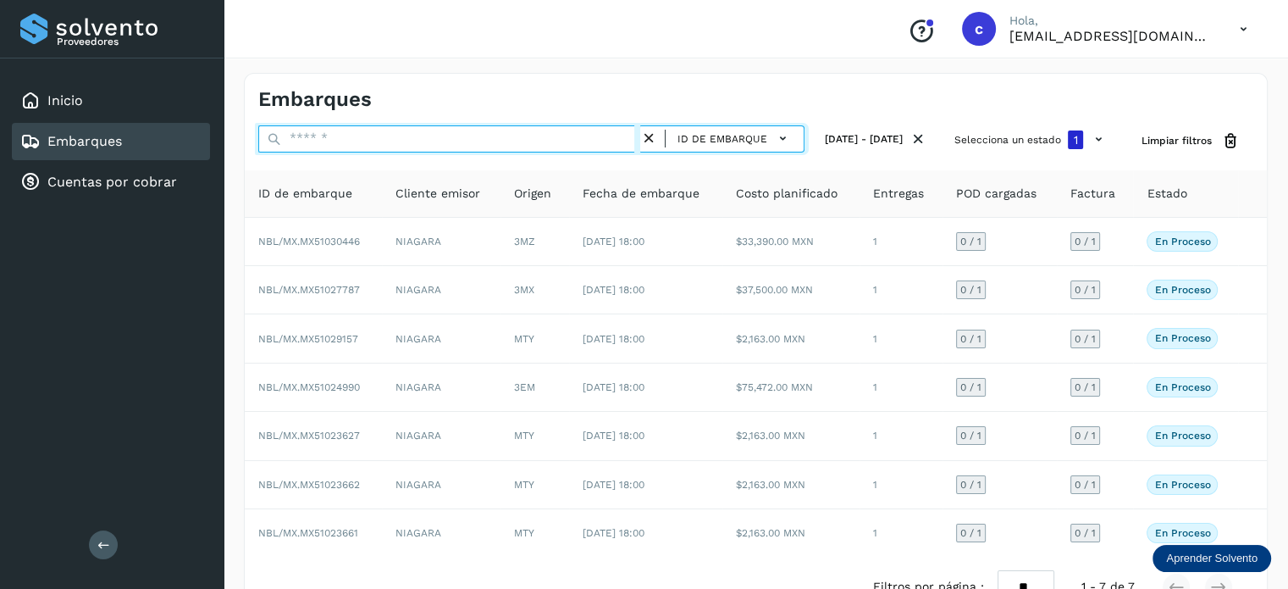
click at [323, 141] on input "text" at bounding box center [449, 138] width 382 height 27
paste input "**********"
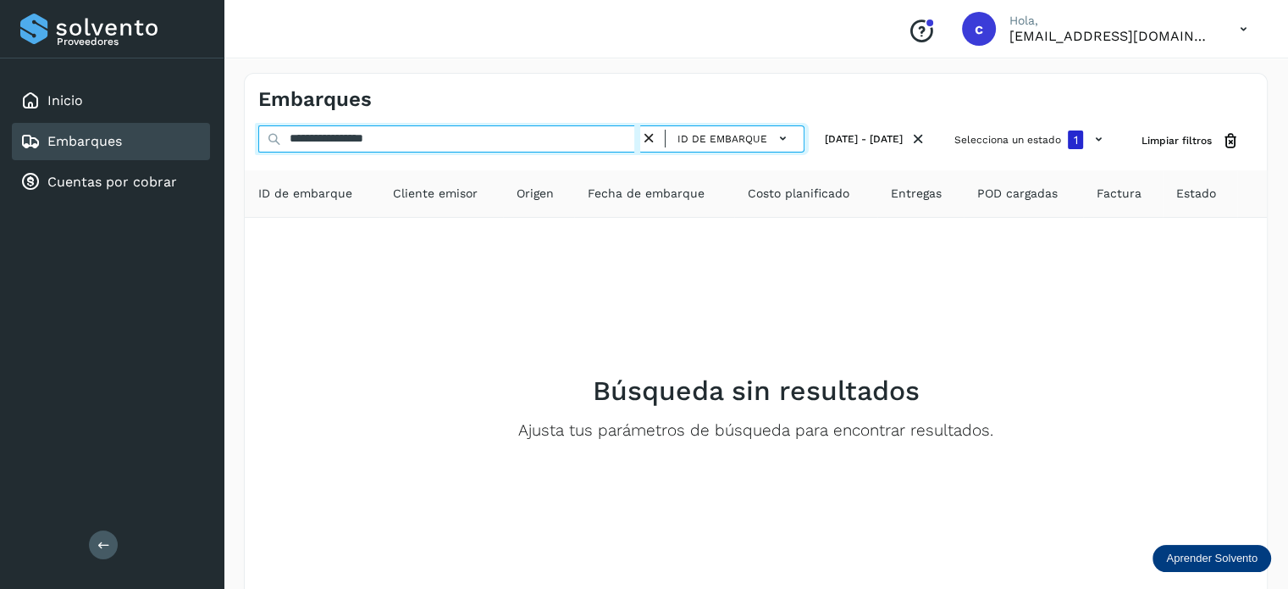
drag, startPoint x: 354, startPoint y: 138, endPoint x: 250, endPoint y: 147, distance: 104.6
click at [250, 147] on div "**********" at bounding box center [756, 140] width 1022 height 31
type input "********"
